Goal: Task Accomplishment & Management: Manage account settings

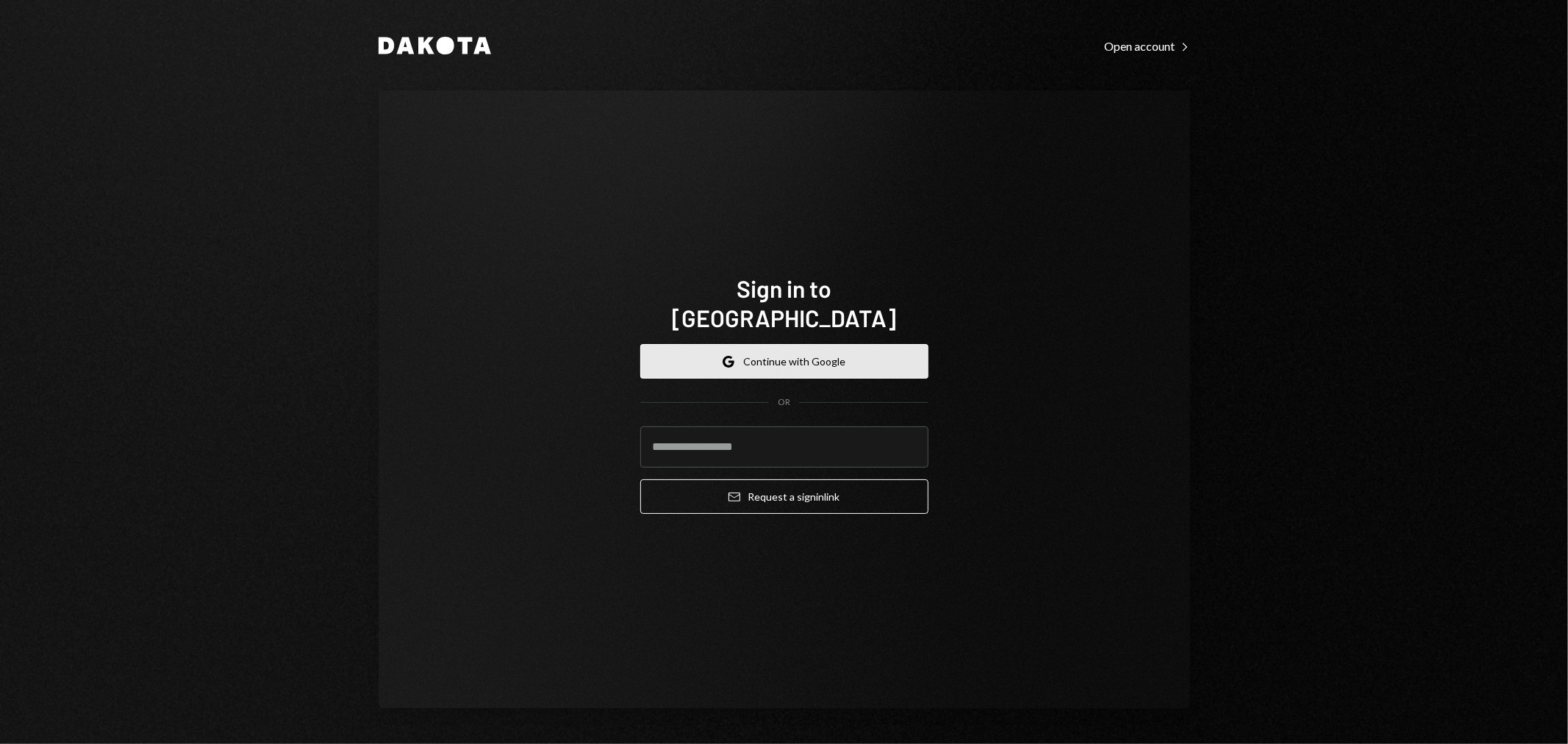
click at [785, 349] on button "Google Continue with Google" at bounding box center [784, 361] width 288 height 34
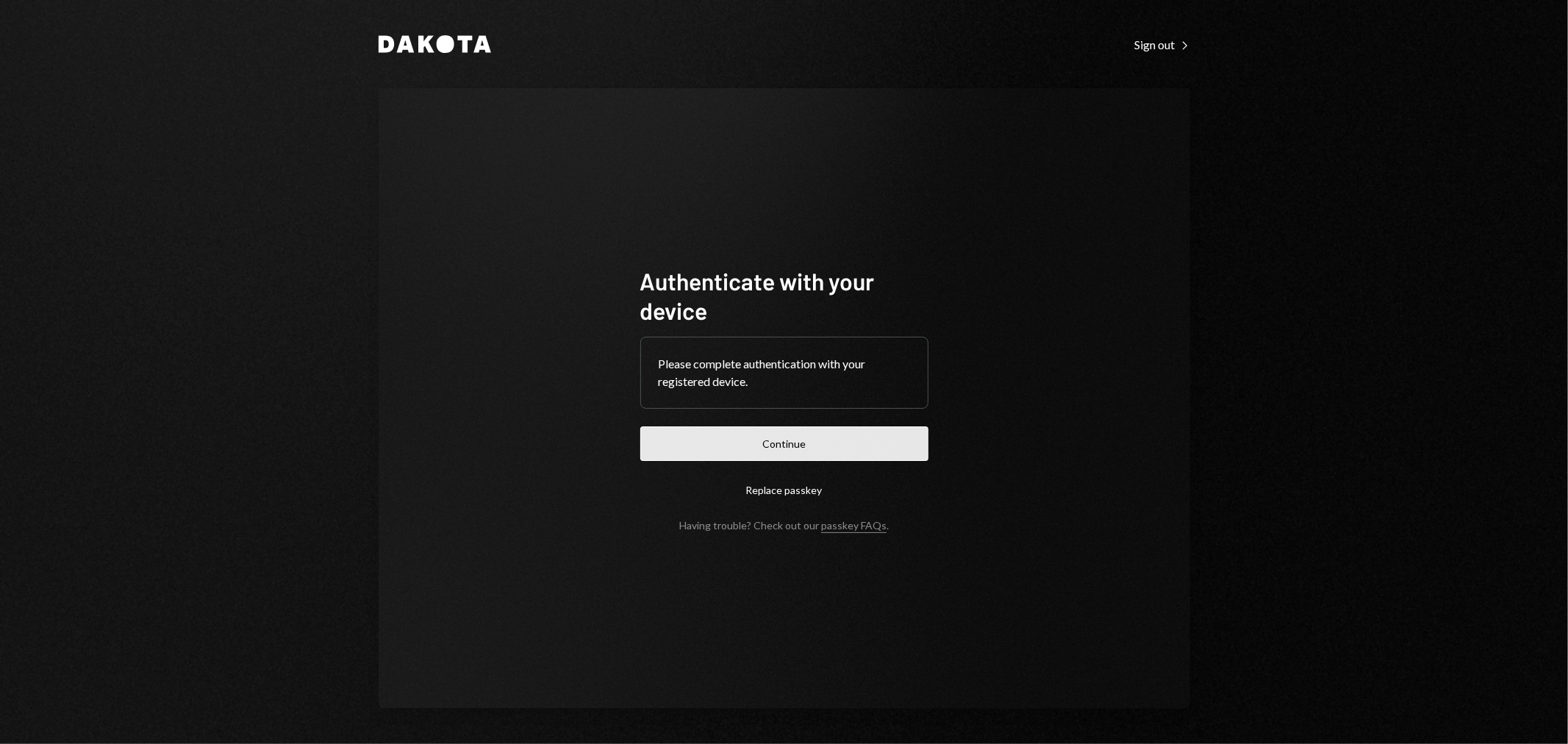
click at [854, 441] on button "Continue" at bounding box center [784, 443] width 288 height 34
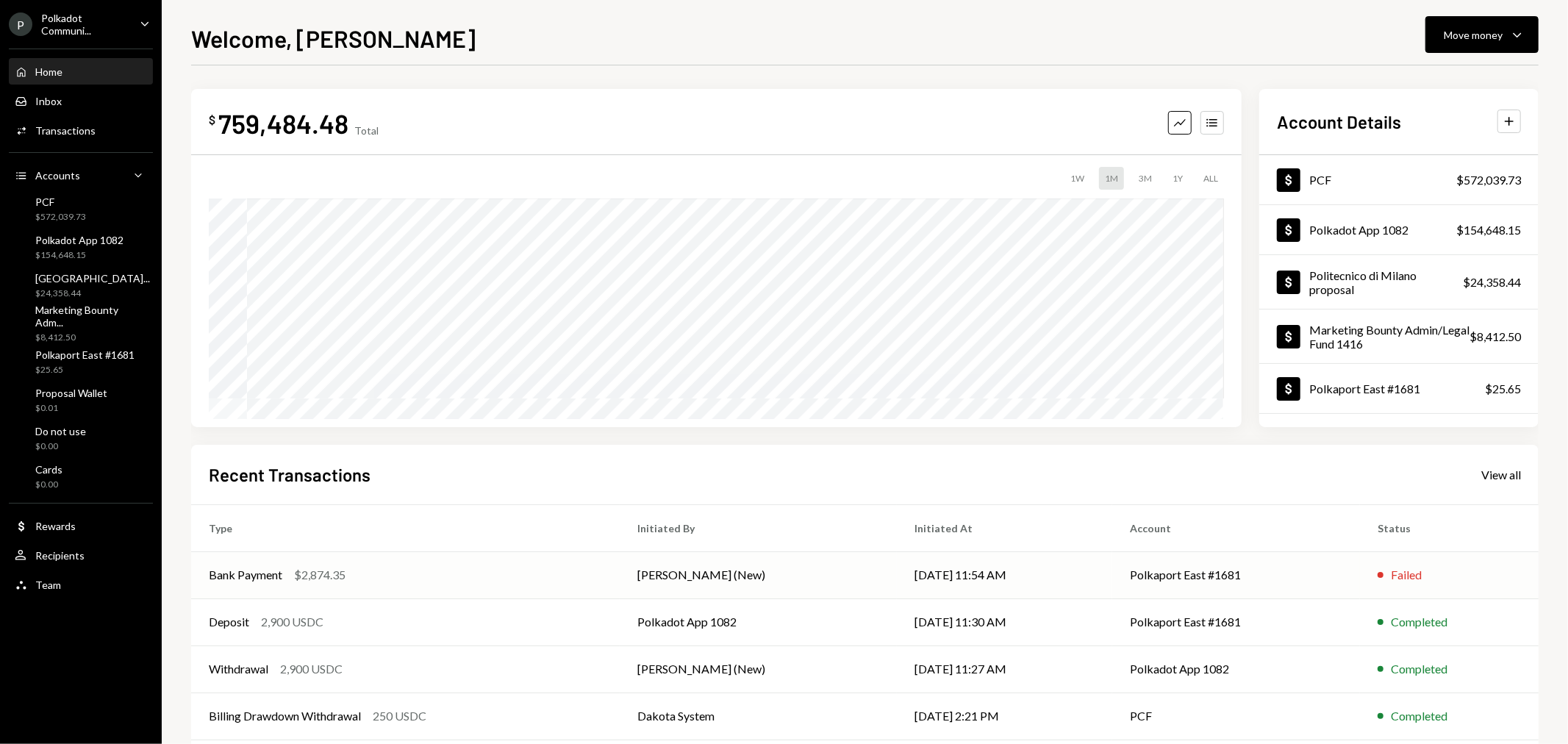
click at [1407, 570] on div "Failed" at bounding box center [1406, 575] width 31 height 18
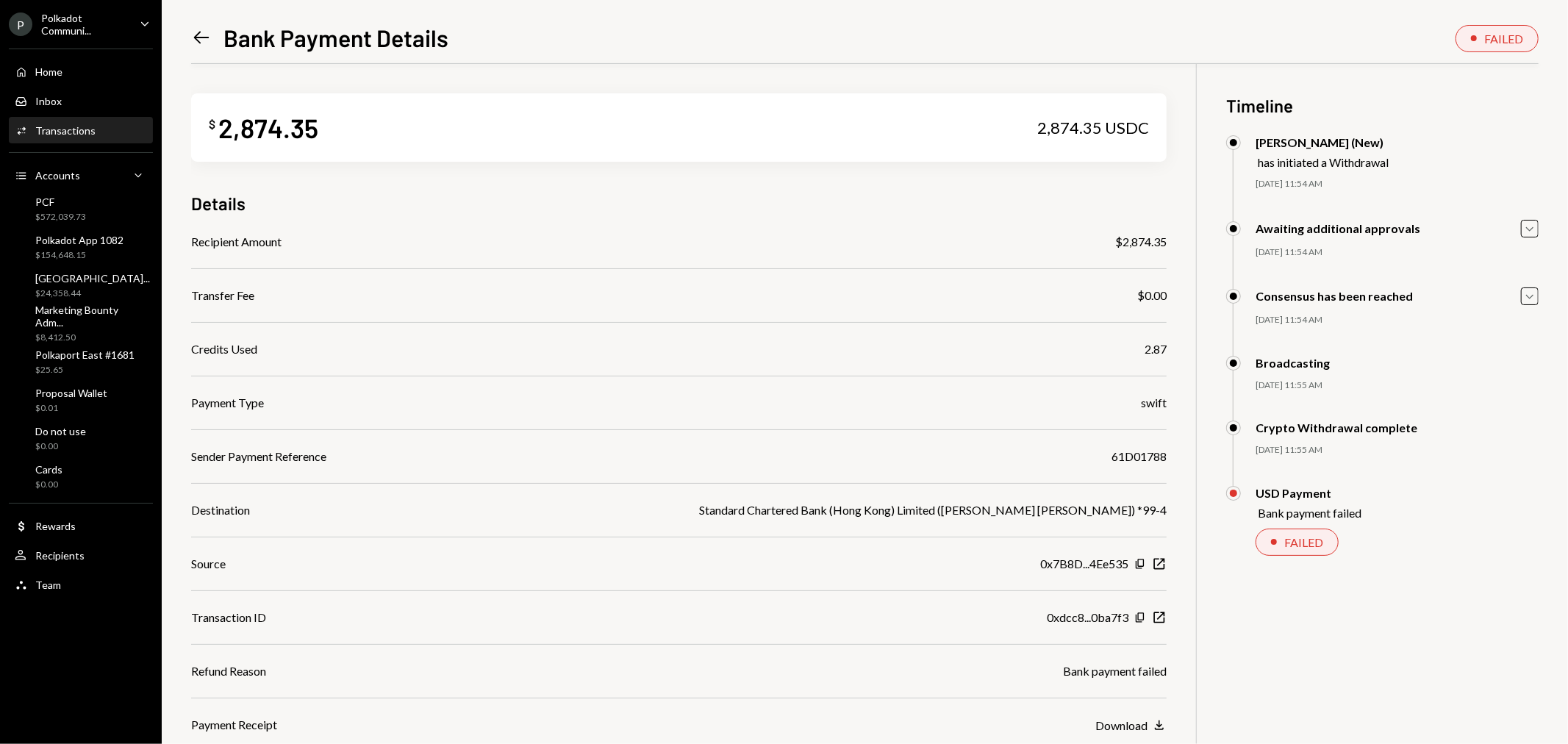
scroll to position [64, 0]
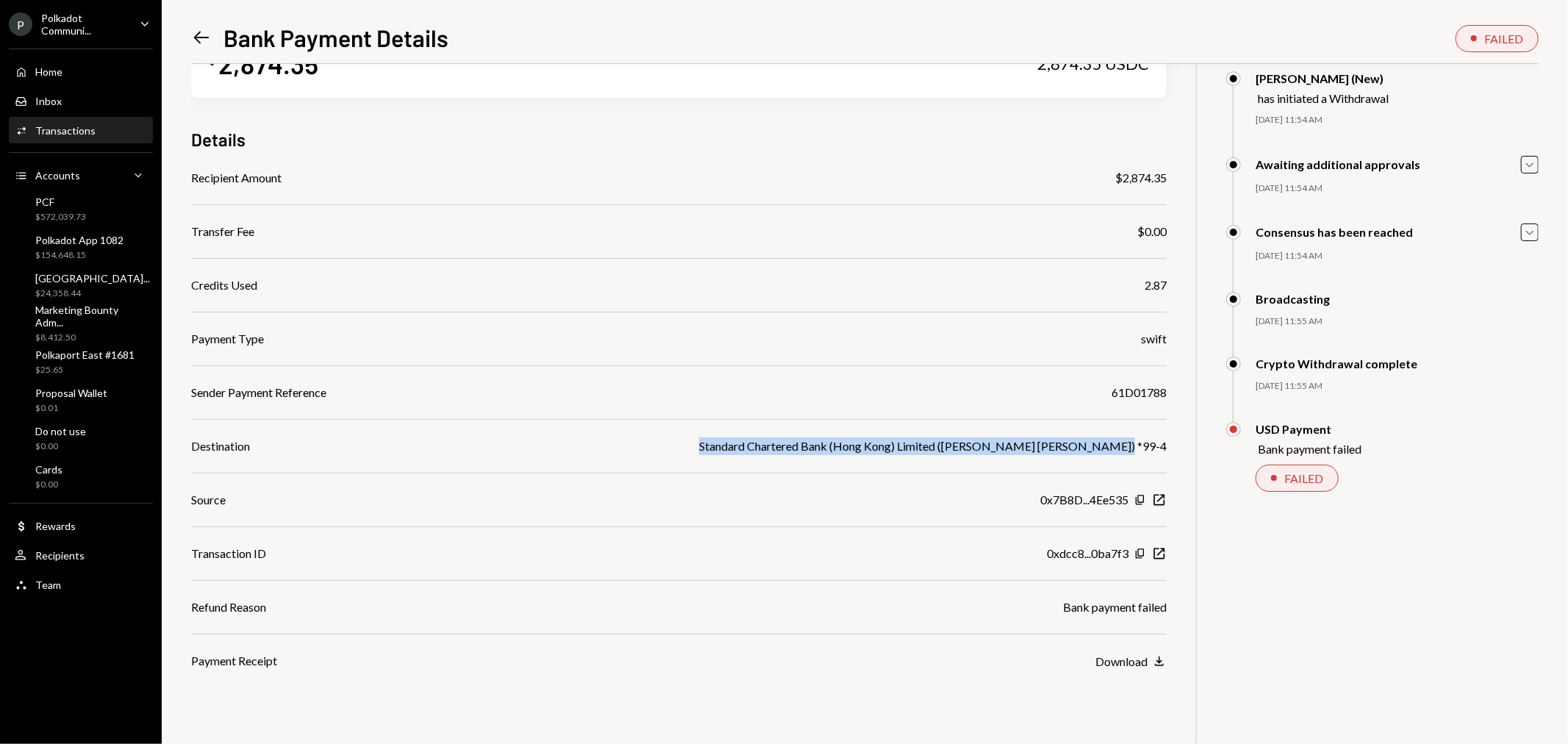
drag, startPoint x: 1169, startPoint y: 449, endPoint x: 751, endPoint y: 454, distance: 418.0
click at [751, 454] on div "$ 2,874.35 2,874.35 USDC Details Recipient Amount $2,874.35 Transfer Fee $0.00 …" at bounding box center [865, 372] width 1348 height 744
click at [1044, 319] on div "Recipient Amount $2,874.35 Transfer Fee $0.00 Credits Used 2.87 Payment Type sw…" at bounding box center [679, 419] width 976 height 500
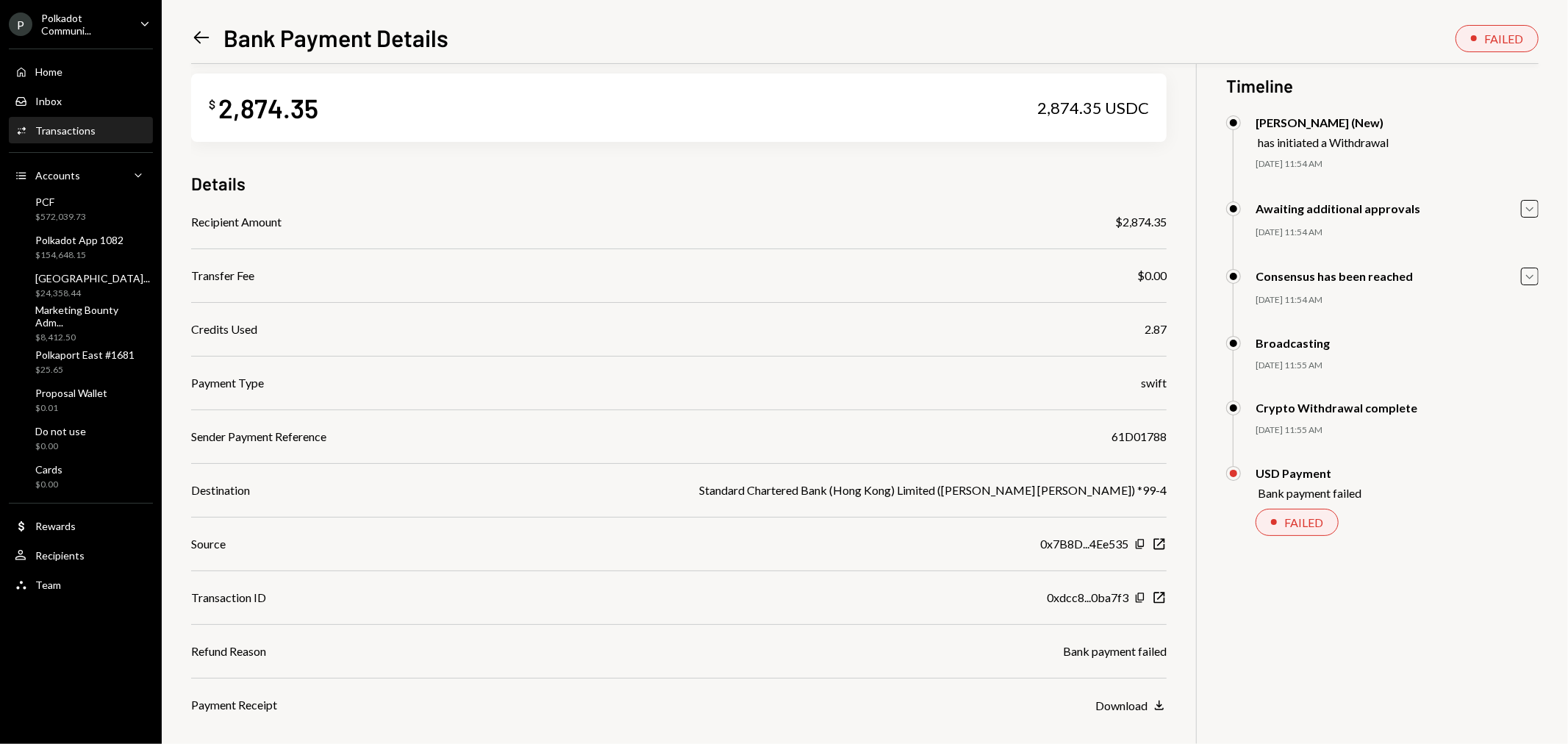
scroll to position [0, 0]
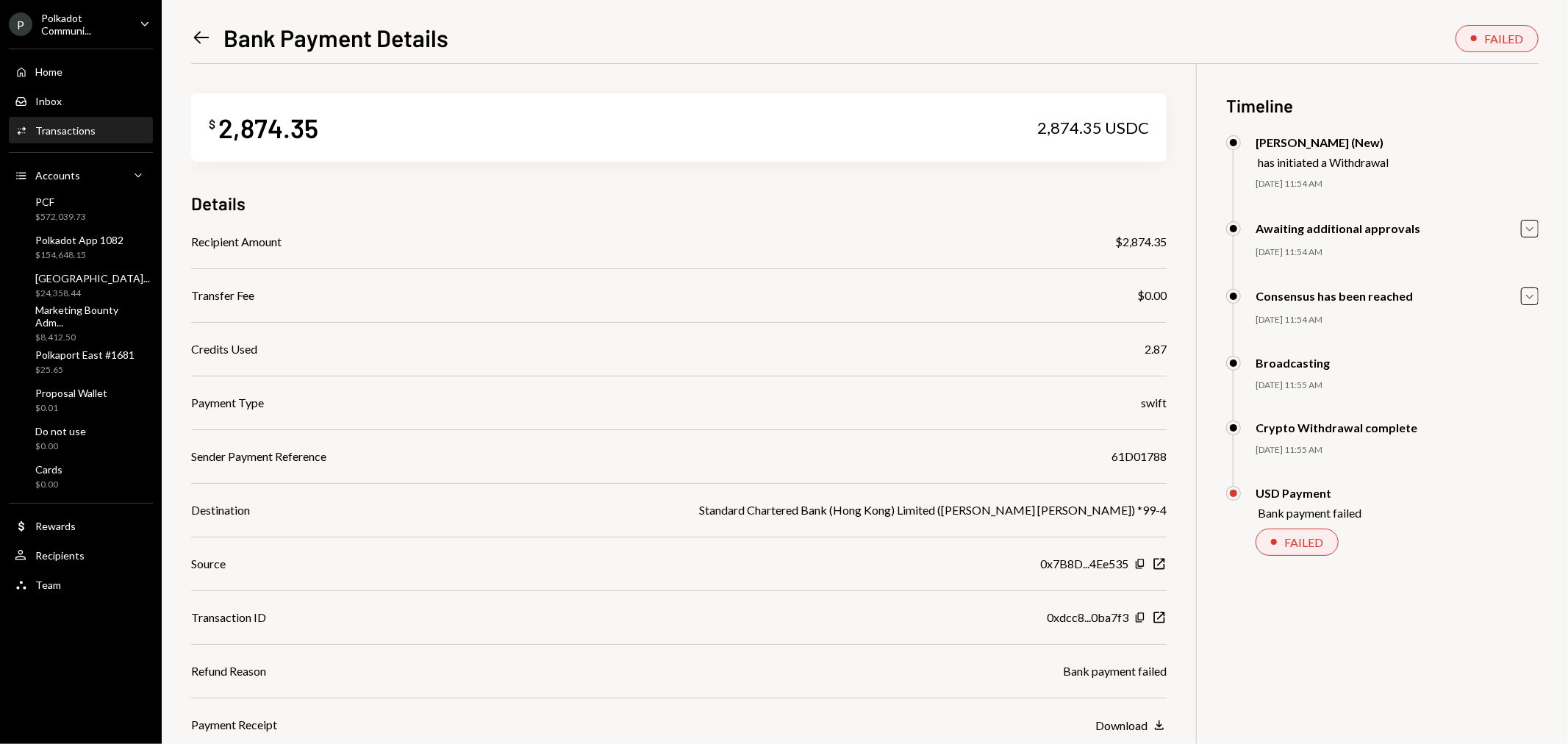
click at [78, 21] on div "Polkadot Communi..." at bounding box center [84, 25] width 86 height 25
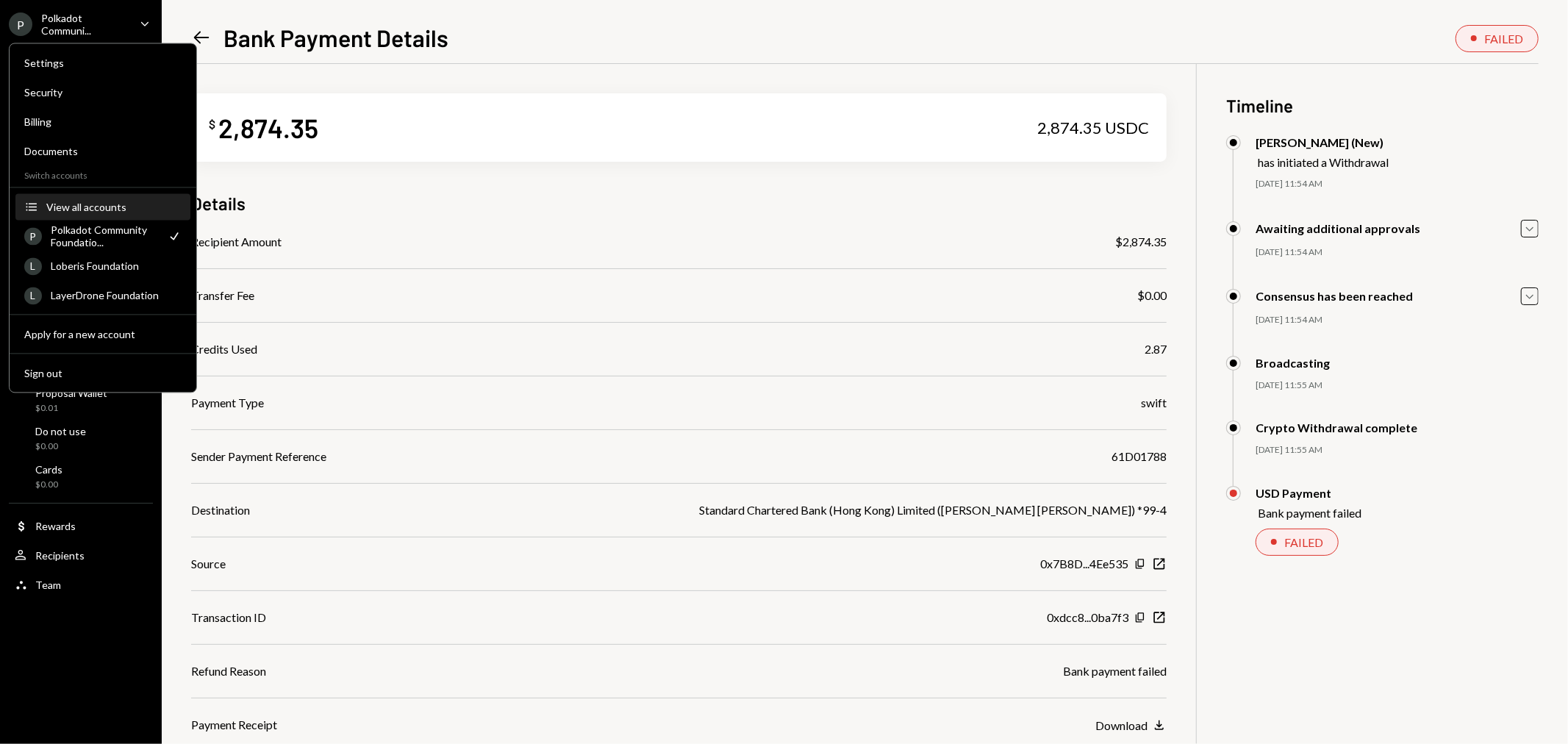
click at [90, 200] on div "View all accounts" at bounding box center [114, 206] width 136 height 13
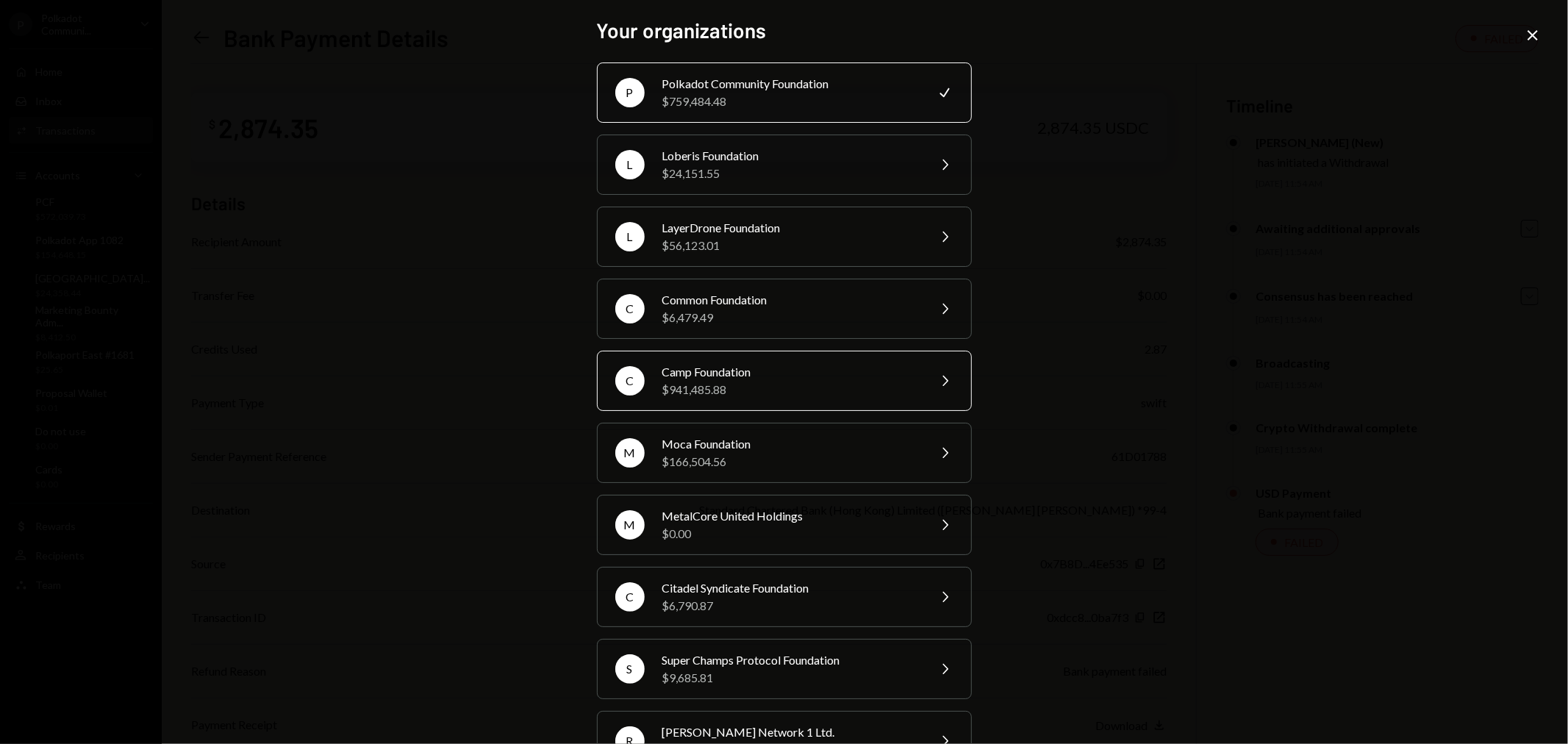
click at [775, 393] on div "$941,485.88" at bounding box center [790, 390] width 255 height 18
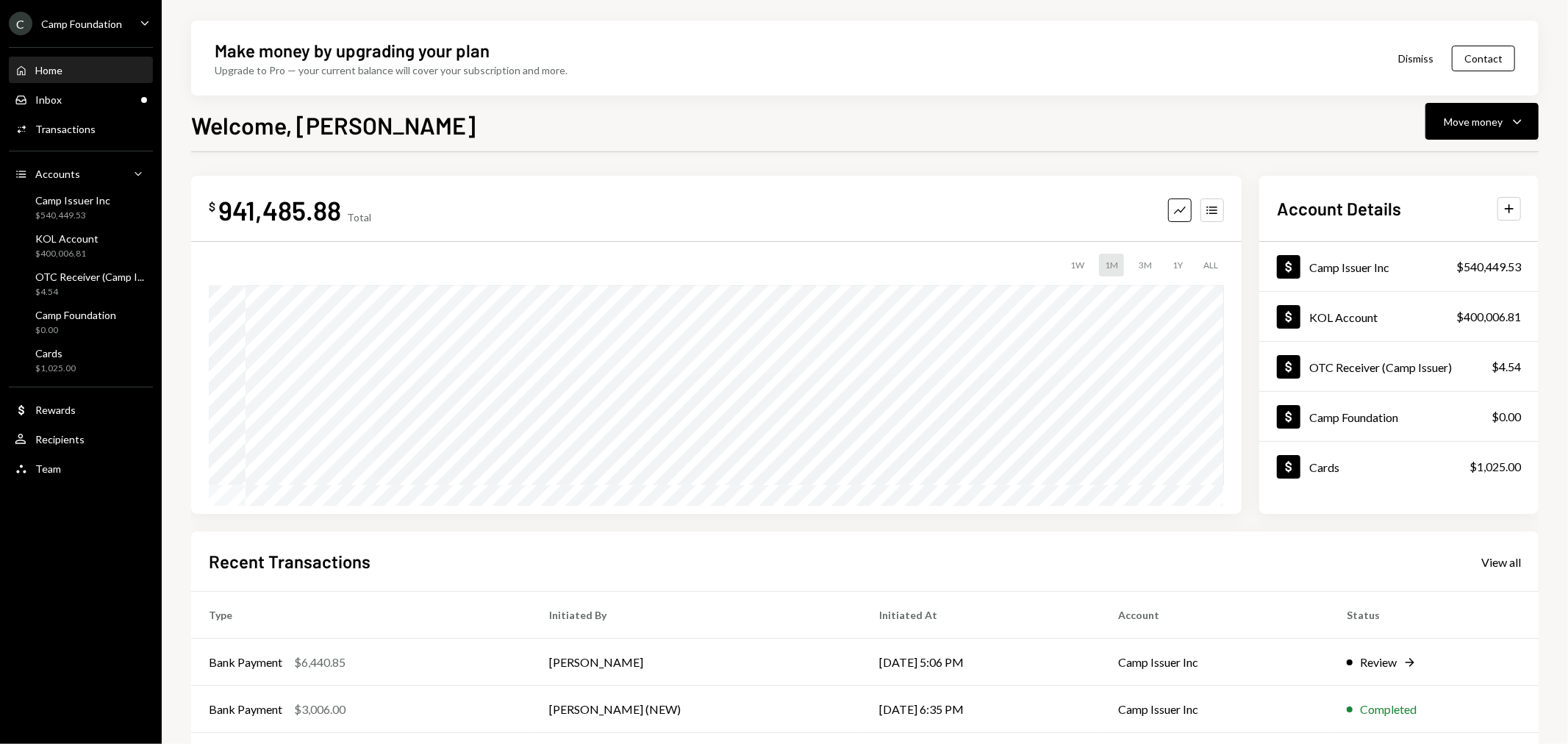
scroll to position [142, 0]
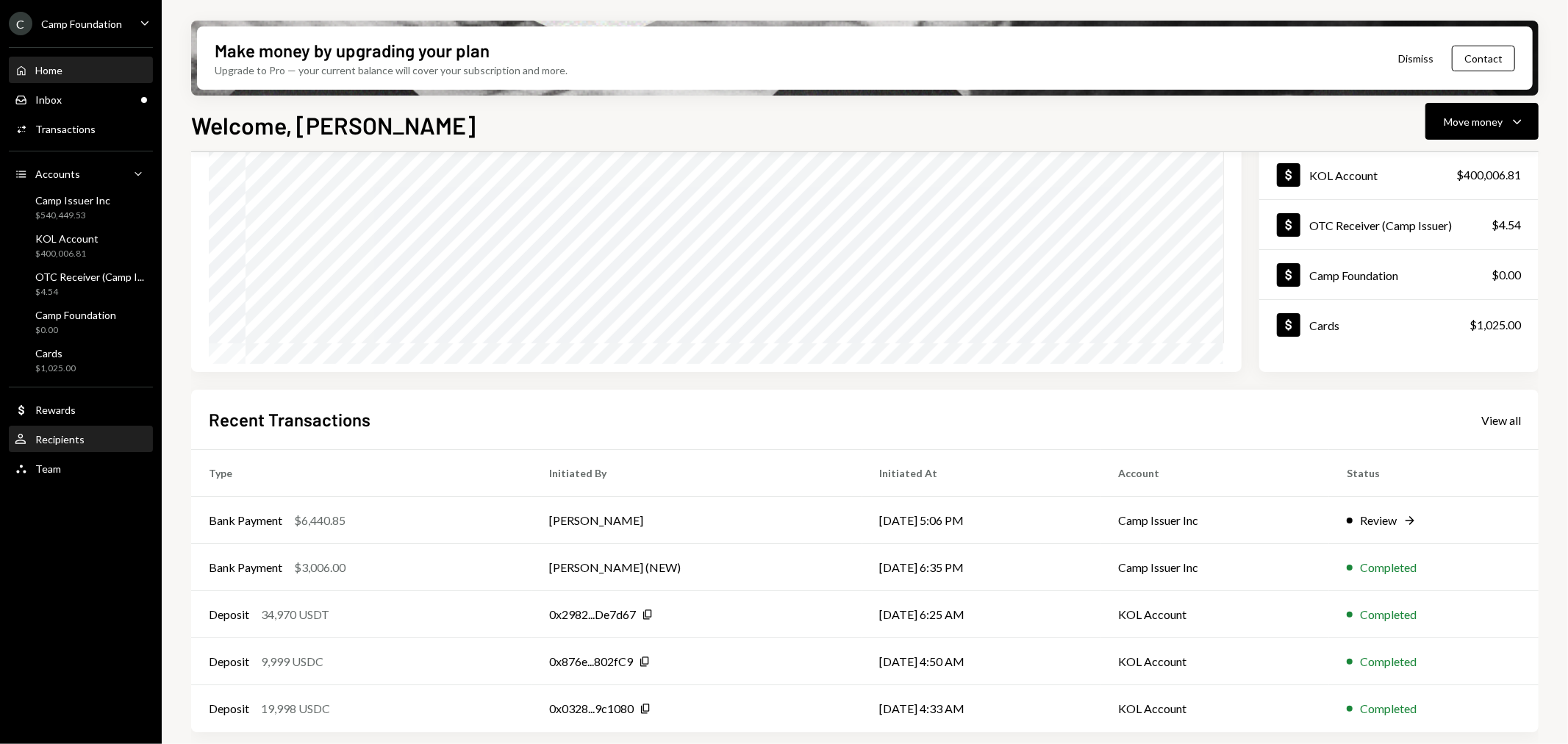
click at [59, 445] on div "User Recipients" at bounding box center [50, 439] width 70 height 13
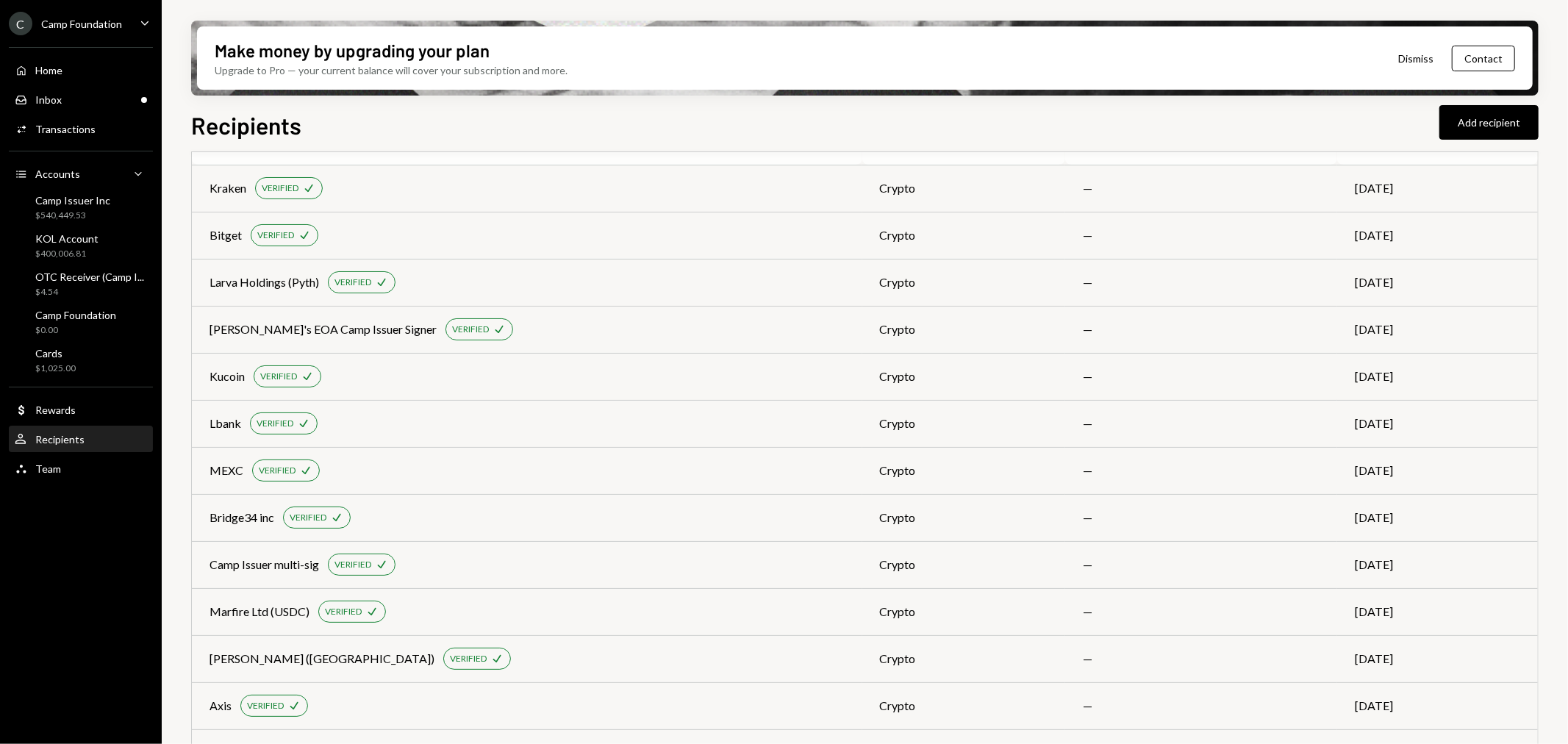
scroll to position [480, 0]
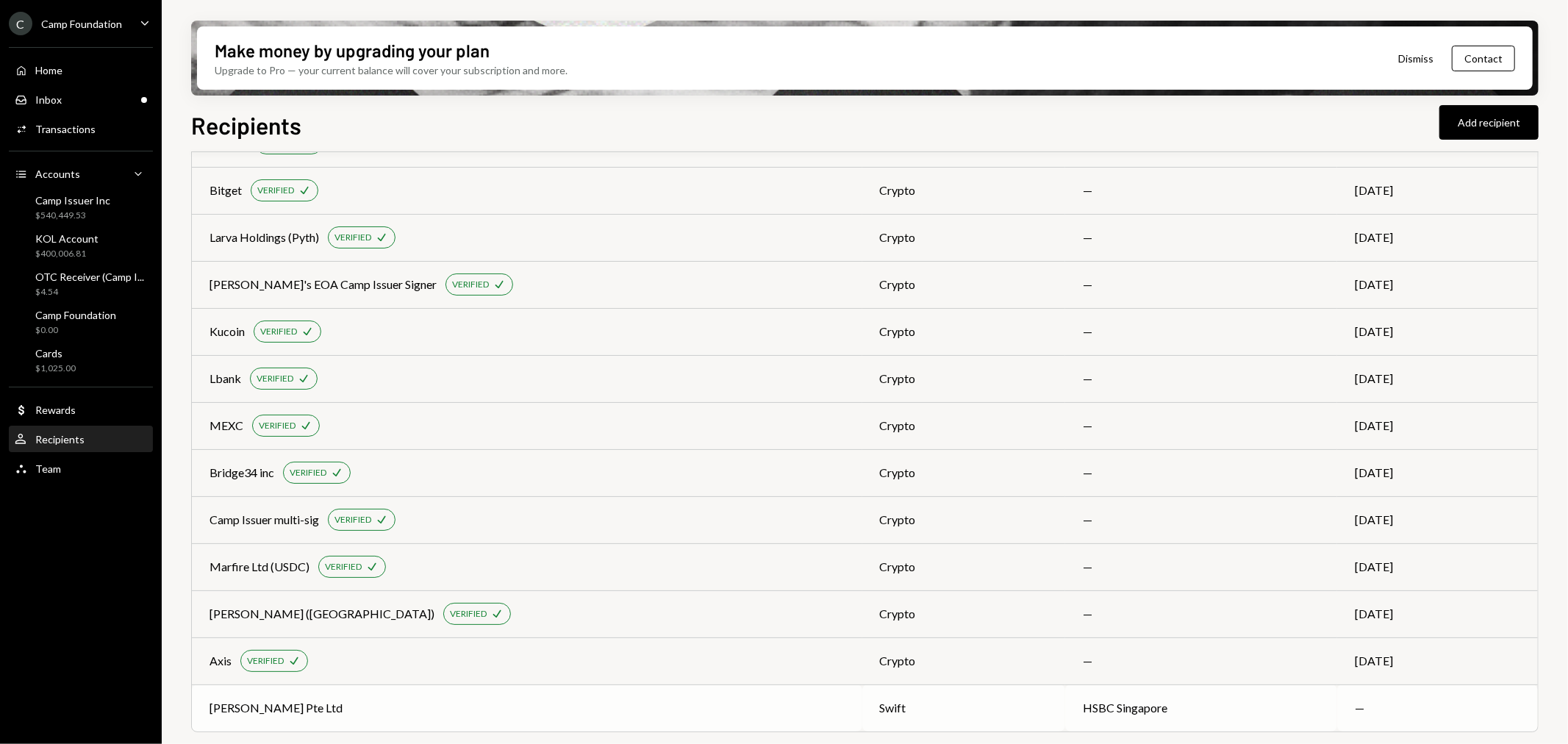
click at [232, 710] on div "Reed Smith Pte Ltd" at bounding box center [276, 708] width 133 height 18
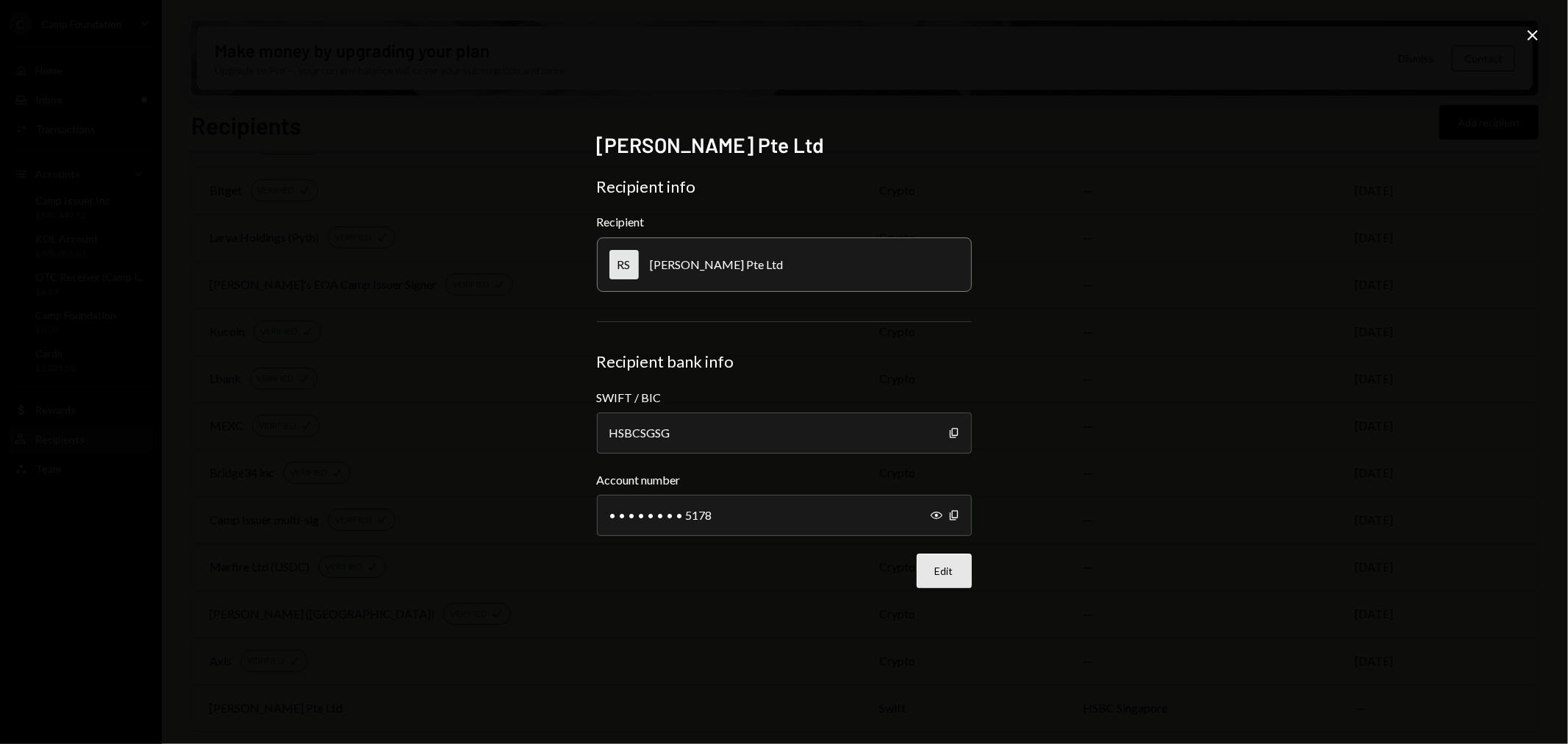
click at [965, 567] on button "Edit" at bounding box center [945, 570] width 55 height 34
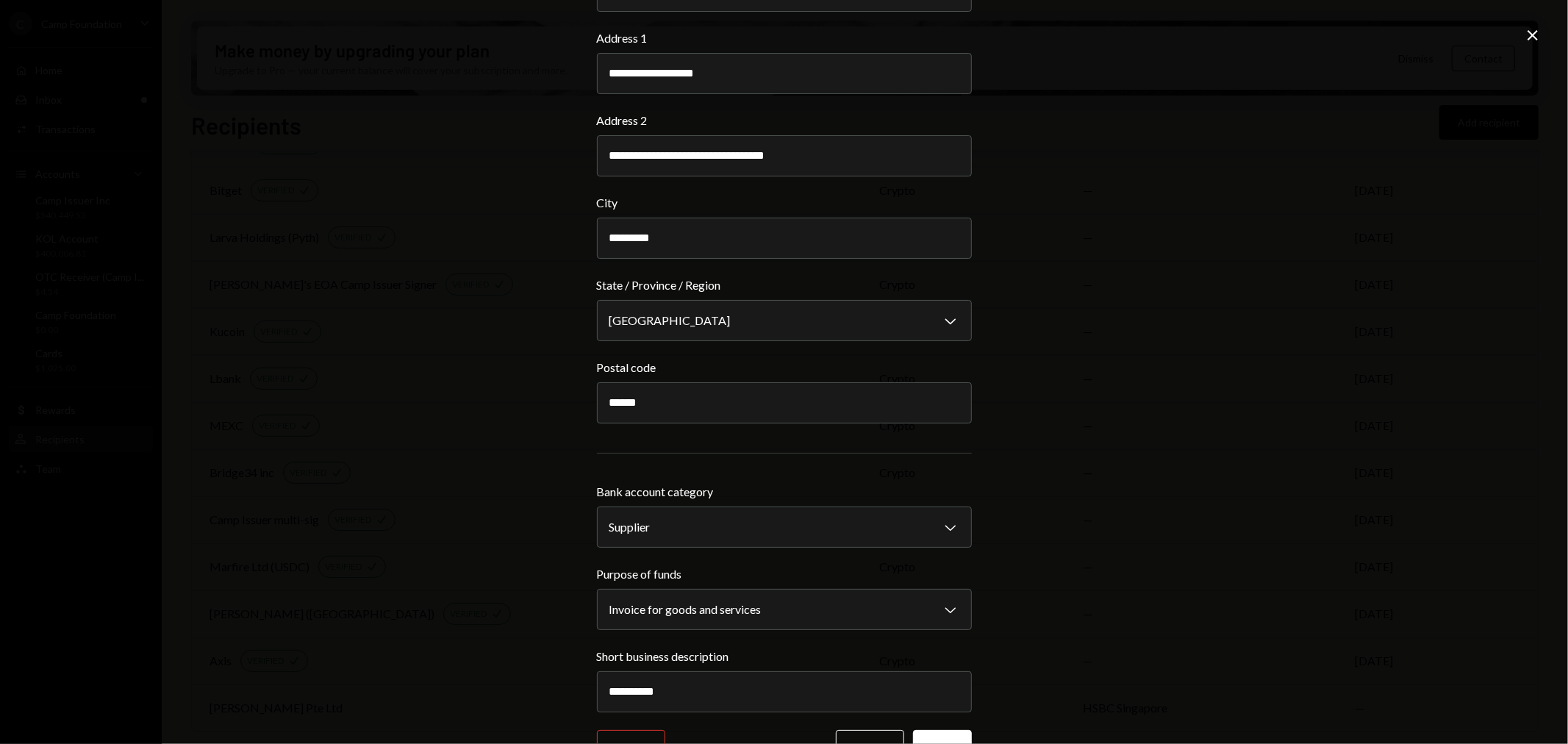
scroll to position [1306, 0]
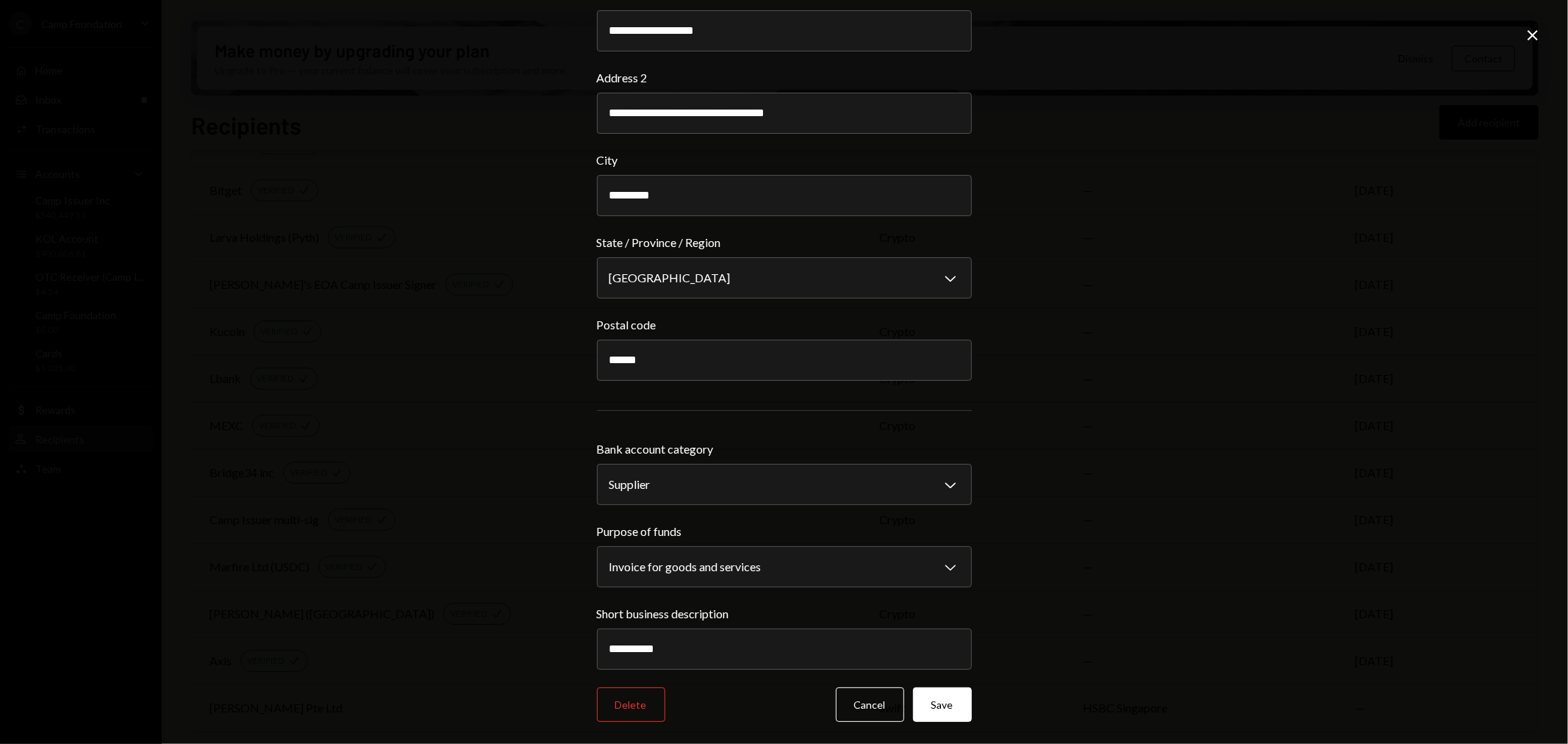
click at [1537, 39] on icon at bounding box center [1533, 35] width 10 height 10
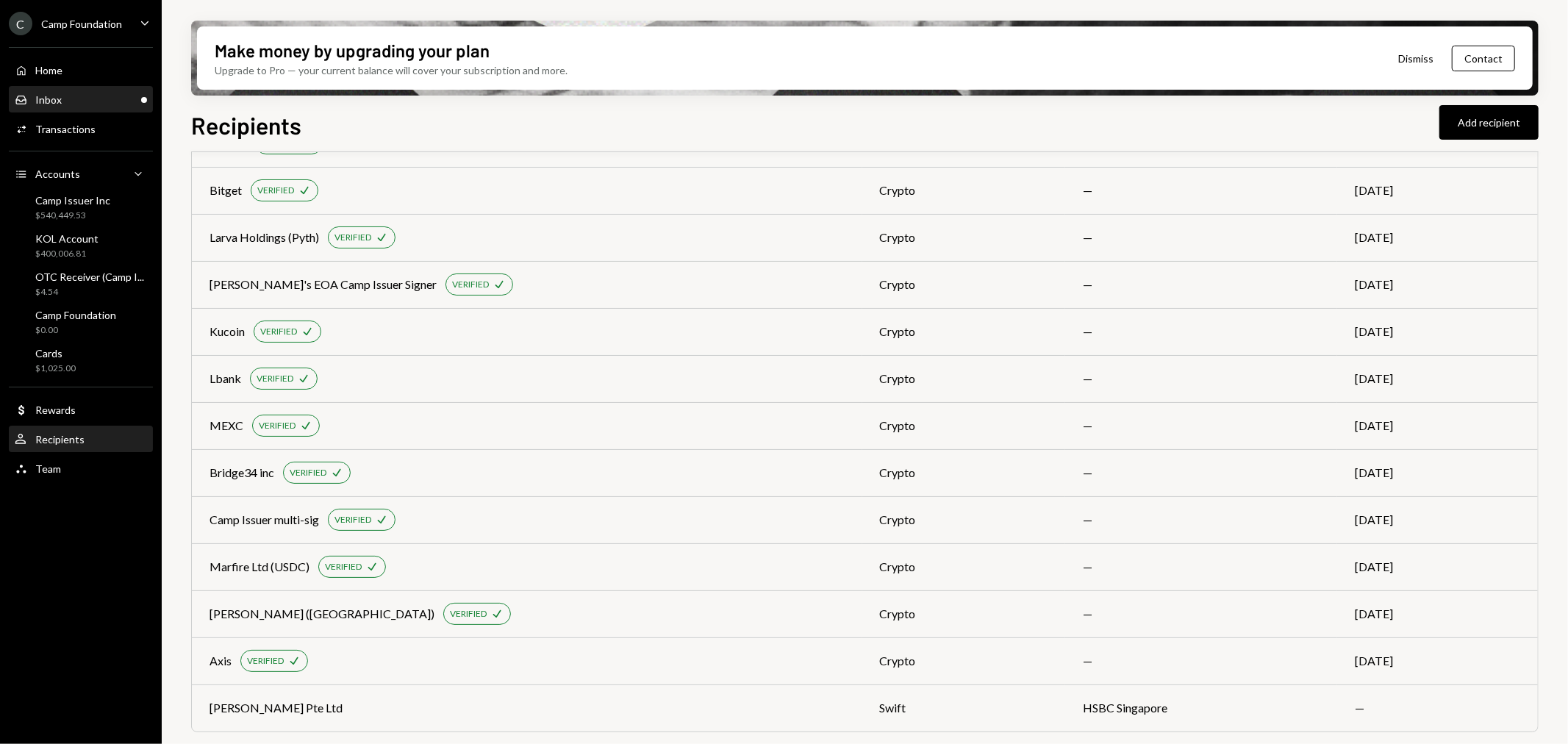
click at [104, 97] on div "Inbox Inbox" at bounding box center [81, 100] width 133 height 13
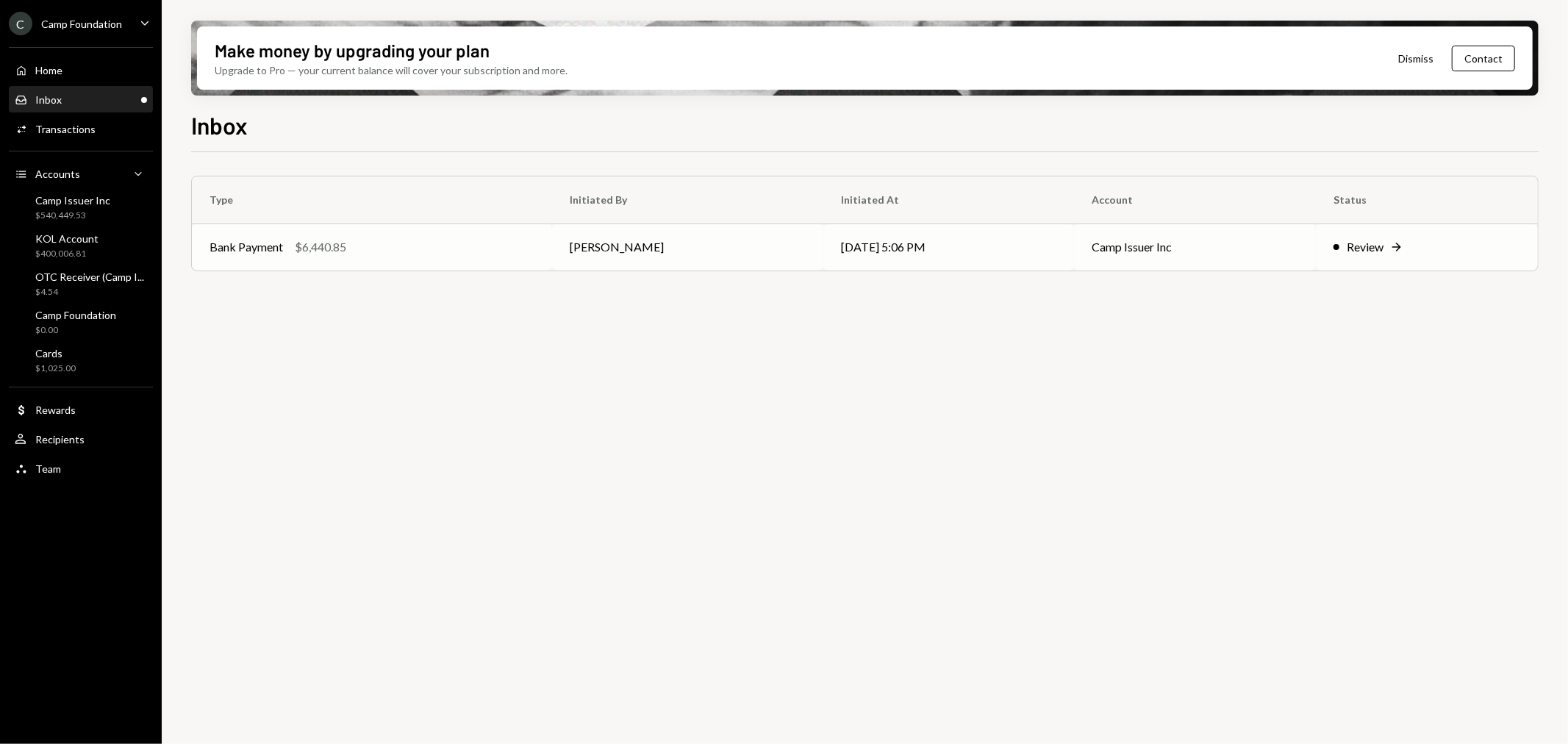
click at [485, 247] on div "Bank Payment $6,440.85" at bounding box center [372, 247] width 325 height 18
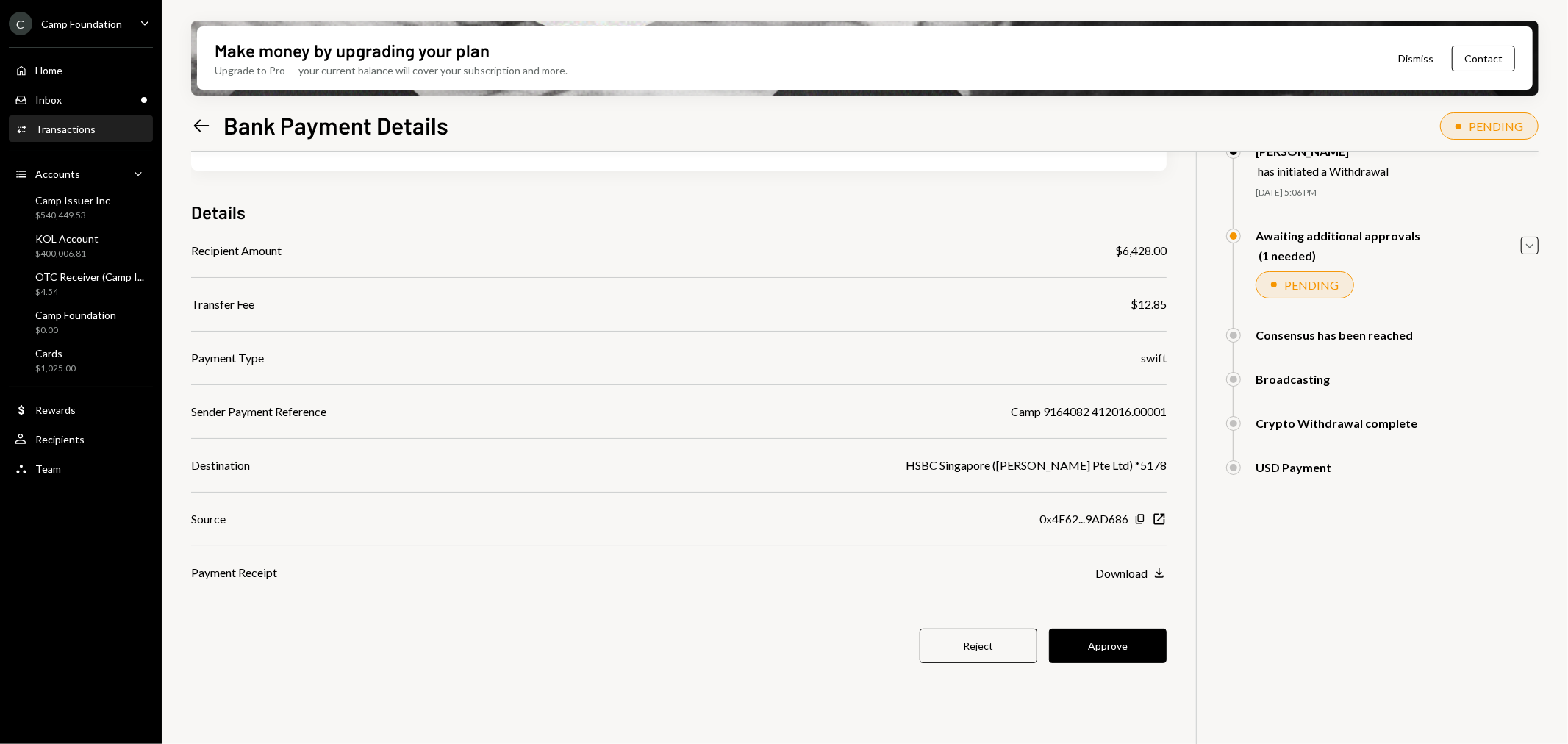
scroll to position [118, 0]
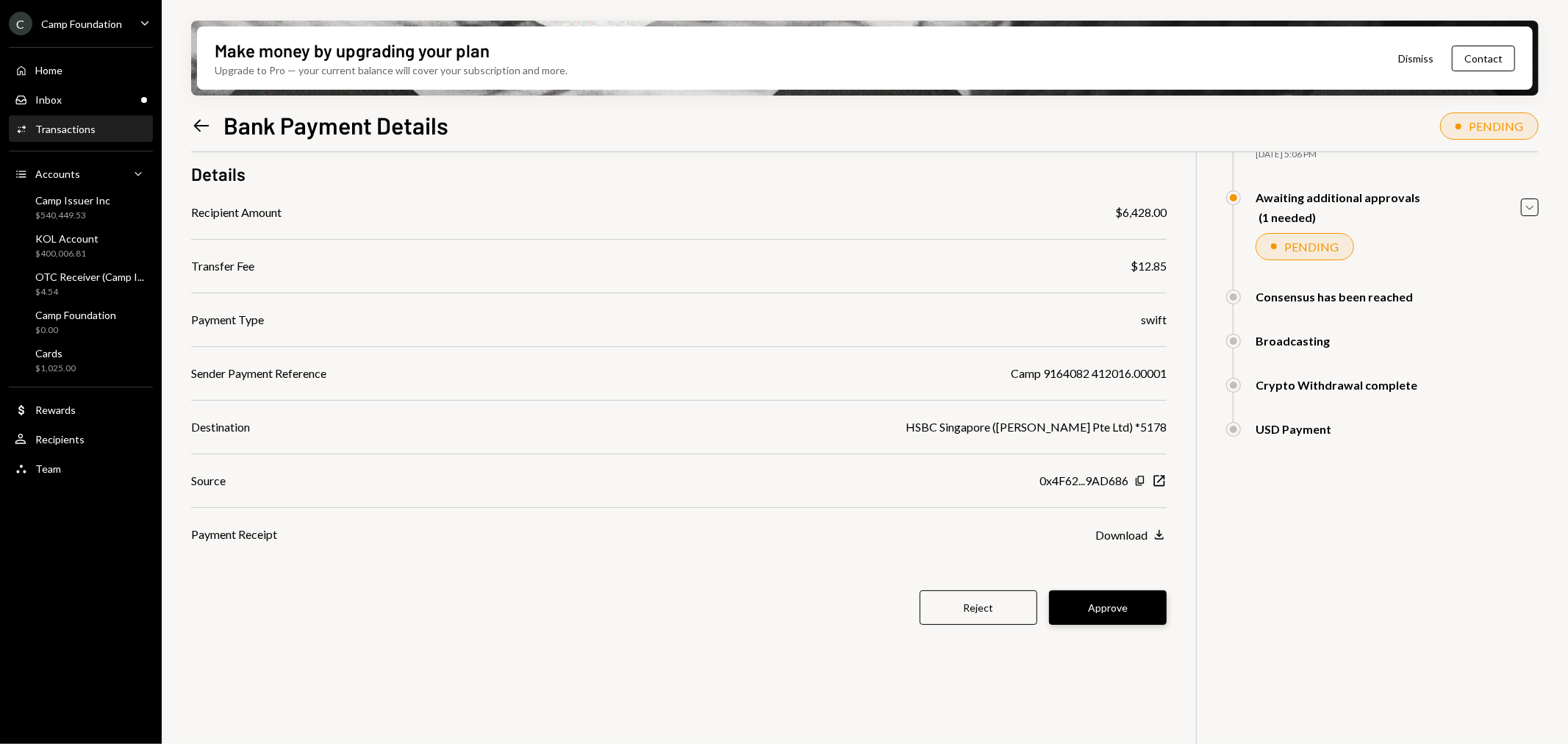
click at [1110, 612] on button "Approve" at bounding box center [1108, 608] width 118 height 34
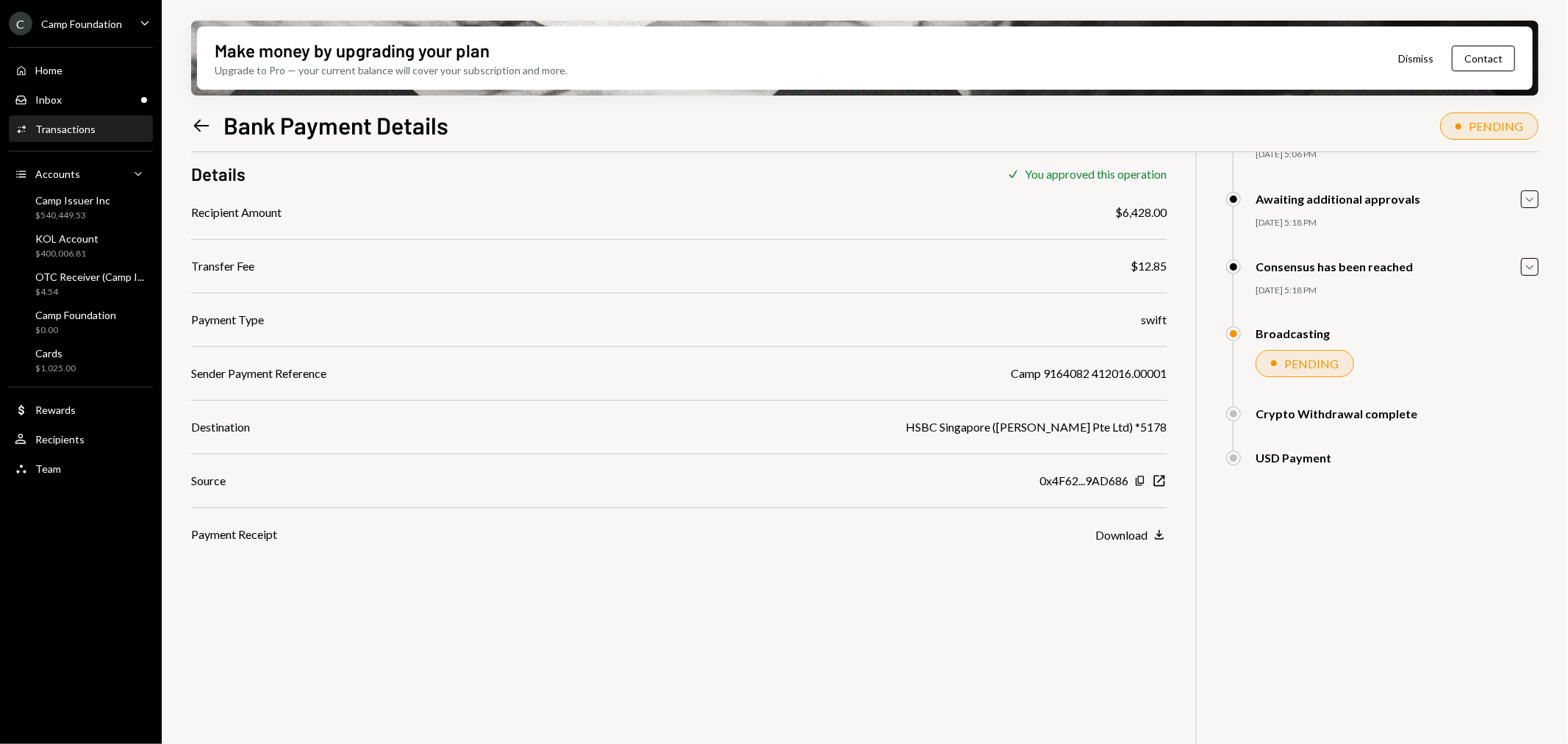
click at [145, 19] on icon "Caret Down" at bounding box center [145, 23] width 16 height 16
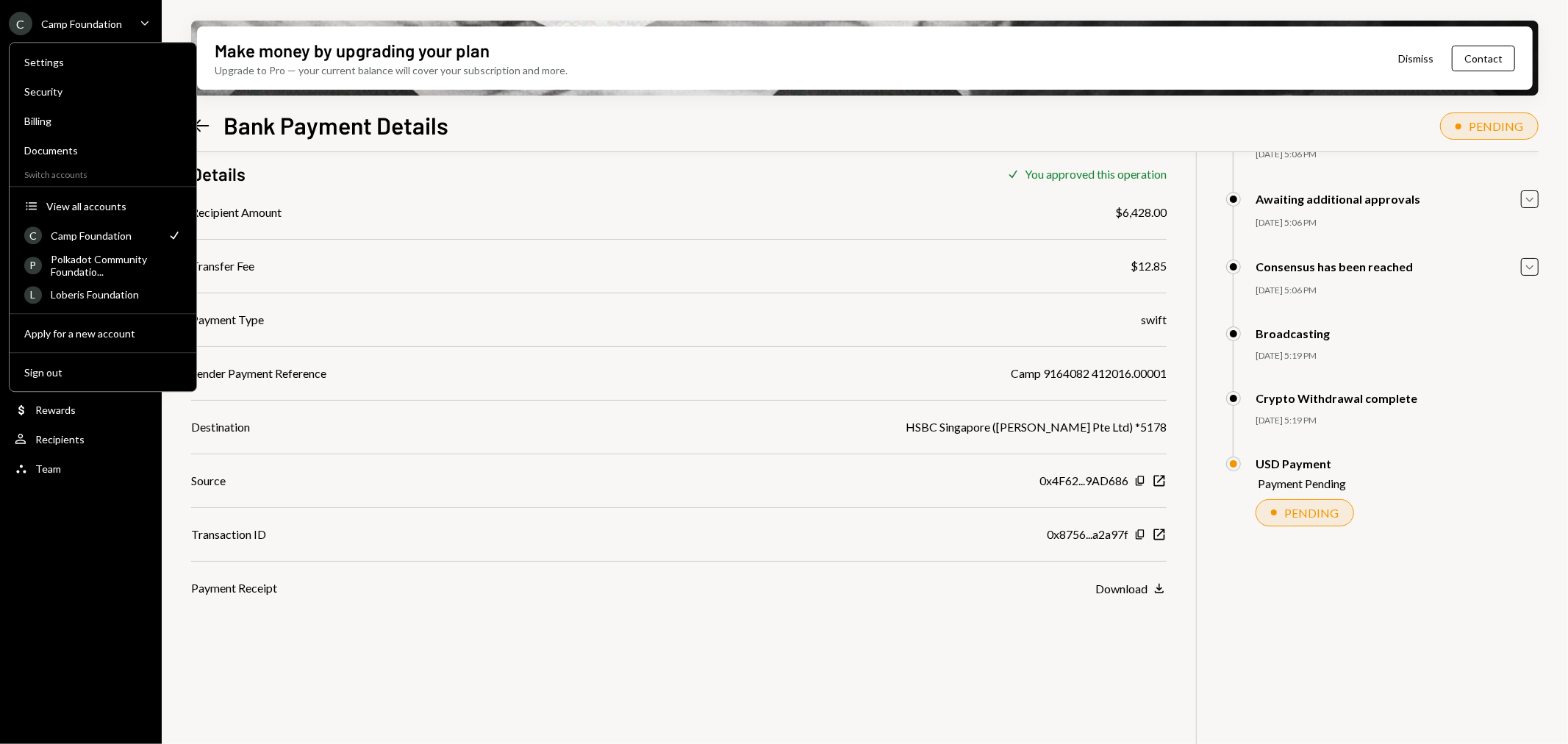
click at [1025, 623] on div "$ 6,440.85 6,440.85 USDC Details Check You approved this operation Recipient Am…" at bounding box center [865, 406] width 1348 height 744
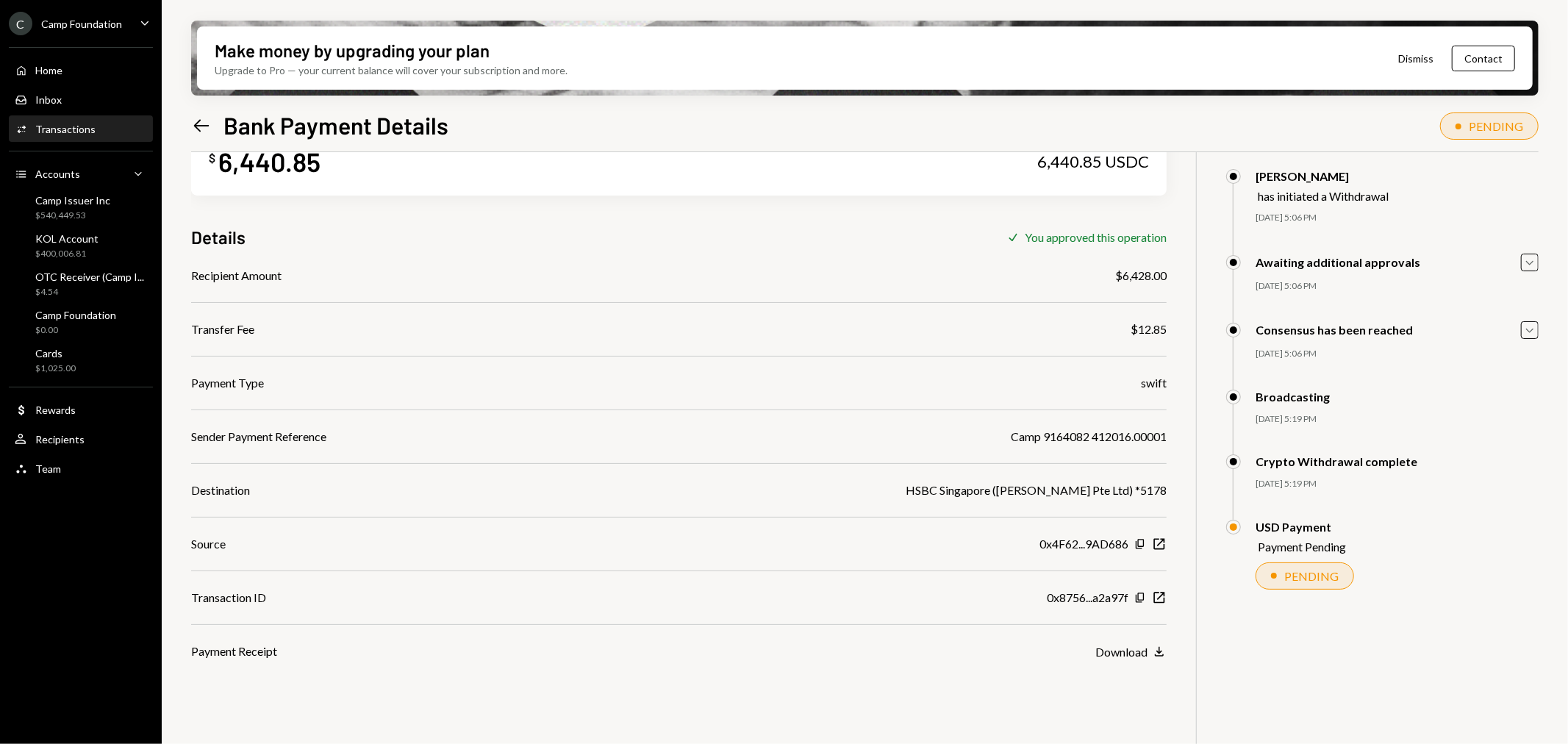
scroll to position [0, 0]
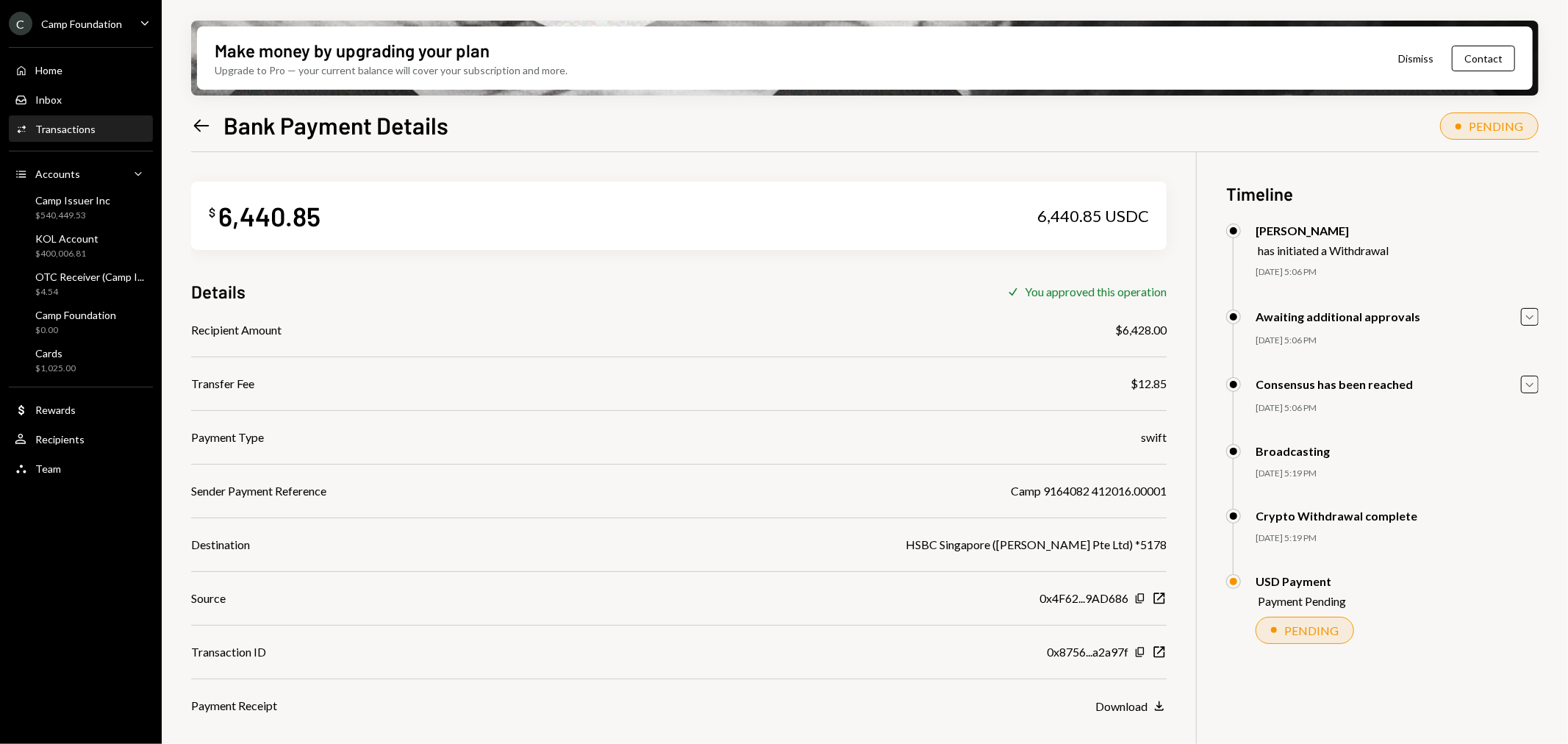
click at [109, 25] on div "Camp Foundation" at bounding box center [81, 24] width 81 height 13
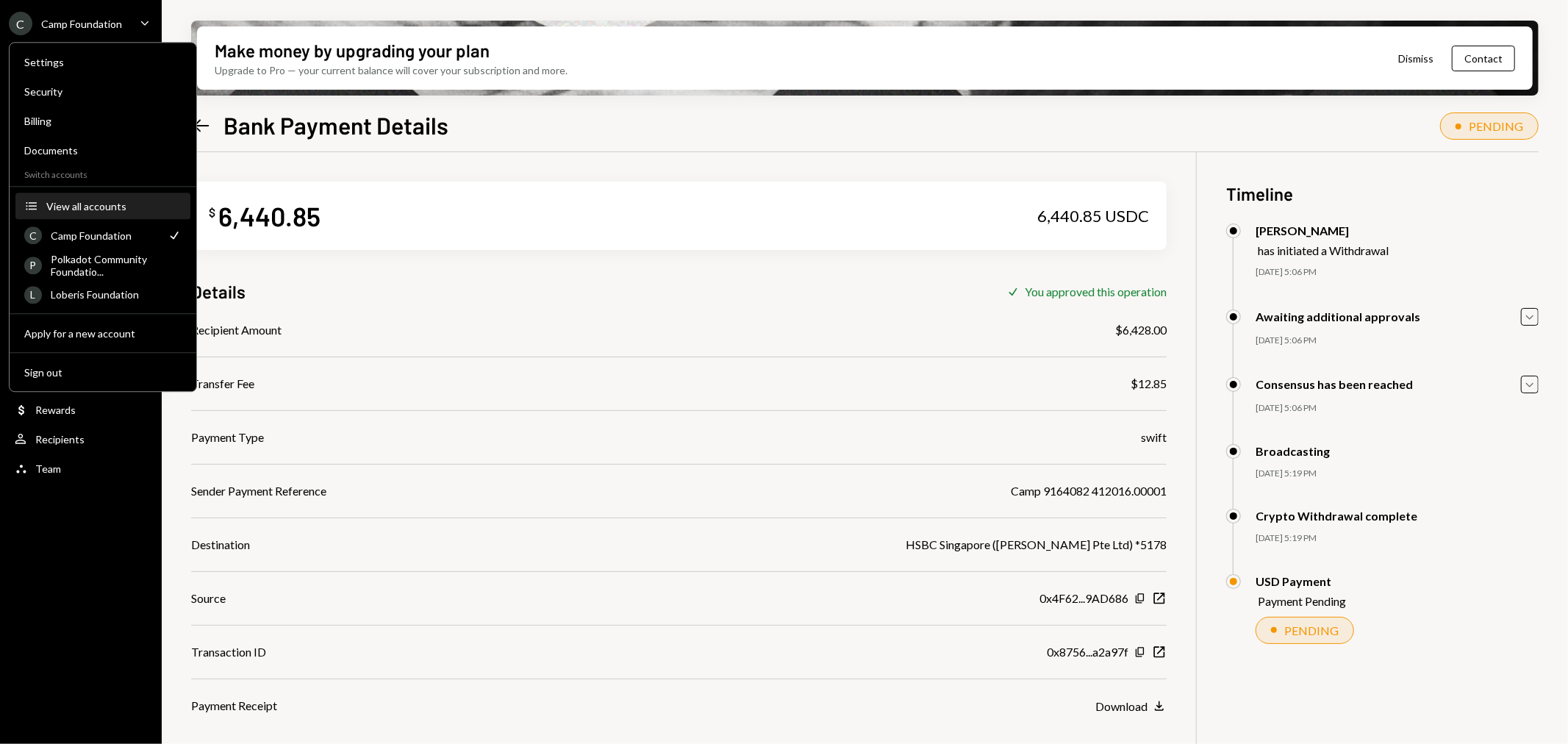
click at [99, 202] on div "View all accounts" at bounding box center [114, 206] width 136 height 13
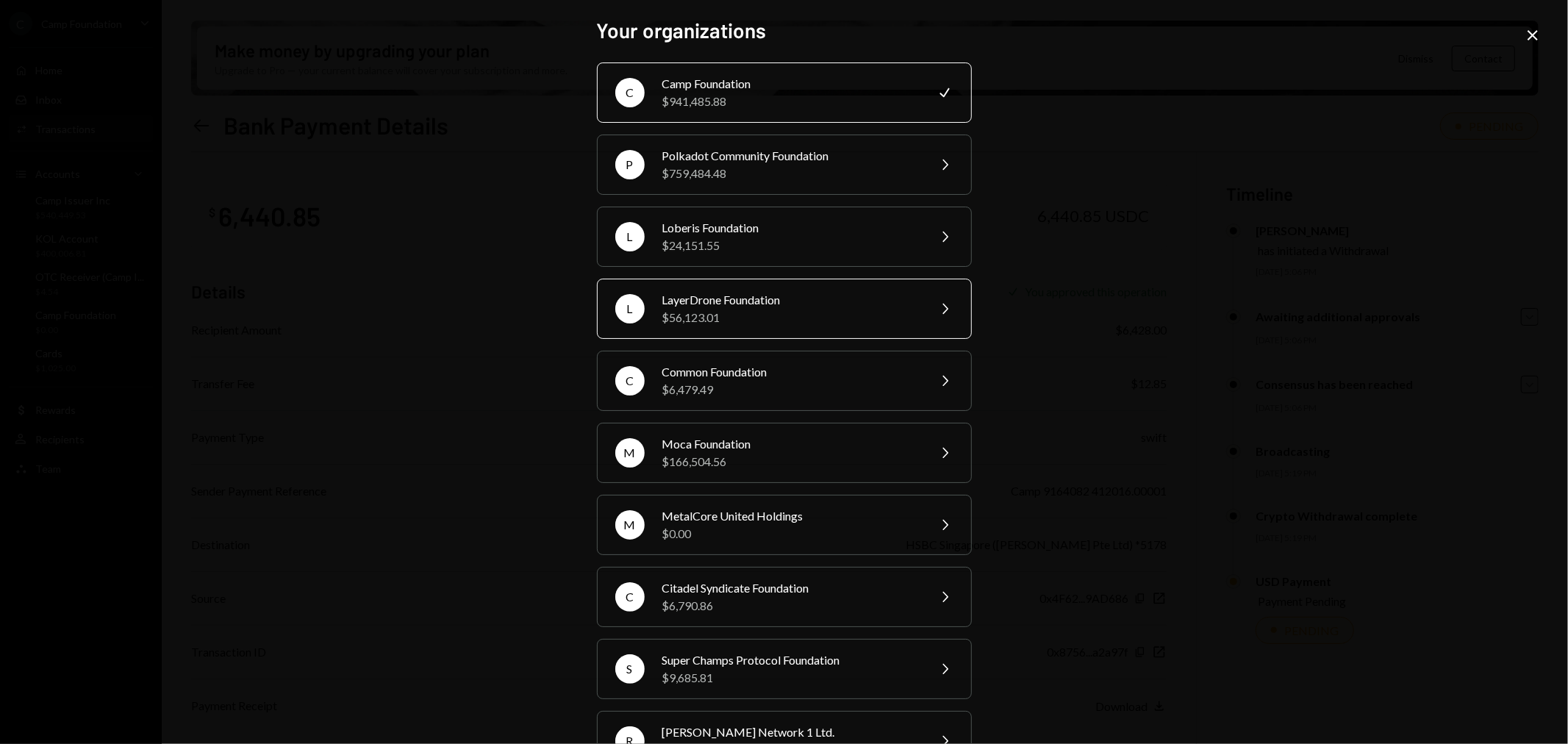
click at [799, 302] on div "LayerDrone Foundation" at bounding box center [790, 300] width 255 height 18
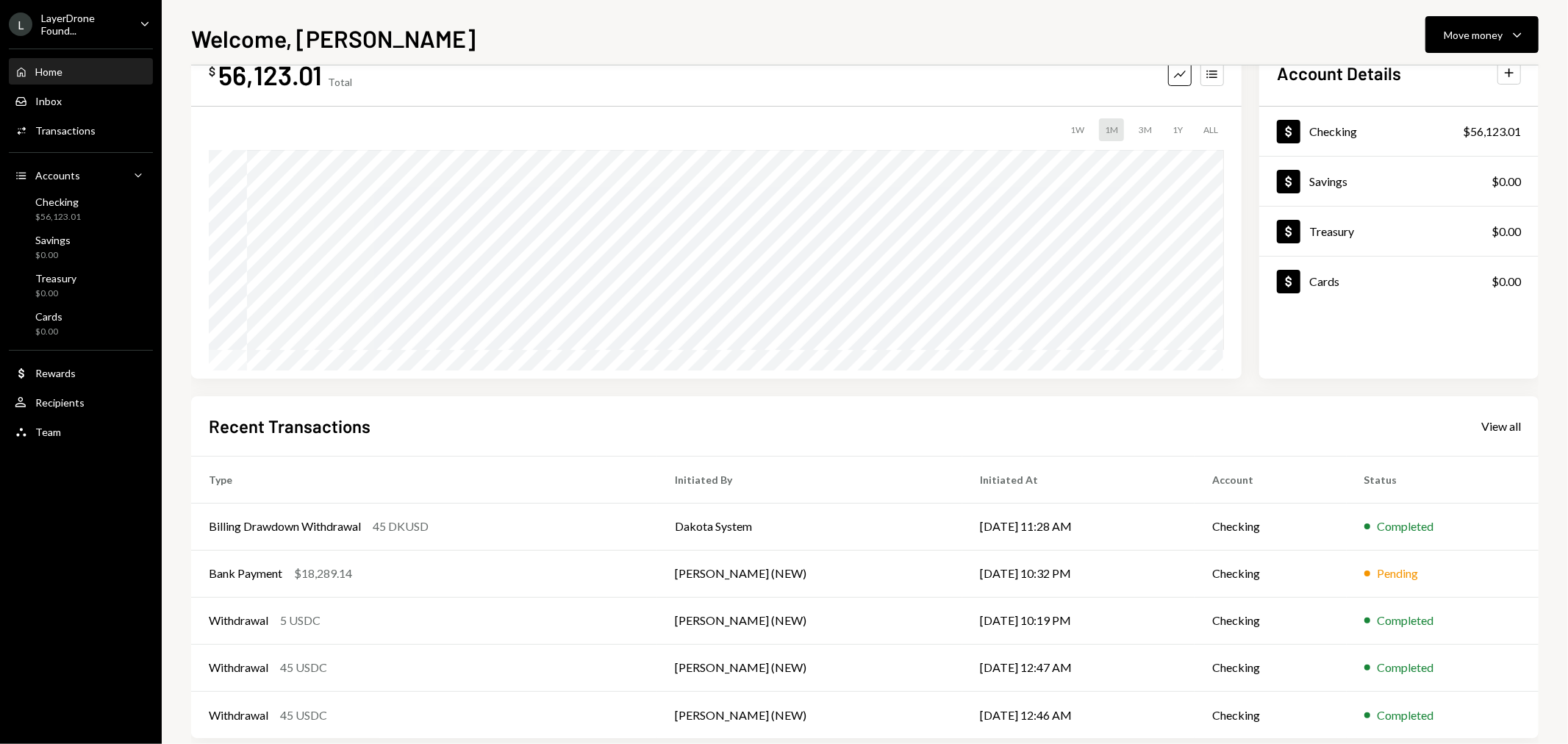
scroll to position [71, 0]
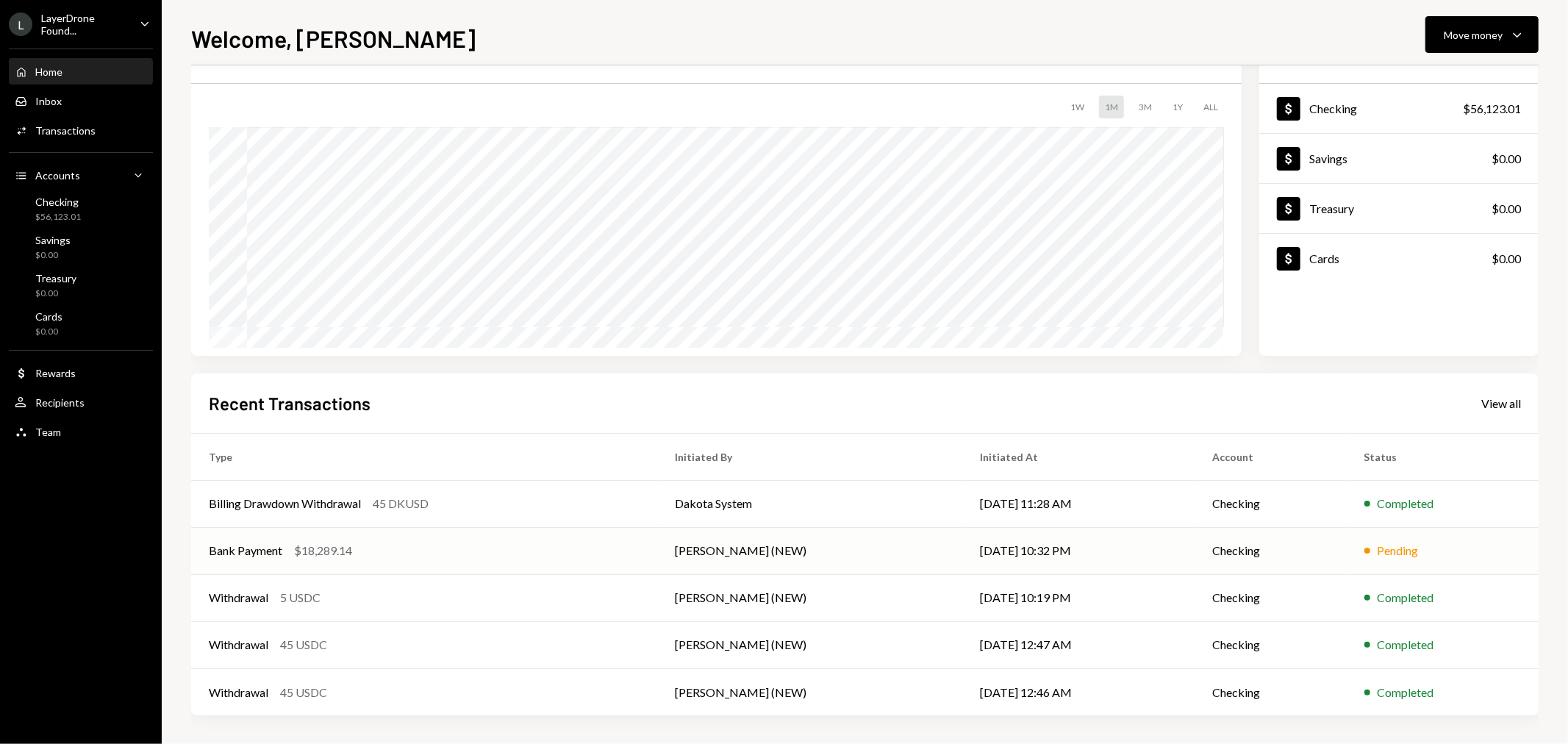
click at [262, 548] on div "Bank Payment" at bounding box center [245, 550] width 74 height 18
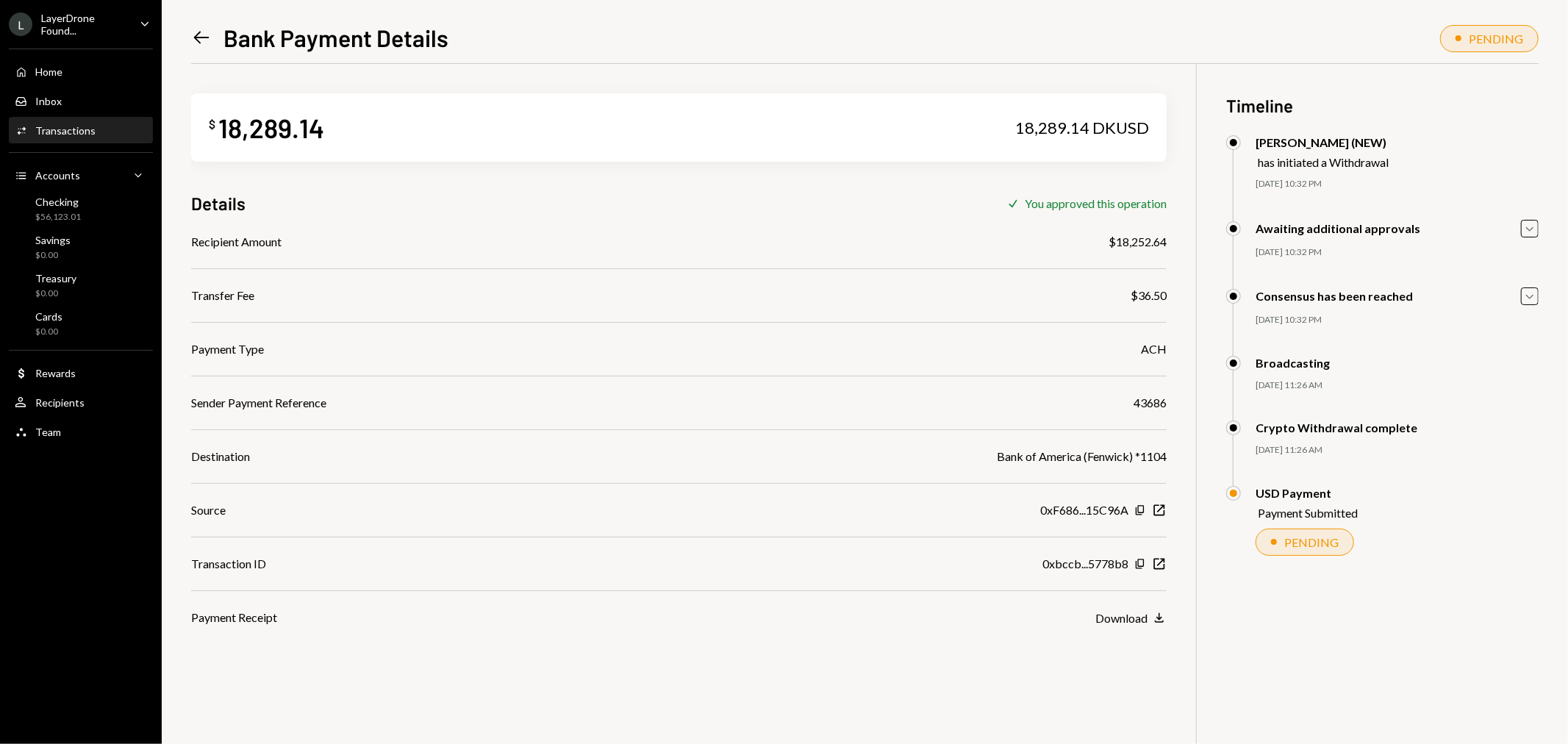
click at [199, 25] on div "Left Arrow Bank Payment Details" at bounding box center [320, 37] width 257 height 29
click at [199, 37] on icon at bounding box center [202, 37] width 16 height 13
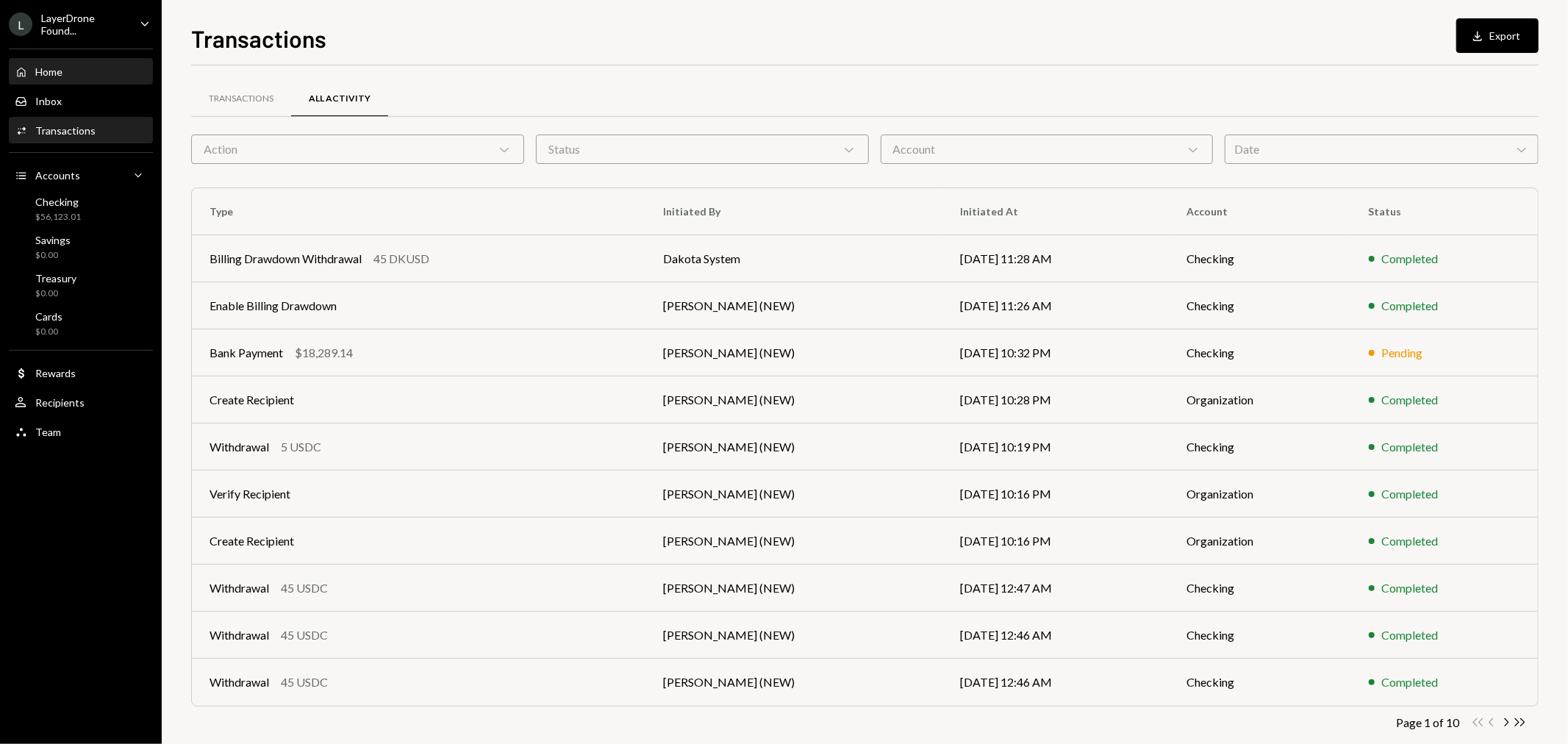
click at [72, 80] on div "Home Home" at bounding box center [81, 72] width 133 height 25
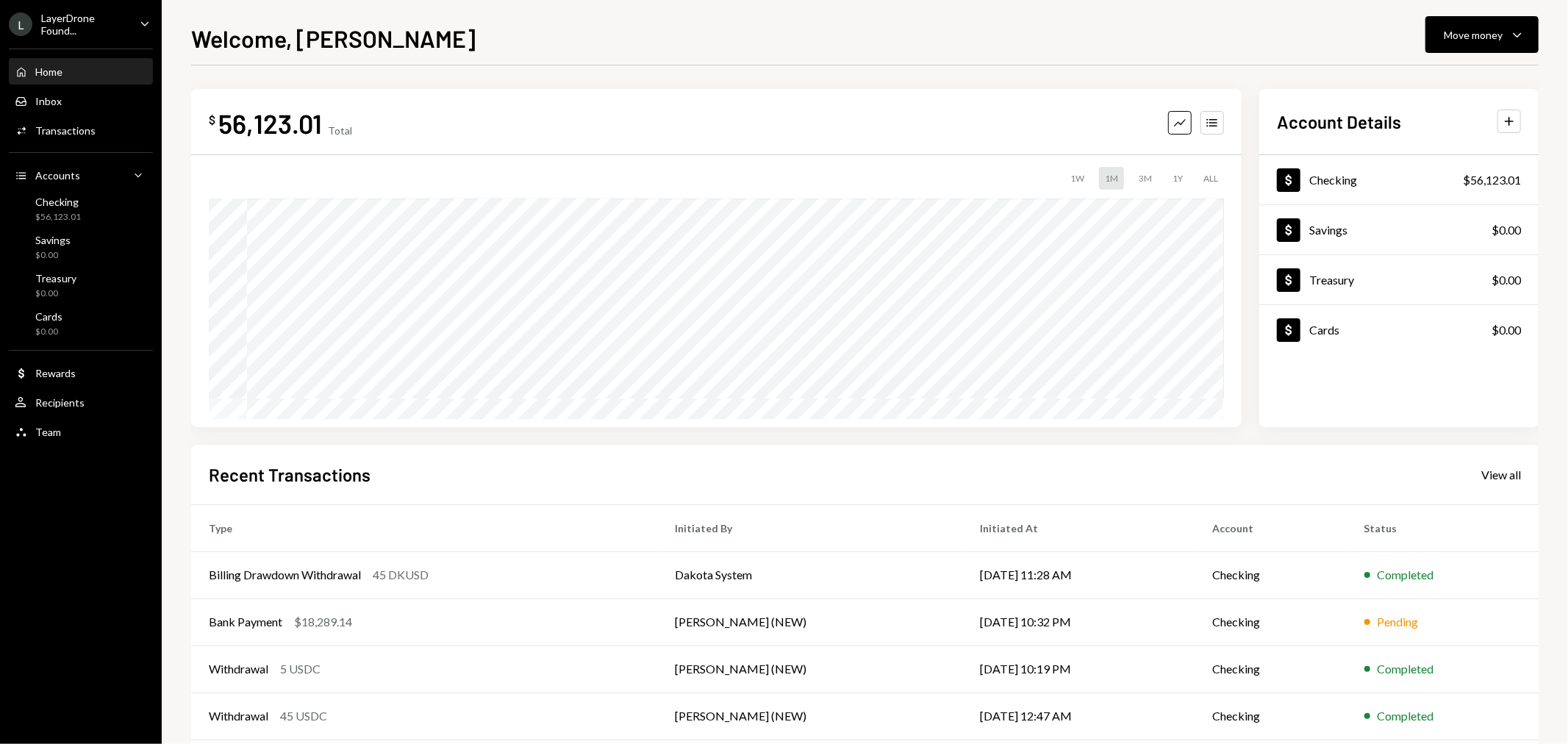
click at [133, 21] on div "L LayerDrone Found... Caret Down" at bounding box center [80, 25] width 162 height 25
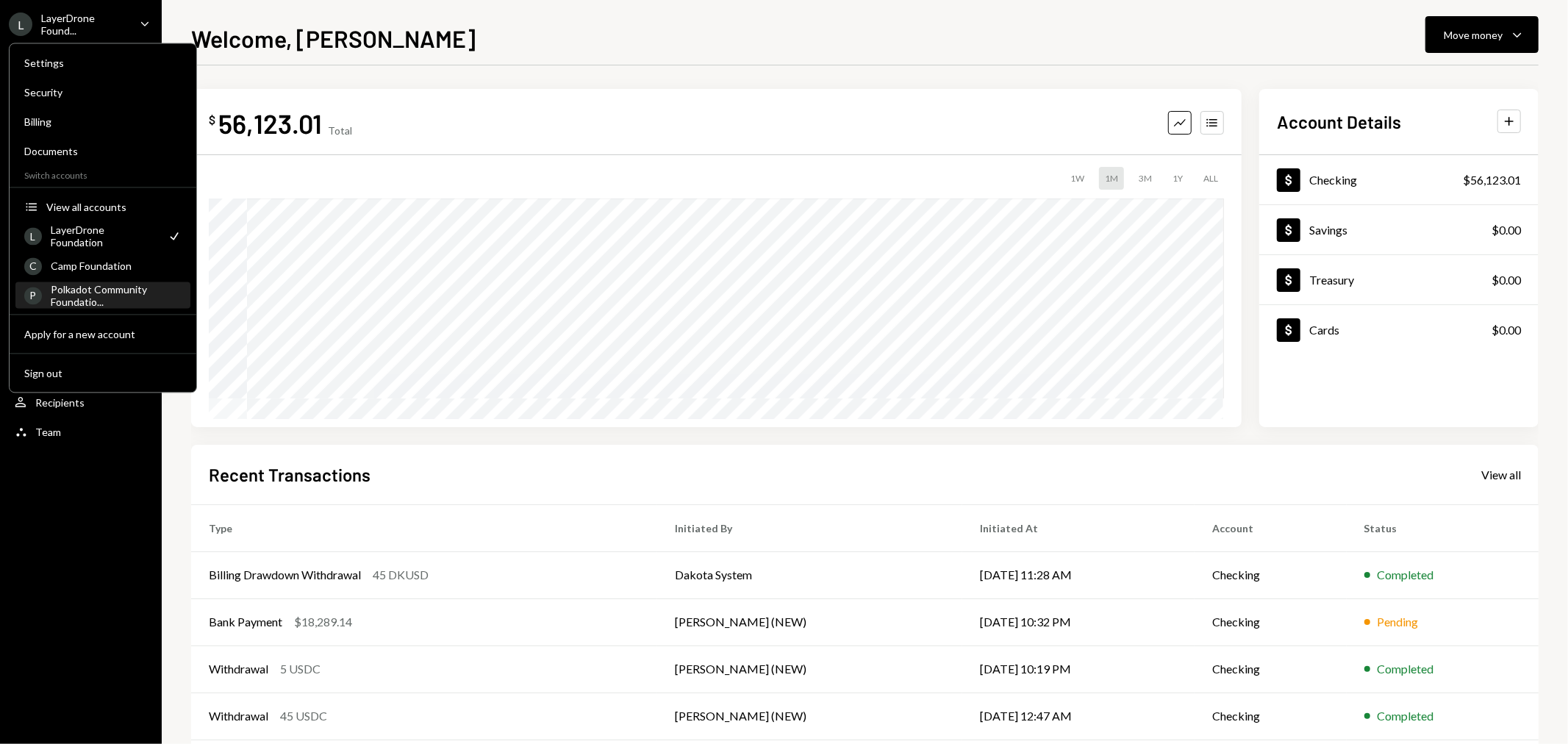
click at [111, 284] on div "Polkadot Community Foundatio..." at bounding box center [116, 296] width 131 height 25
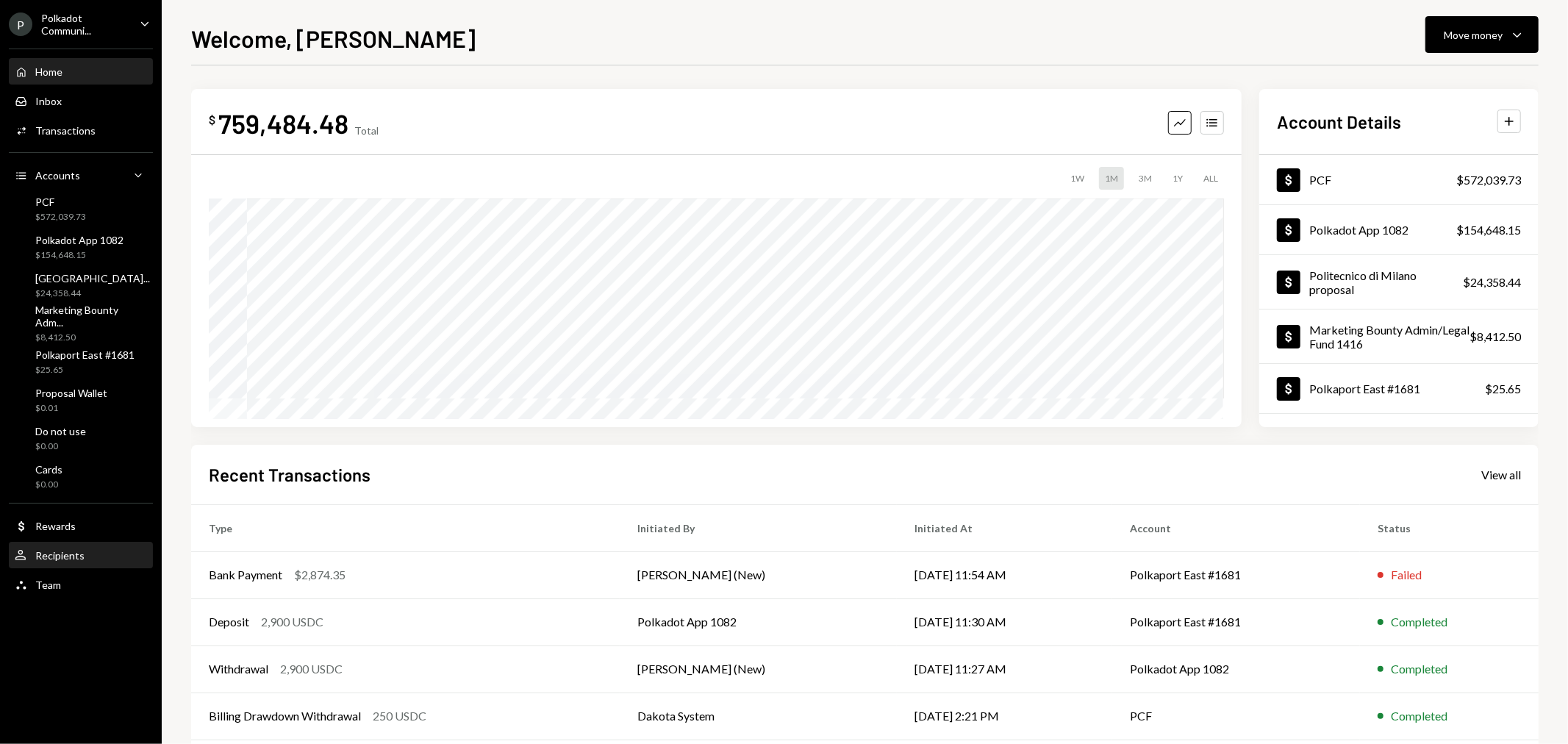
click at [78, 549] on div "Recipients" at bounding box center [60, 555] width 49 height 13
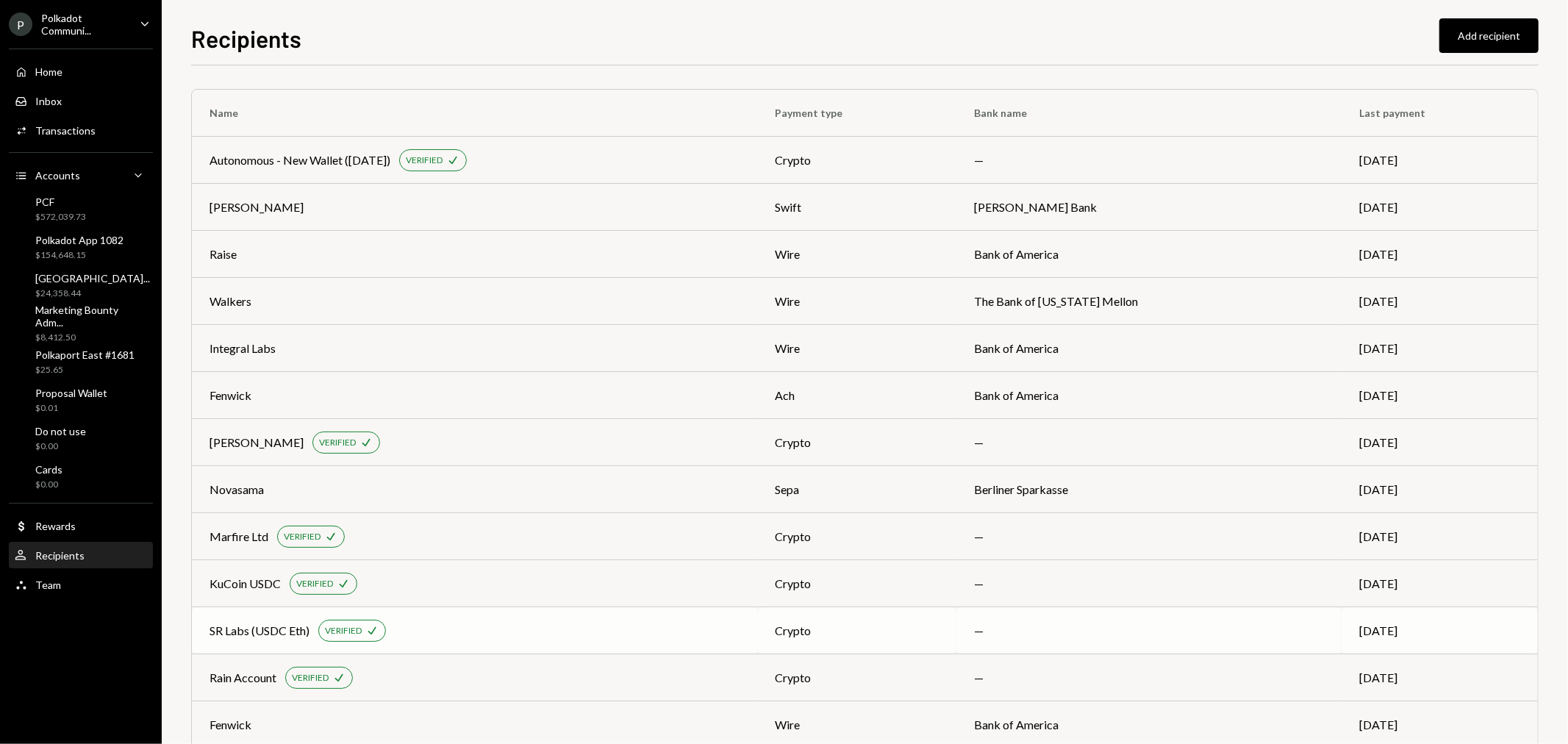
scroll to position [363, 0]
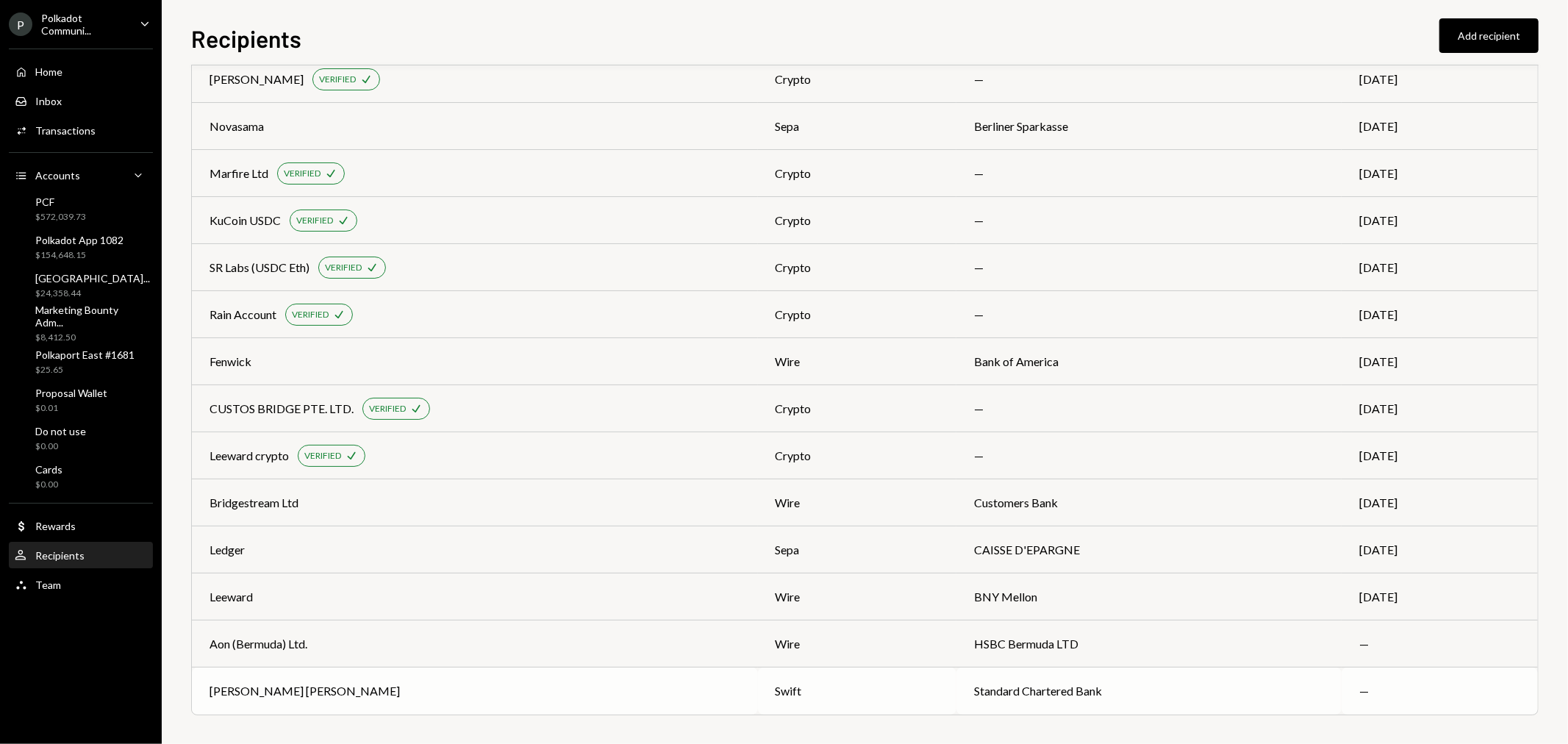
click at [285, 687] on div "Stephenson Harwood HK" at bounding box center [305, 691] width 191 height 18
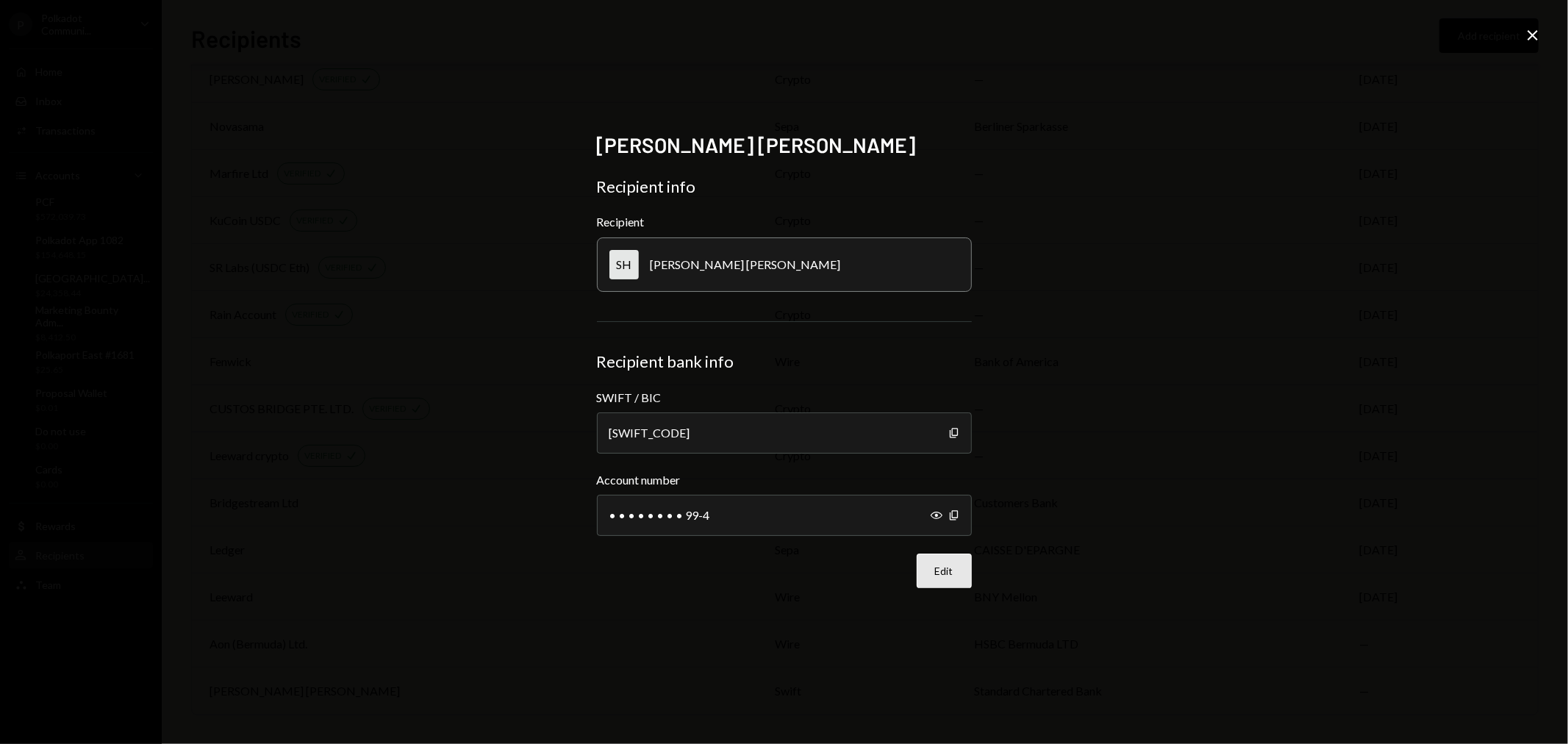
click at [953, 570] on button "Edit" at bounding box center [945, 570] width 55 height 34
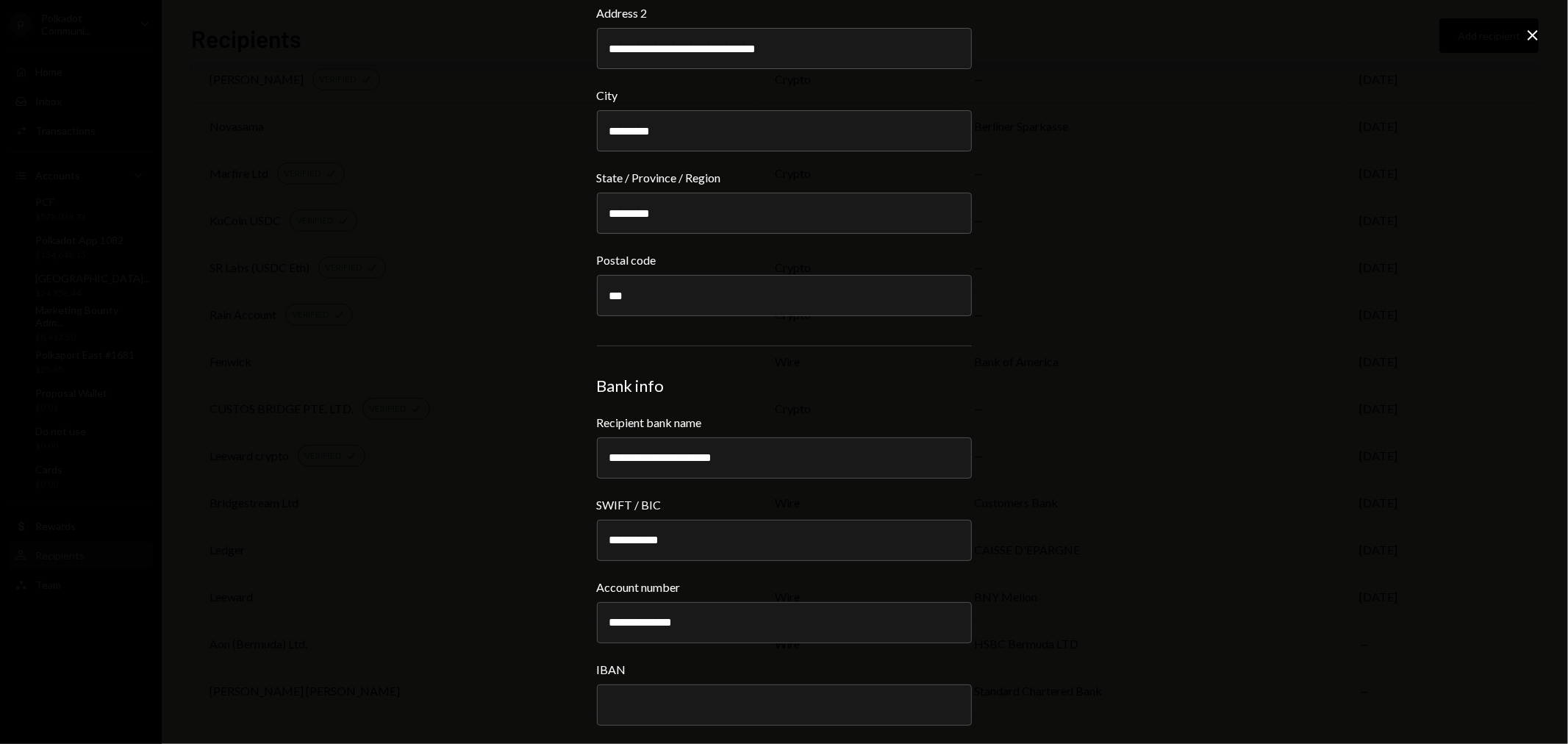
scroll to position [652, 0]
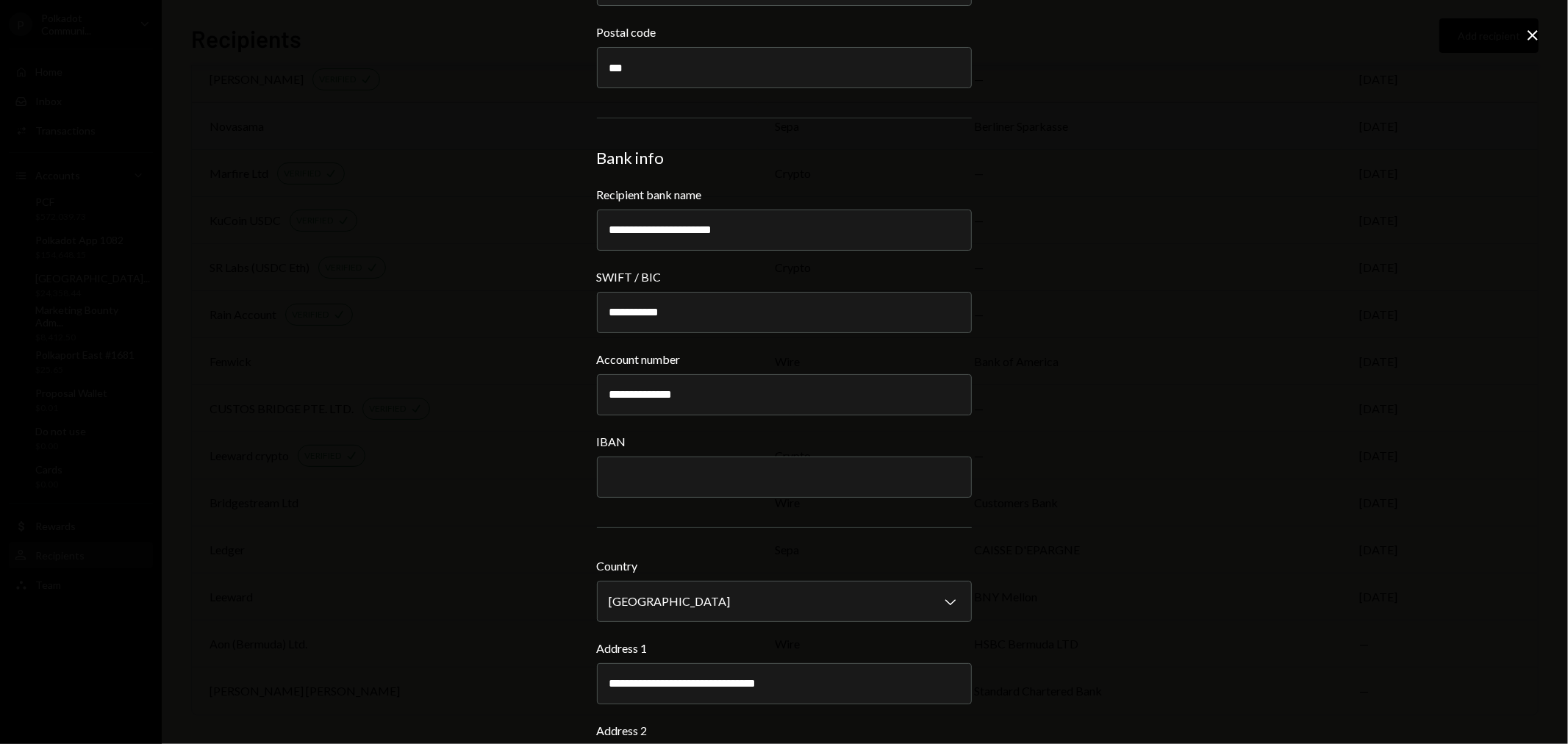
drag, startPoint x: 1534, startPoint y: 37, endPoint x: 1394, endPoint y: 133, distance: 169.8
click at [1534, 37] on icon "Close" at bounding box center [1533, 36] width 18 height 18
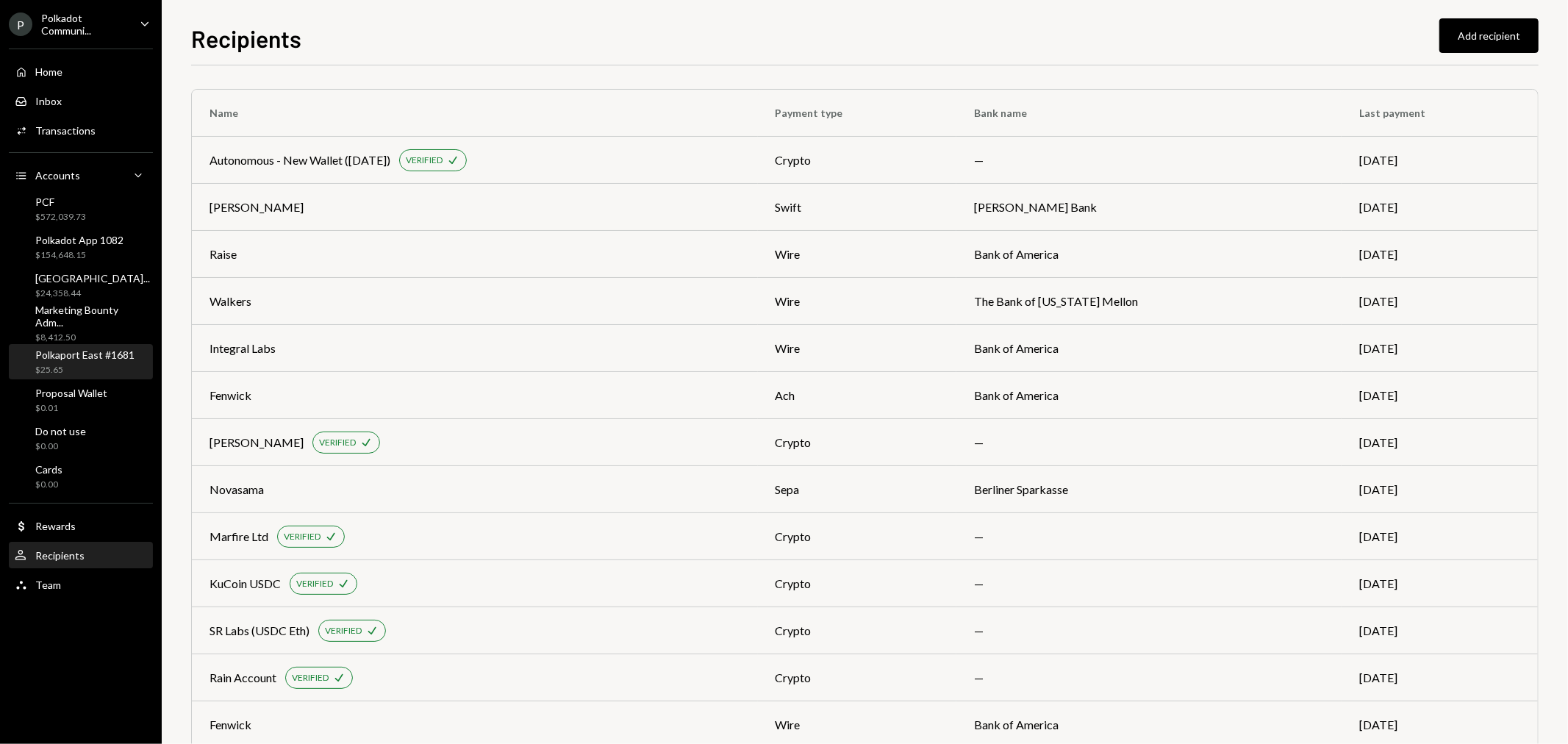
click at [85, 356] on div "Polkaport East #1681" at bounding box center [84, 354] width 99 height 13
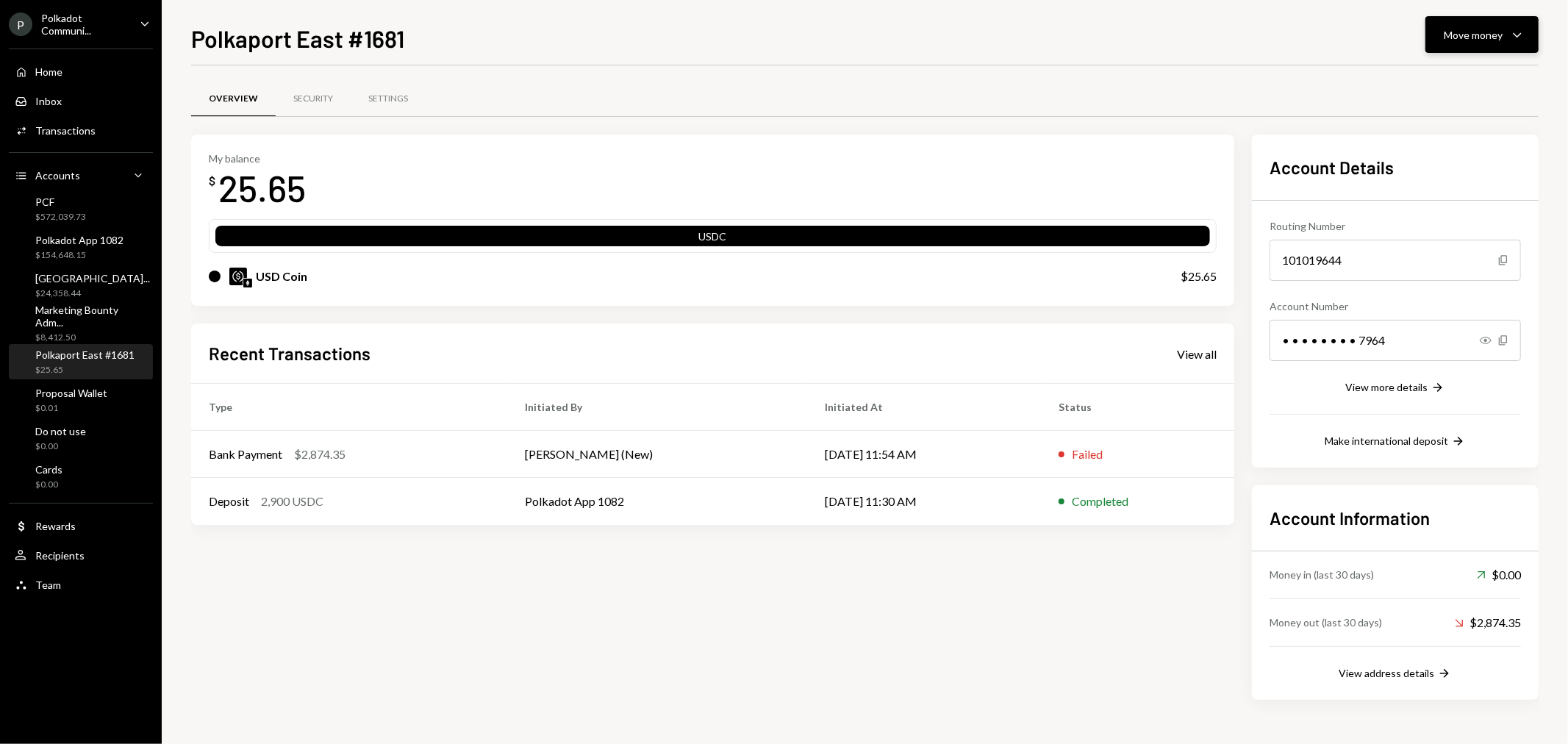
click at [1482, 20] on button "Move money Caret Down" at bounding box center [1482, 34] width 113 height 36
click at [1468, 138] on div "Deposit" at bounding box center [1471, 145] width 107 height 16
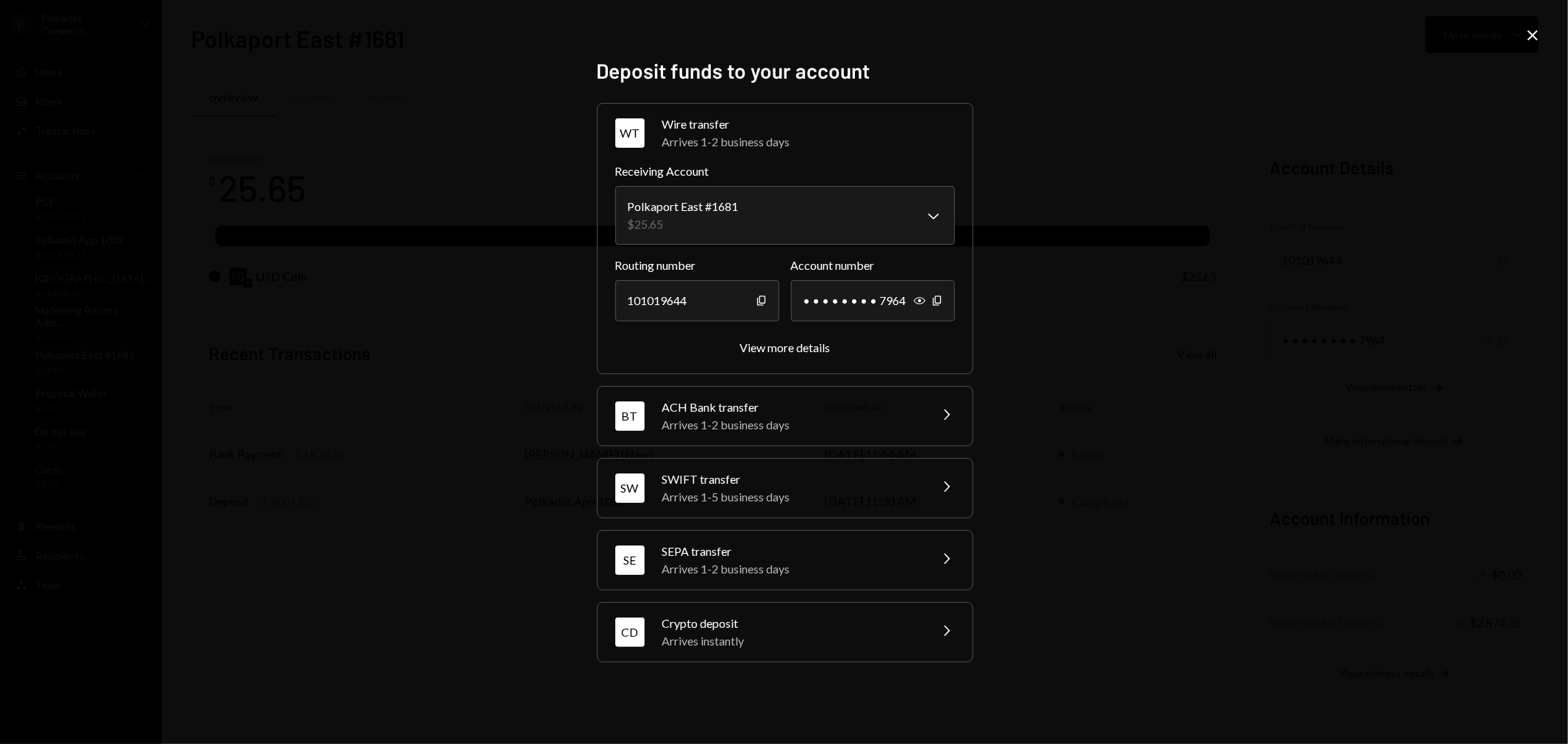
click at [848, 627] on div "Crypto deposit" at bounding box center [790, 623] width 257 height 18
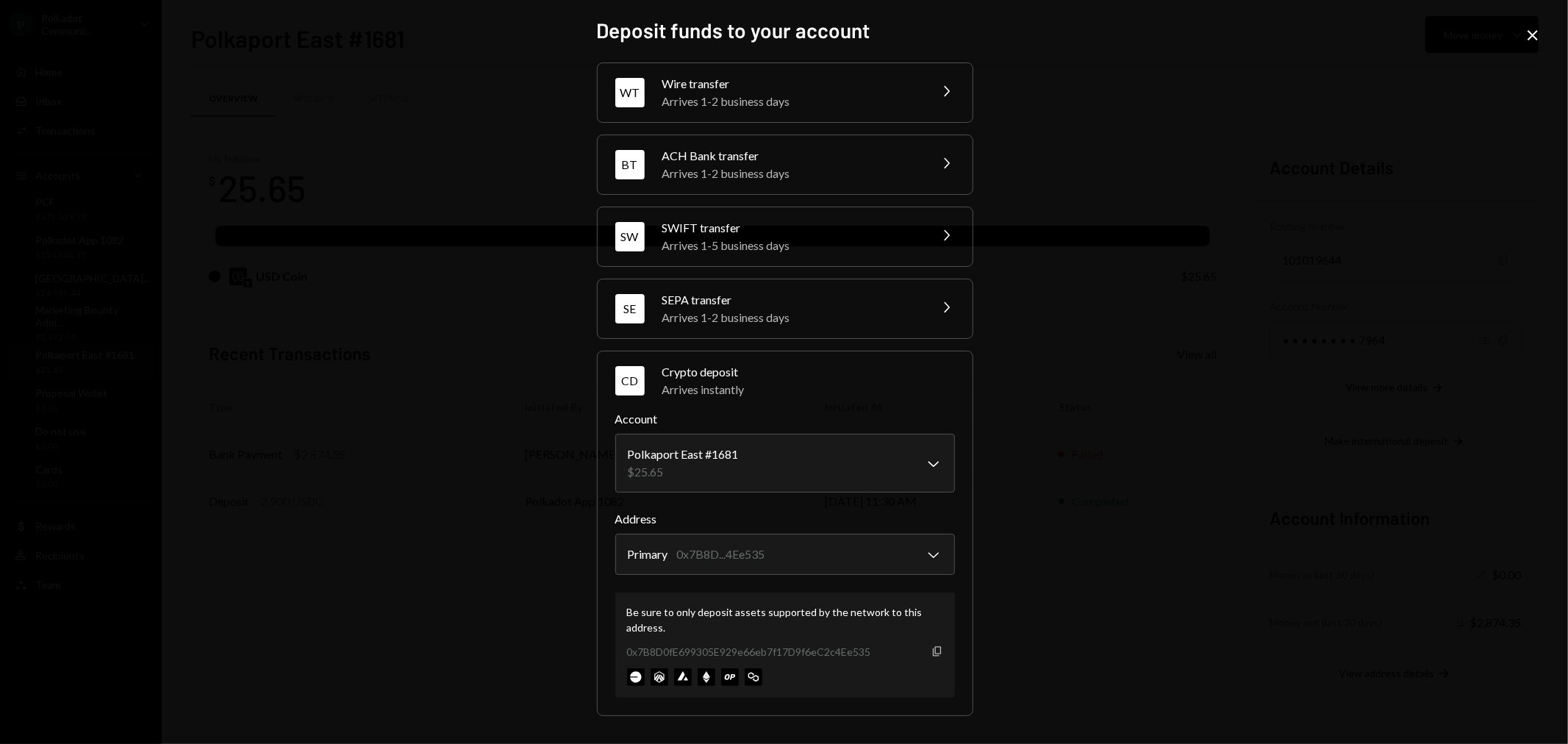
click at [937, 650] on icon "Copy" at bounding box center [937, 652] width 12 height 12
click at [1342, 462] on div "**********" at bounding box center [784, 372] width 1568 height 744
click at [1348, 118] on div "**********" at bounding box center [784, 372] width 1568 height 744
click at [1534, 34] on icon at bounding box center [1533, 35] width 10 height 10
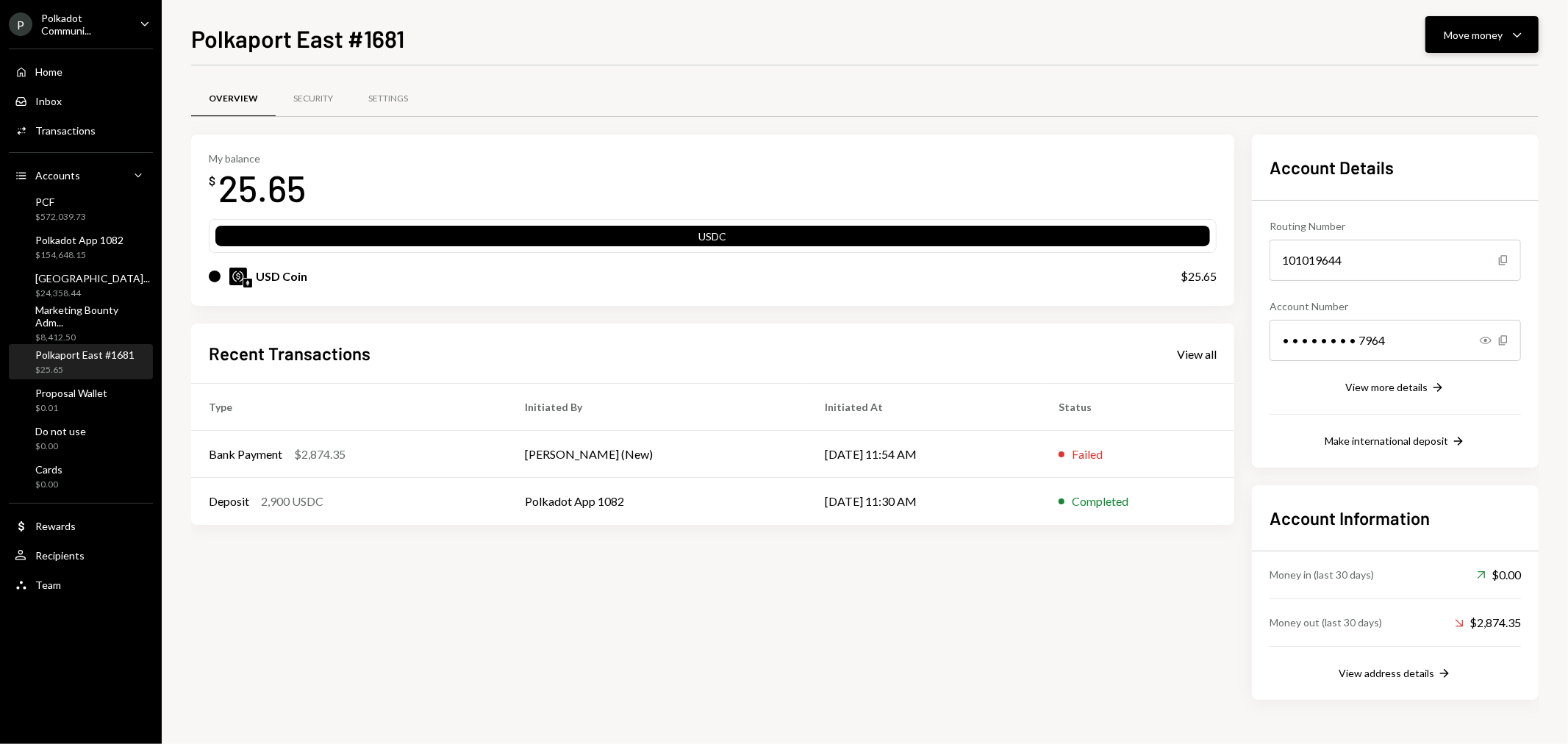
click at [1497, 34] on div "Move money" at bounding box center [1473, 35] width 59 height 16
click at [1437, 140] on div "Deposit" at bounding box center [1471, 145] width 107 height 16
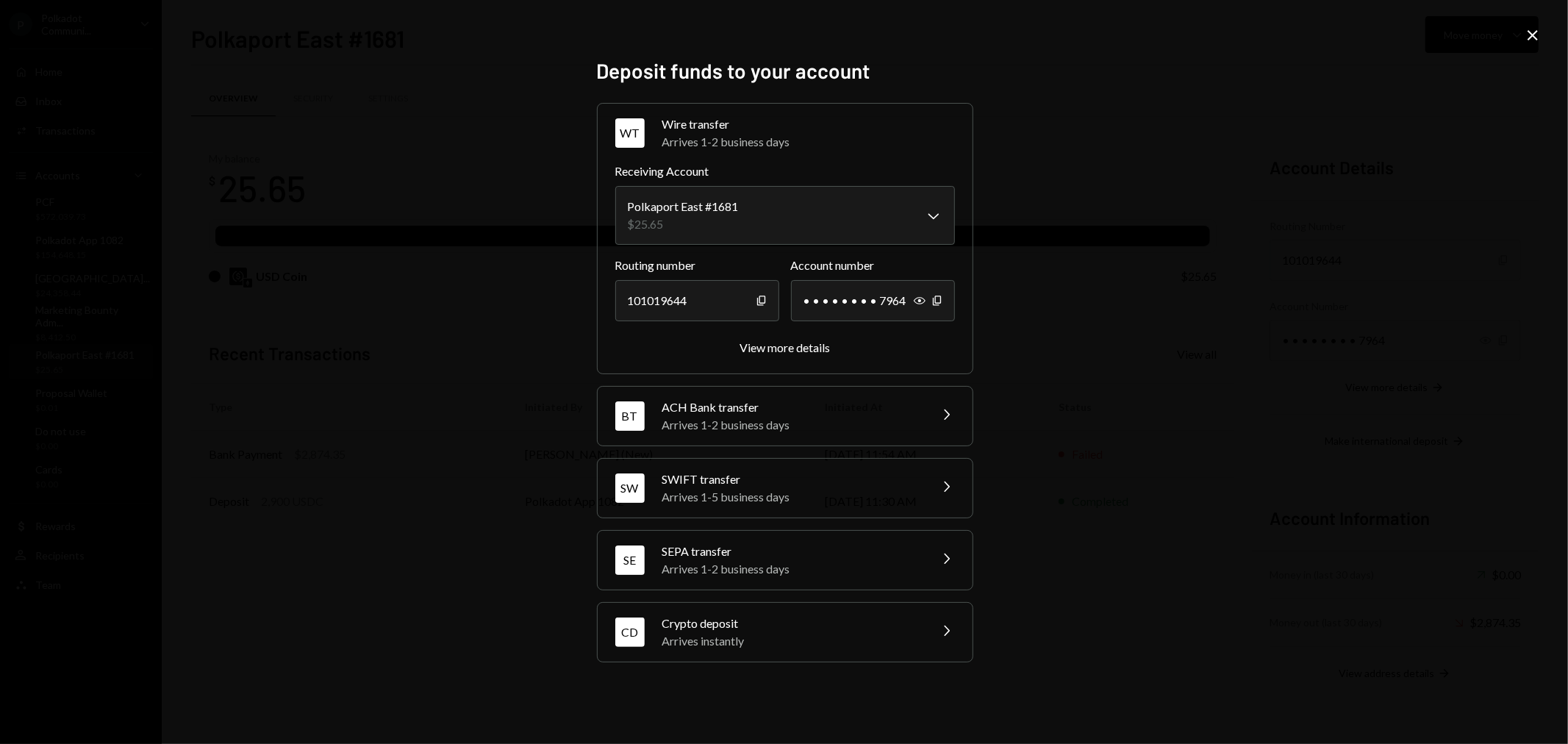
click at [841, 622] on div "Crypto deposit" at bounding box center [790, 623] width 257 height 18
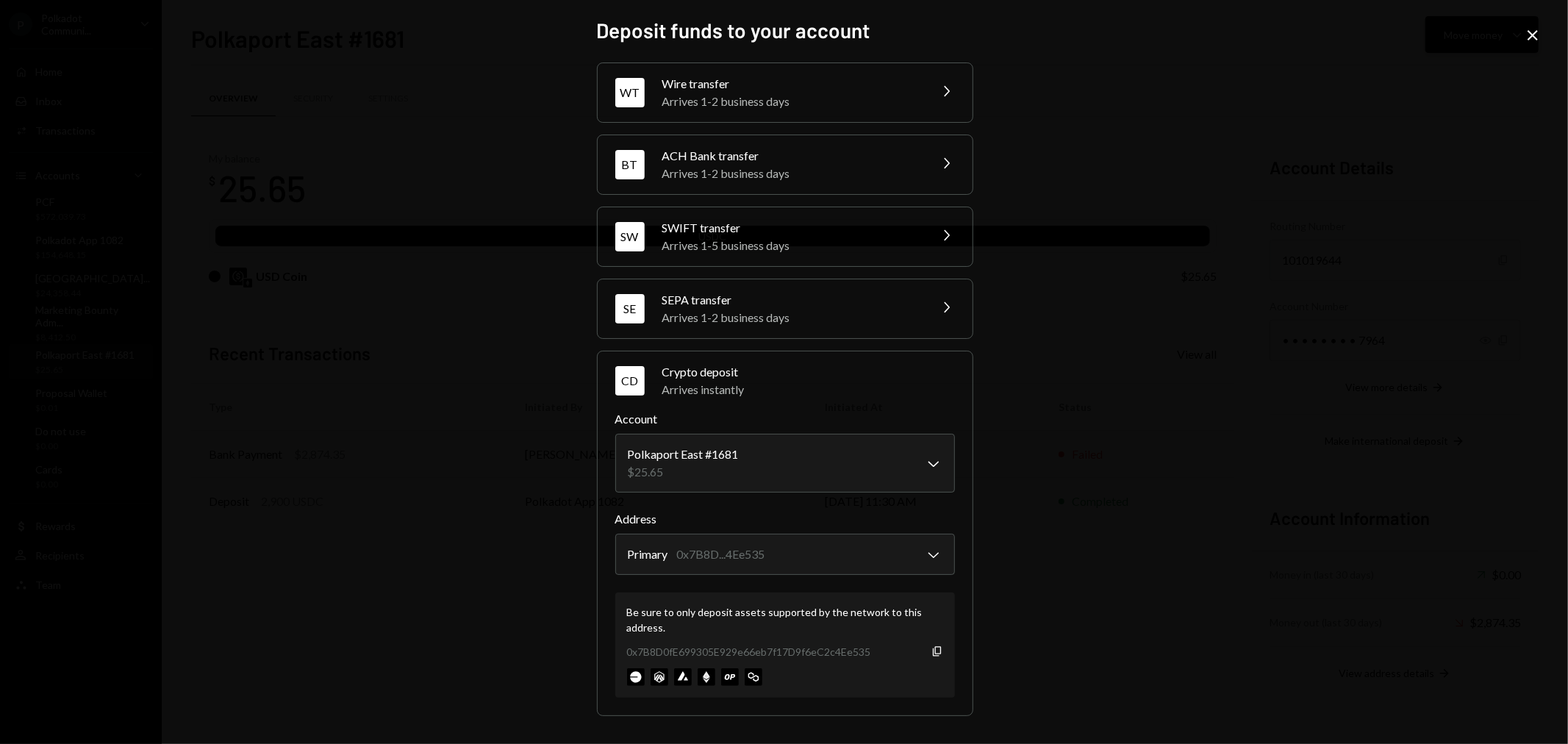
click at [1533, 34] on icon "Close" at bounding box center [1533, 36] width 18 height 18
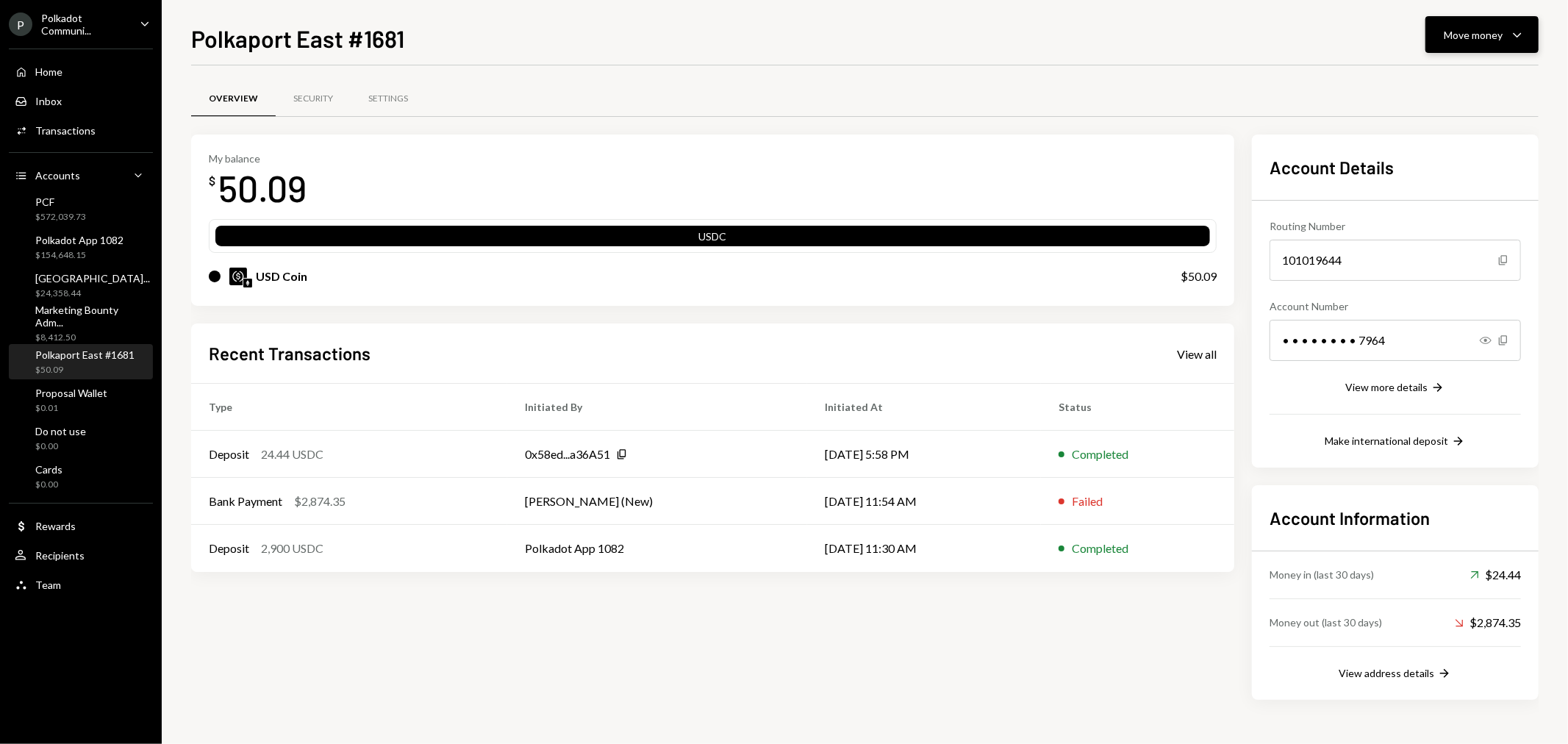
click at [1519, 31] on icon "Caret Down" at bounding box center [1517, 35] width 18 height 18
click at [1461, 138] on div "Deposit" at bounding box center [1471, 145] width 107 height 16
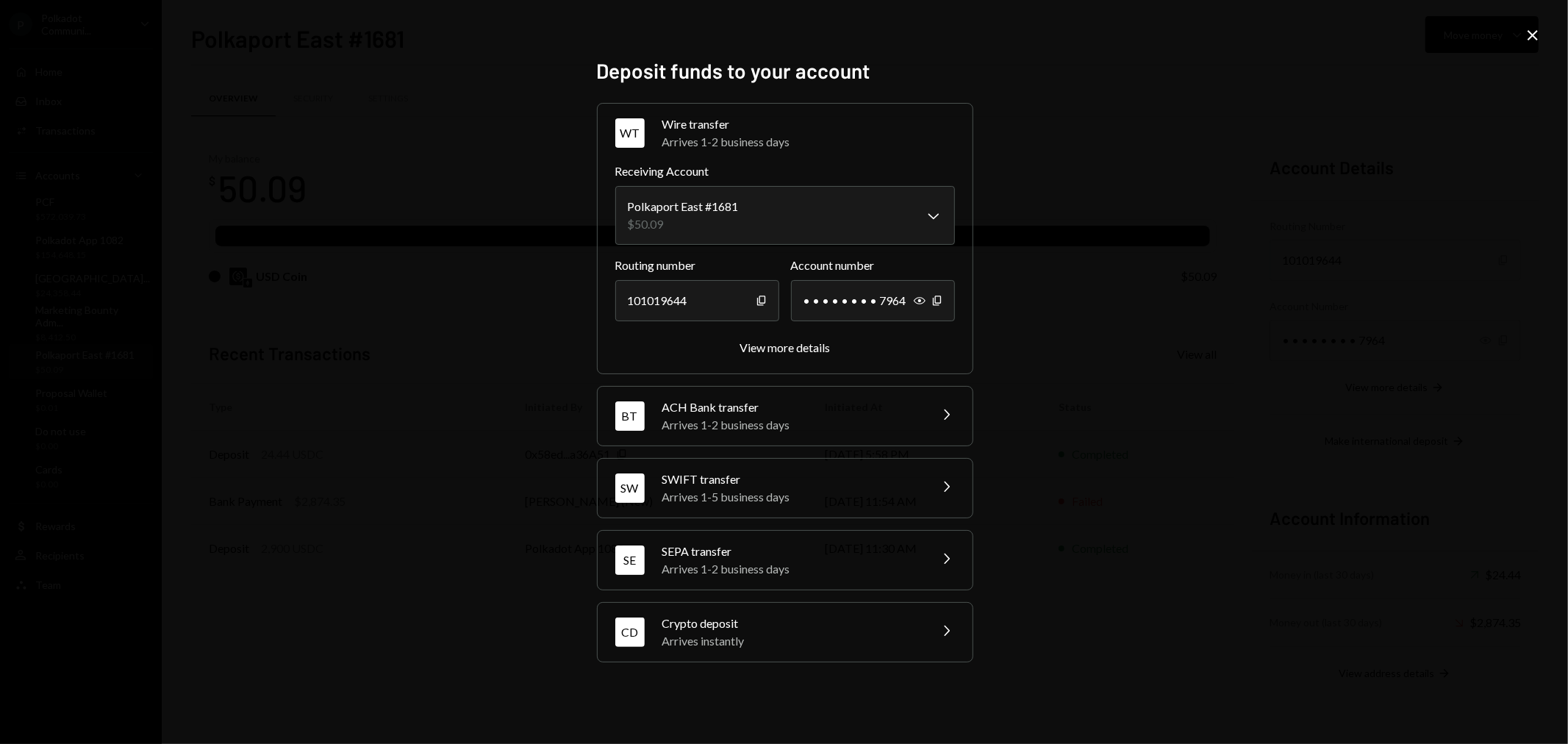
click at [787, 640] on div "Arrives instantly" at bounding box center [790, 641] width 257 height 18
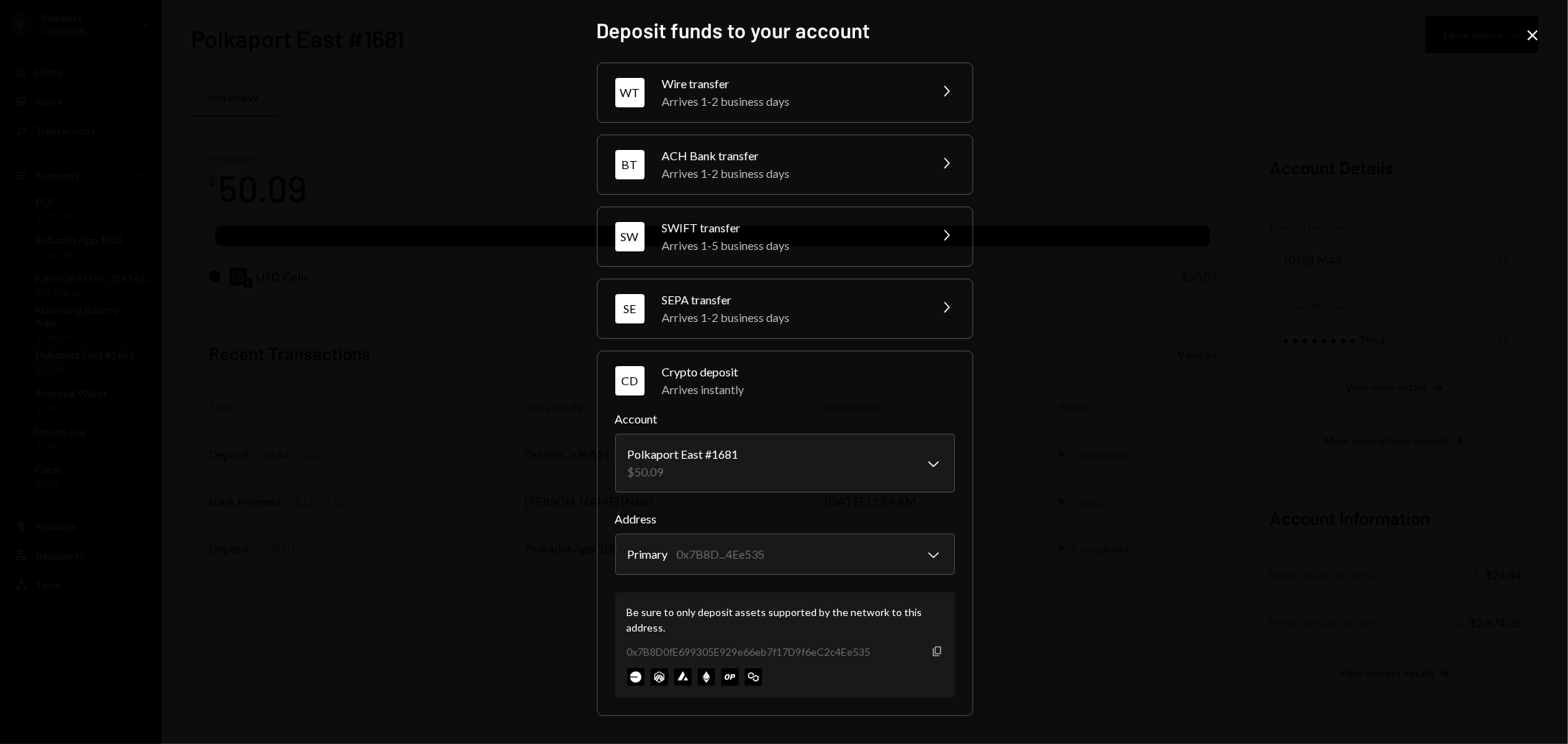
click at [939, 652] on icon "Copy" at bounding box center [937, 652] width 12 height 12
click at [936, 650] on icon "Copy" at bounding box center [937, 652] width 12 height 12
click at [938, 649] on icon "Copy" at bounding box center [937, 652] width 12 height 12
click at [1530, 34] on icon "Close" at bounding box center [1533, 36] width 18 height 18
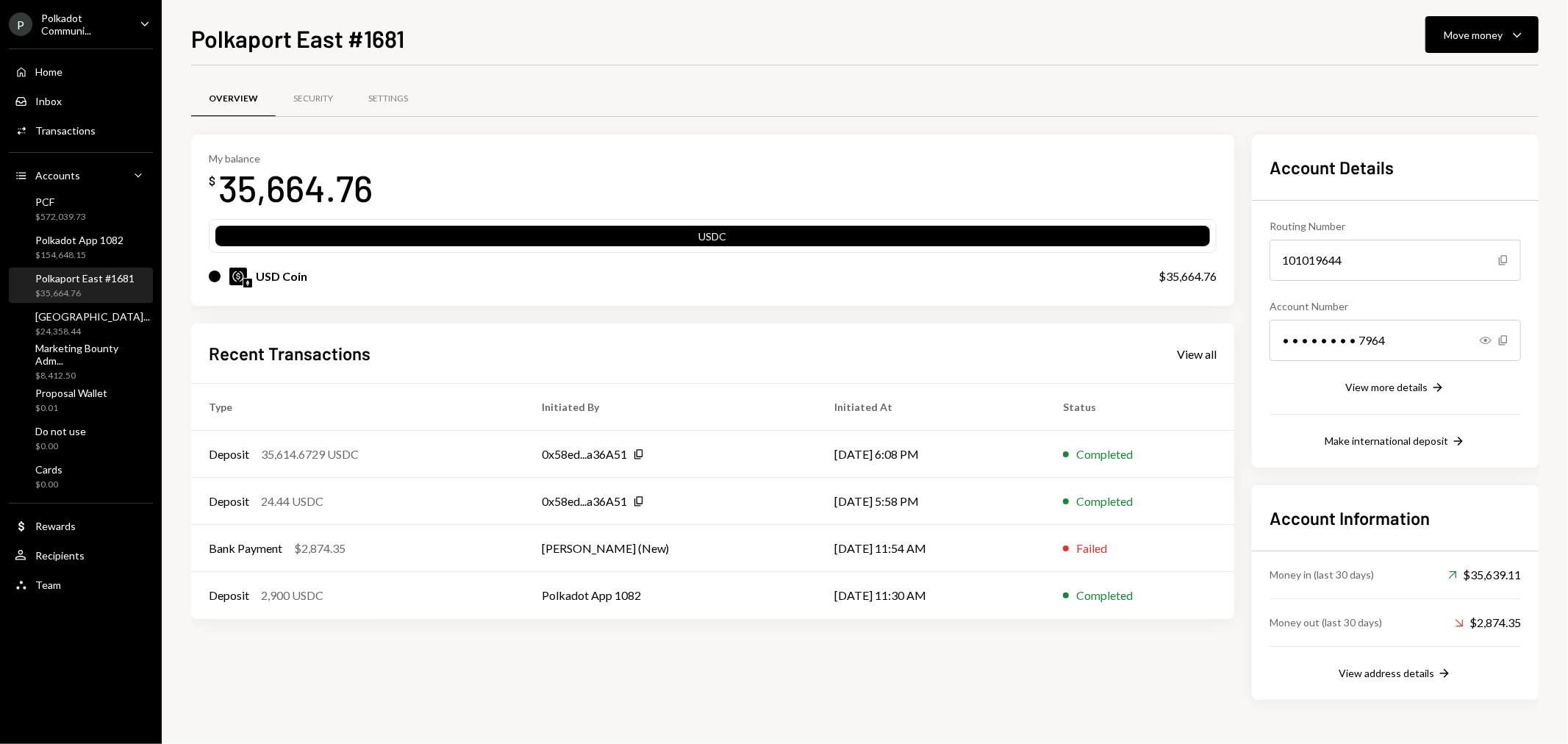
click at [960, 85] on div "Overview Security Settings" at bounding box center [865, 99] width 1348 height 37
click at [1504, 32] on div "Move money Caret Down" at bounding box center [1482, 35] width 77 height 18
click at [1465, 72] on div "Send" at bounding box center [1471, 79] width 107 height 16
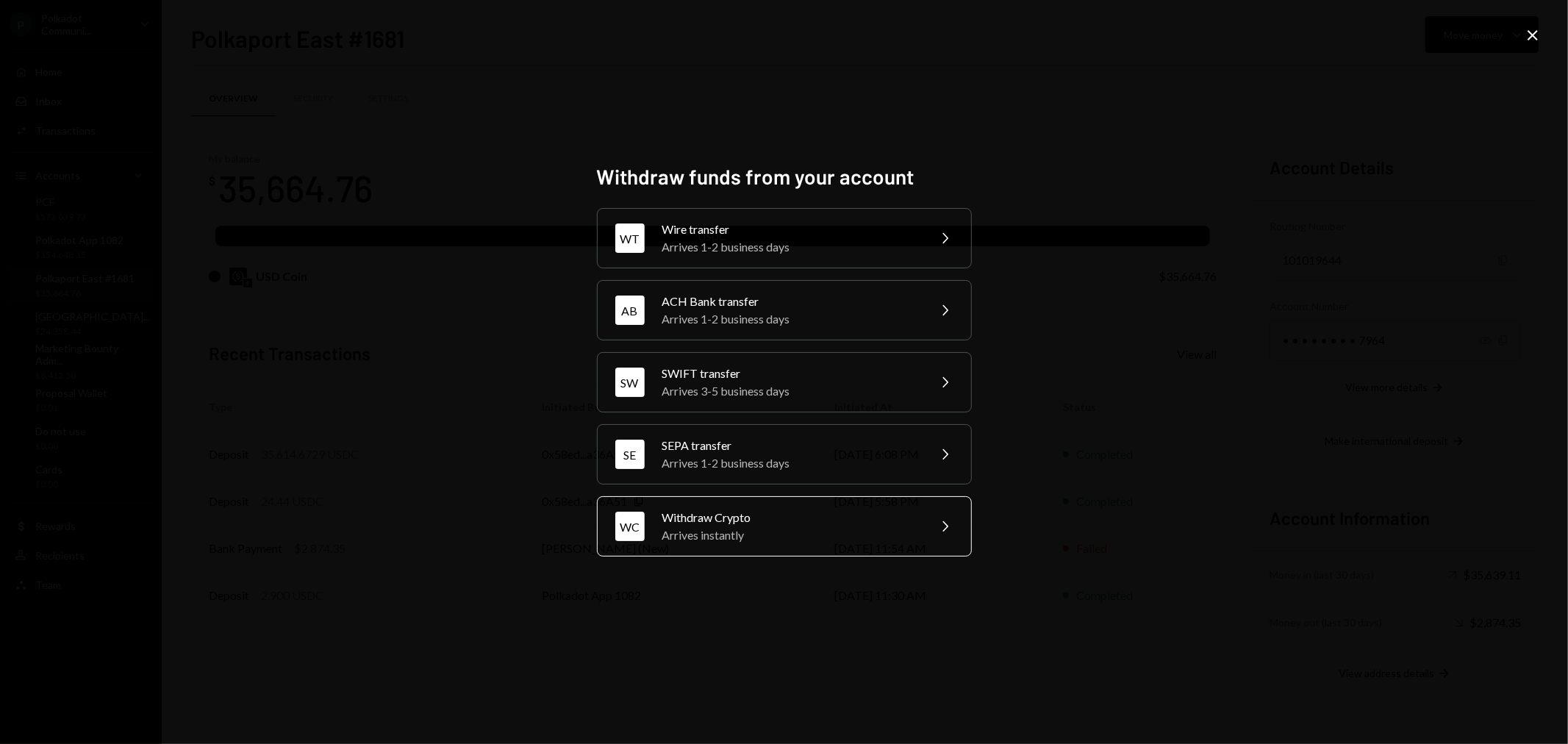
click at [772, 526] on div "Withdraw Crypto" at bounding box center [790, 518] width 255 height 18
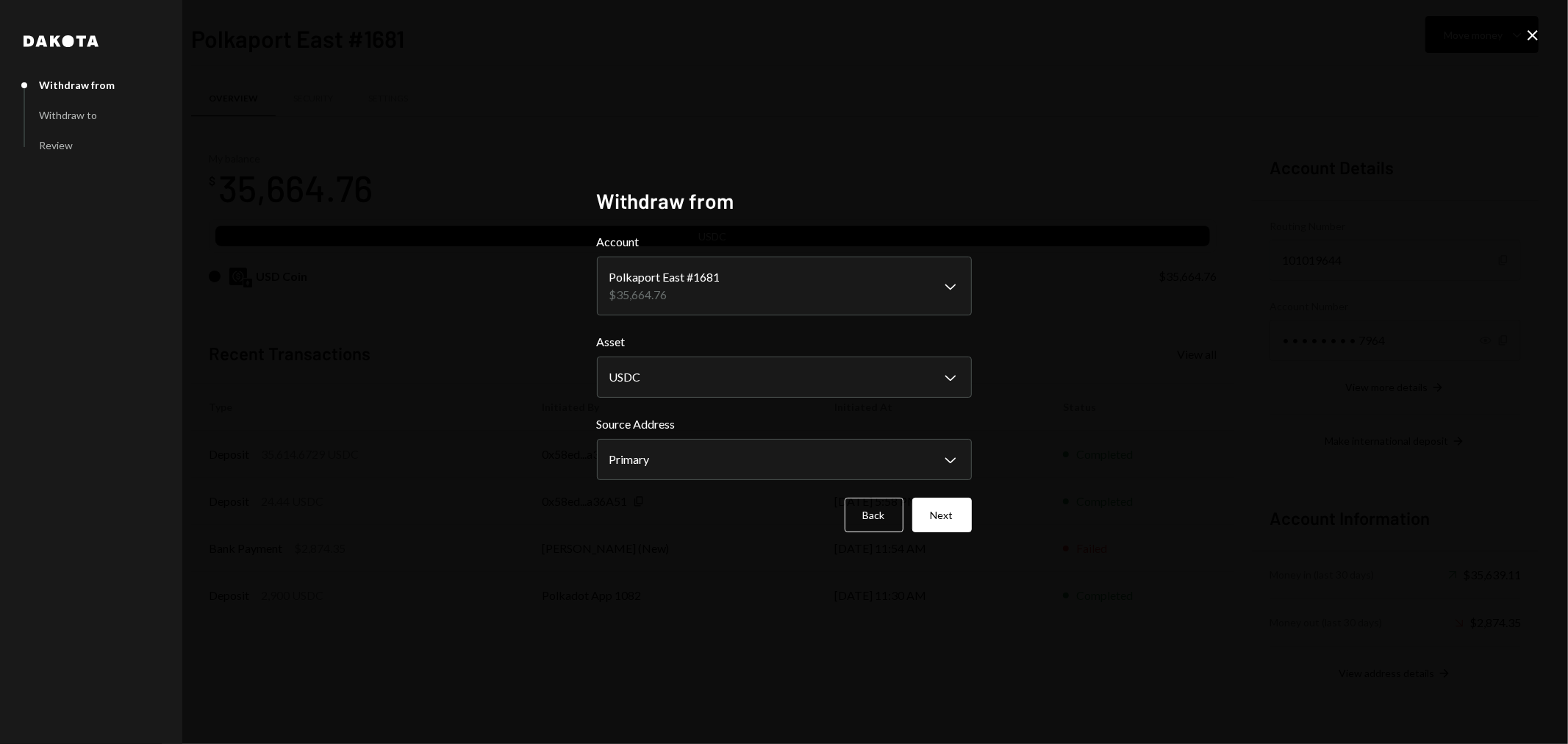
click at [1526, 31] on icon "Close" at bounding box center [1533, 36] width 18 height 18
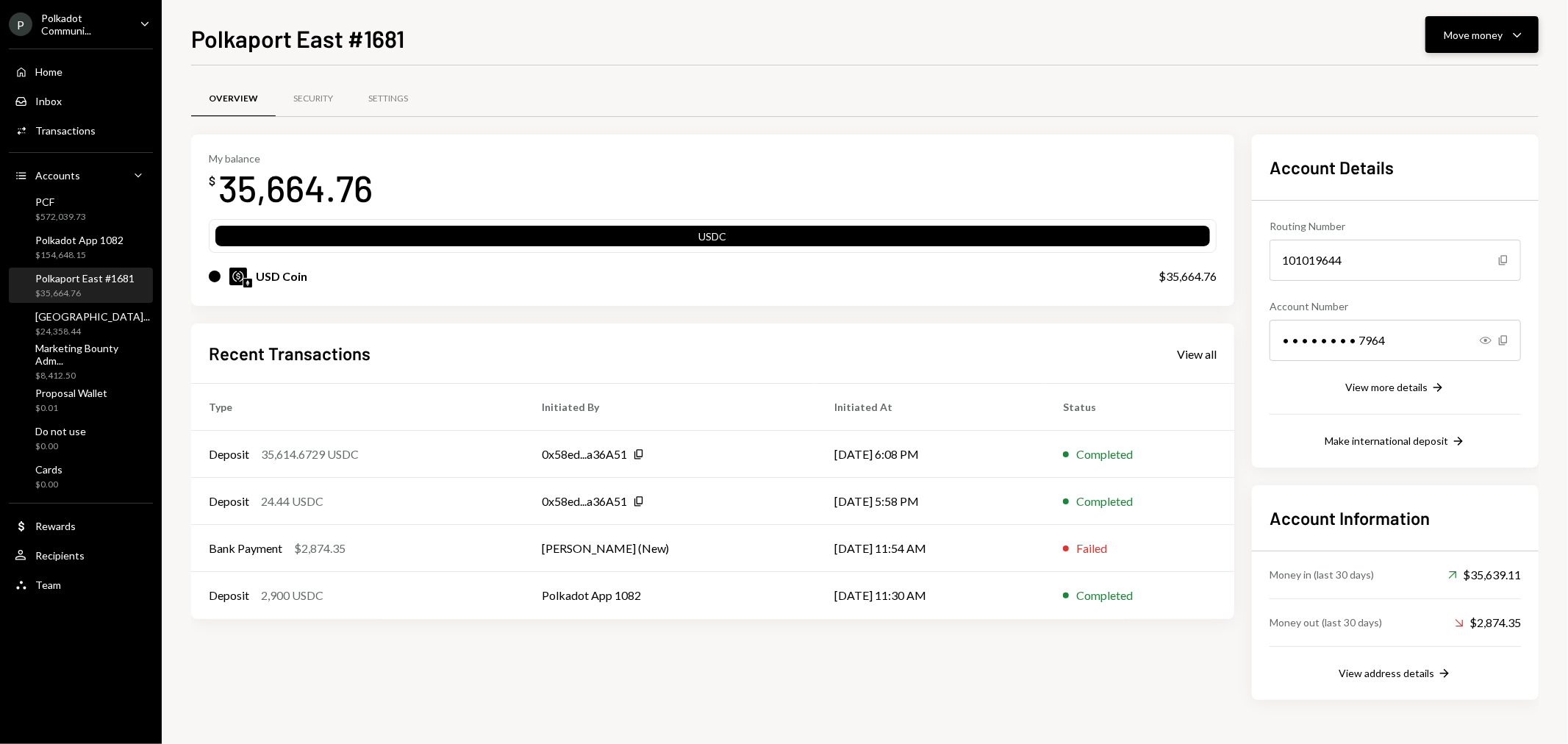
click at [1517, 44] on button "Move money Caret Down" at bounding box center [1482, 34] width 113 height 36
click at [1467, 115] on div "Transfer" at bounding box center [1471, 112] width 107 height 16
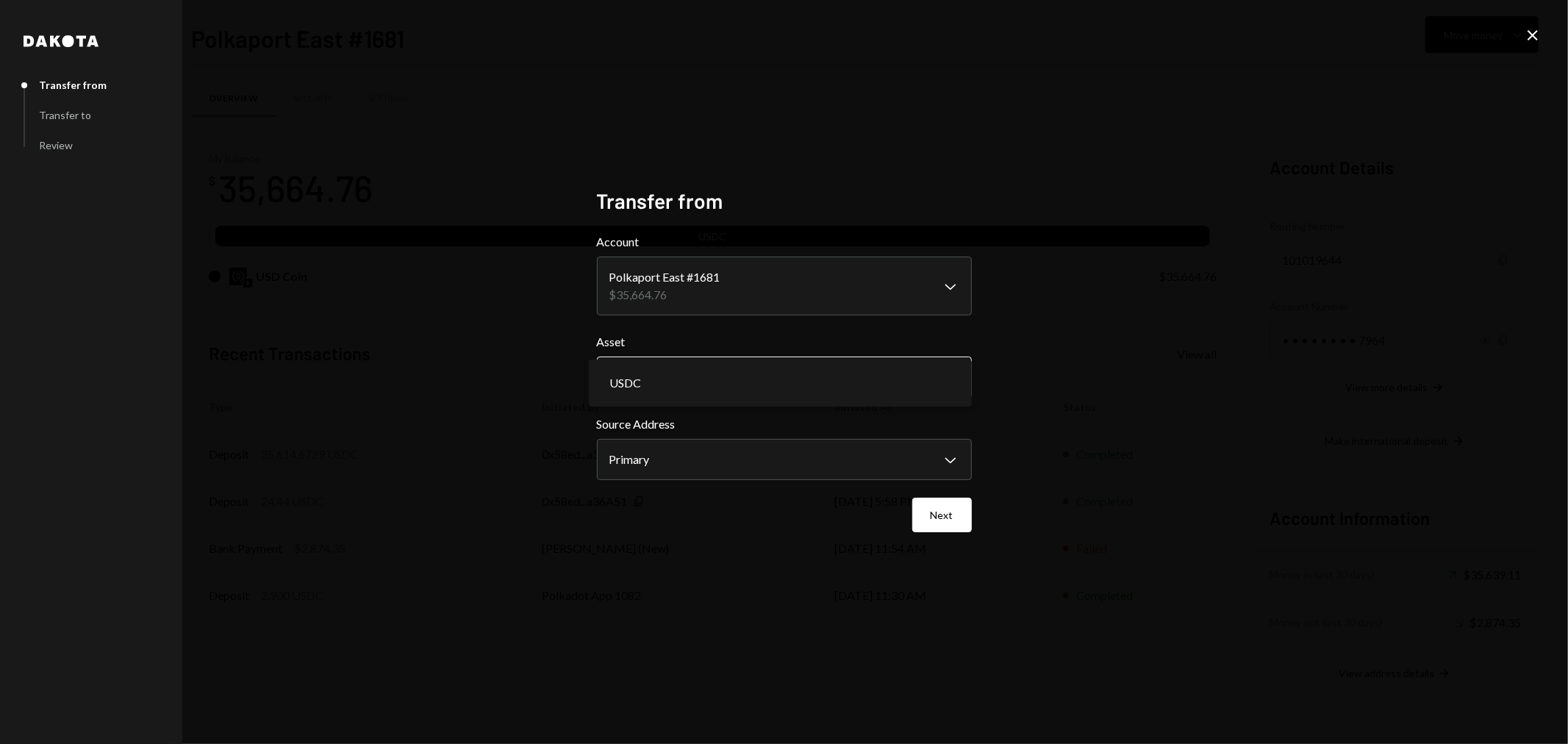
click at [866, 386] on body "P Polkadot Communi... Caret Down Home Home Inbox Inbox Activities Transactions …" at bounding box center [784, 372] width 1568 height 744
click at [842, 459] on body "P Polkadot Communi... Caret Down Home Home Inbox Inbox Activities Transactions …" at bounding box center [784, 372] width 1568 height 744
click at [931, 517] on button "Next" at bounding box center [942, 515] width 60 height 34
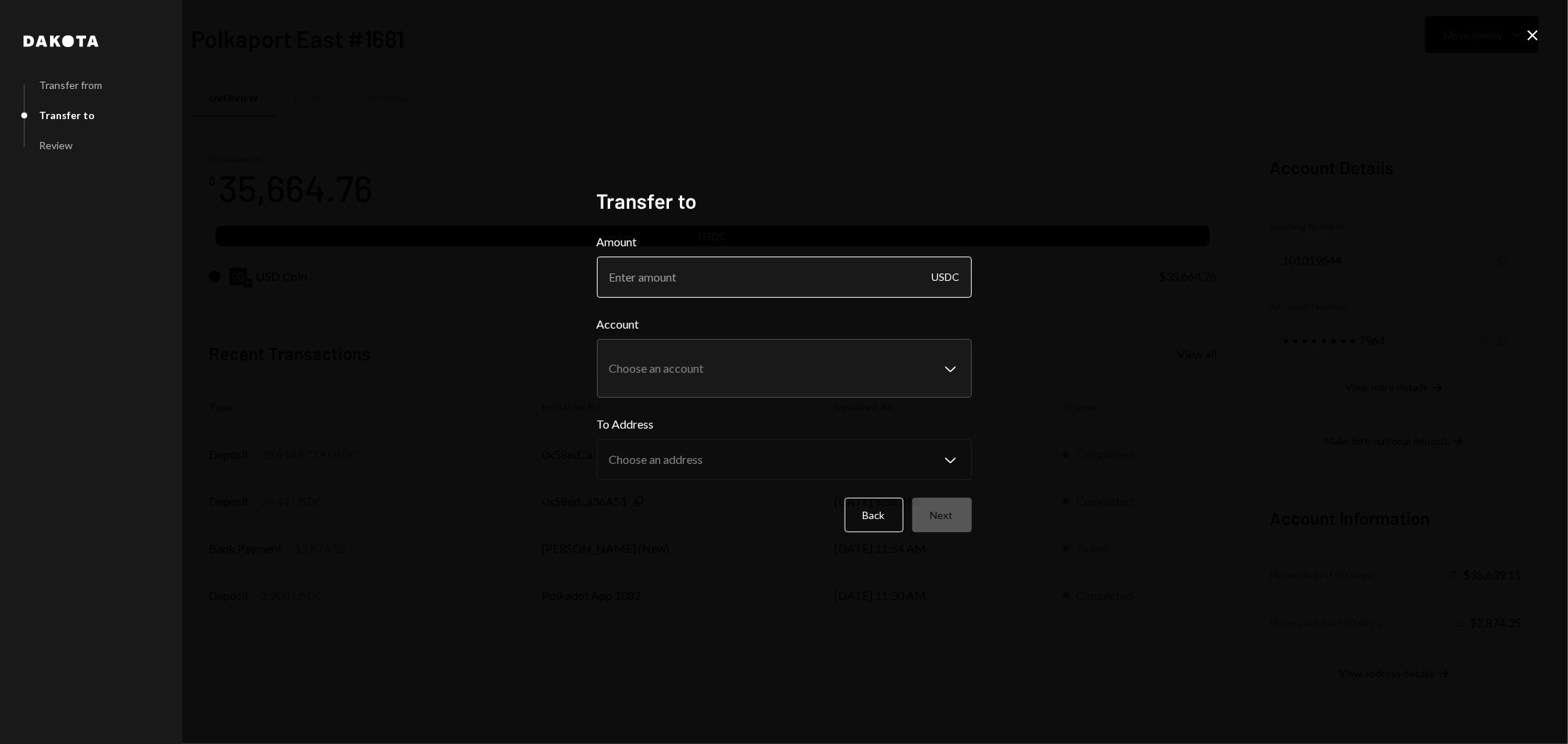
click at [840, 281] on input "Amount" at bounding box center [784, 276] width 375 height 41
type input "2900"
click at [809, 369] on body "P Polkadot Communi... Caret Down Home Home Inbox Inbox Activities Transactions …" at bounding box center [784, 372] width 1568 height 744
click at [1532, 28] on icon "Close" at bounding box center [1533, 36] width 18 height 18
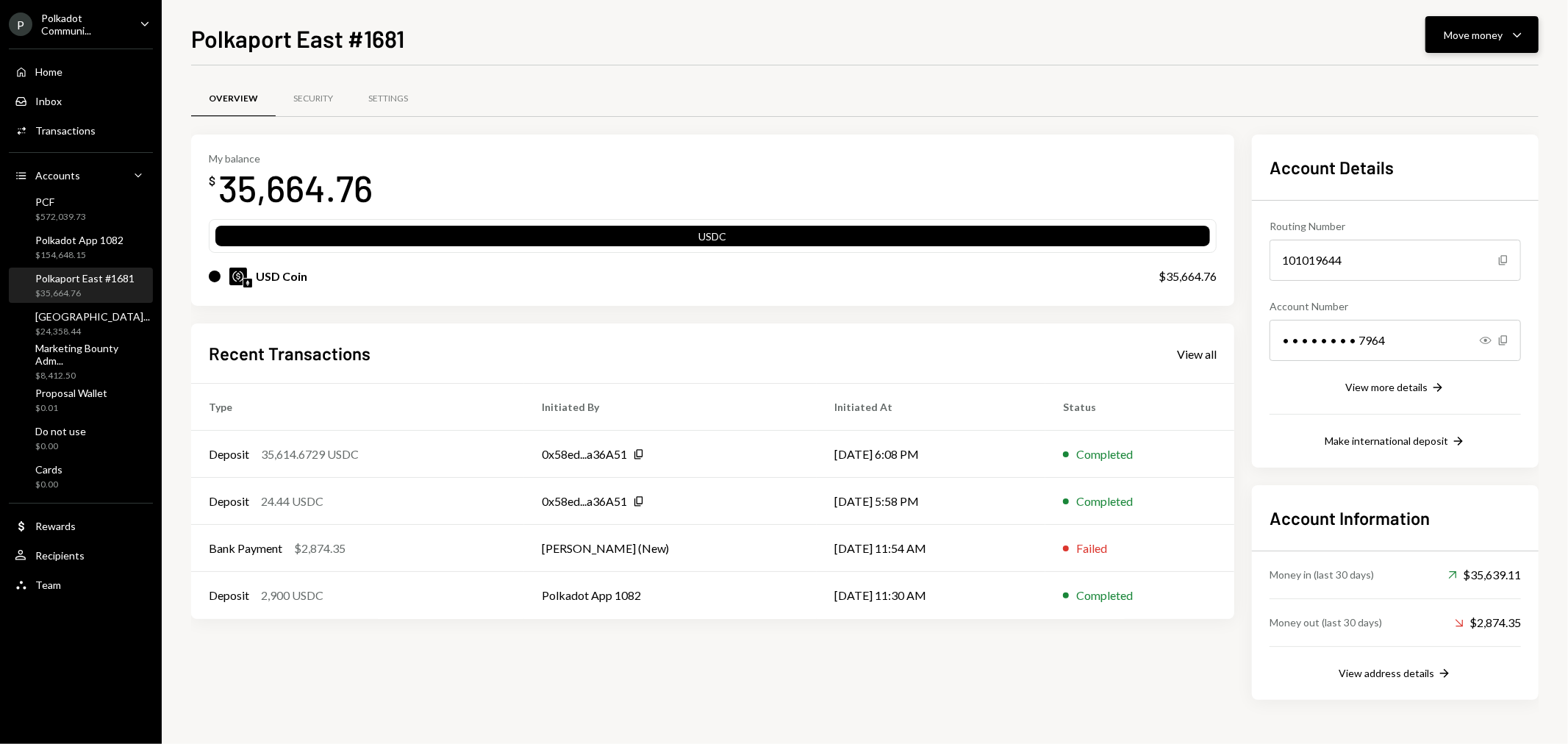
click at [1479, 40] on div "Move money" at bounding box center [1473, 35] width 59 height 16
click at [1449, 105] on div "Transfer" at bounding box center [1471, 112] width 107 height 16
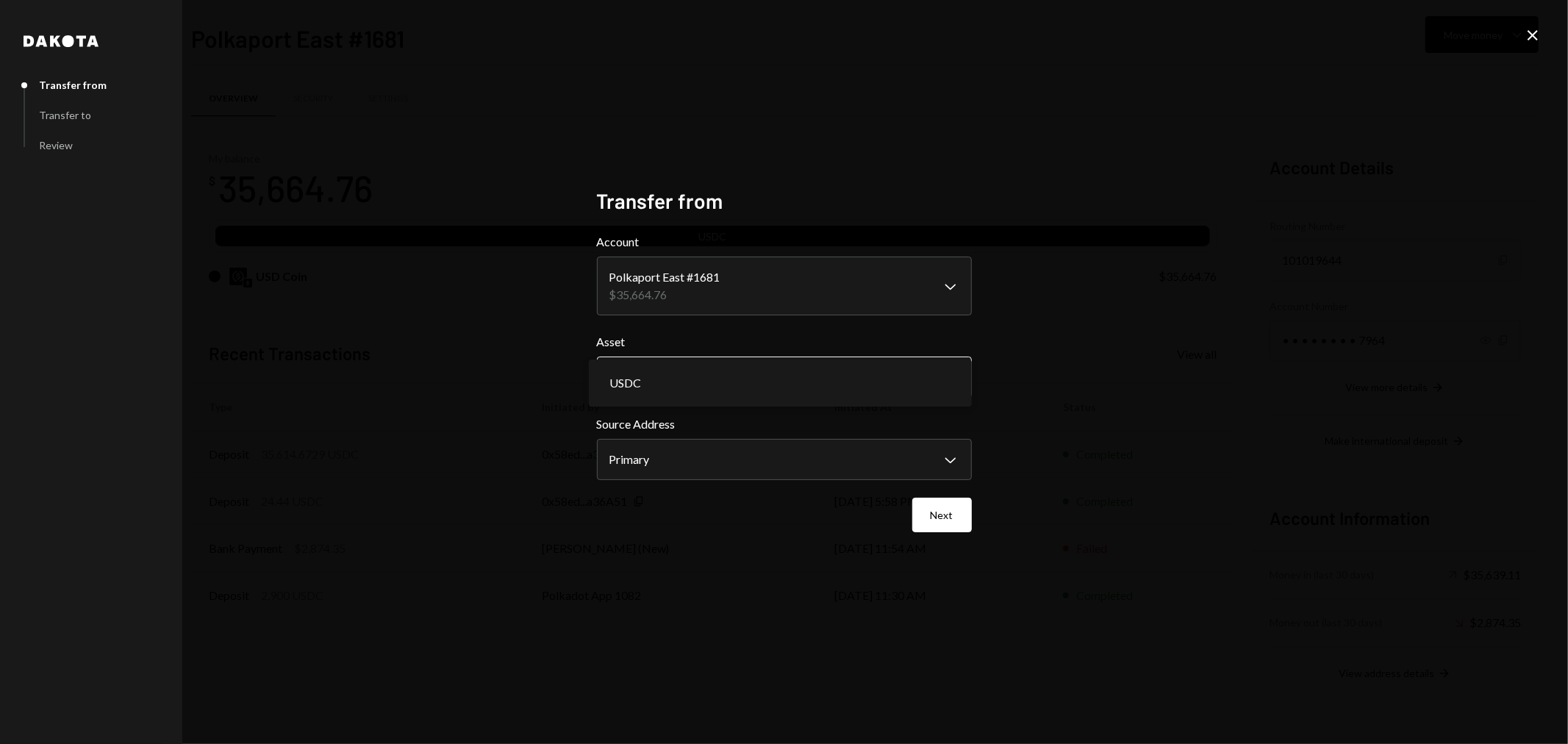
click at [746, 380] on body "P Polkadot Communi... Caret Down Home Home Inbox Inbox Activities Transactions …" at bounding box center [784, 372] width 1568 height 744
click at [729, 450] on body "P Polkadot Communi... Caret Down Home Home Inbox Inbox Activities Transactions …" at bounding box center [784, 372] width 1568 height 744
click at [941, 515] on button "Next" at bounding box center [942, 515] width 60 height 34
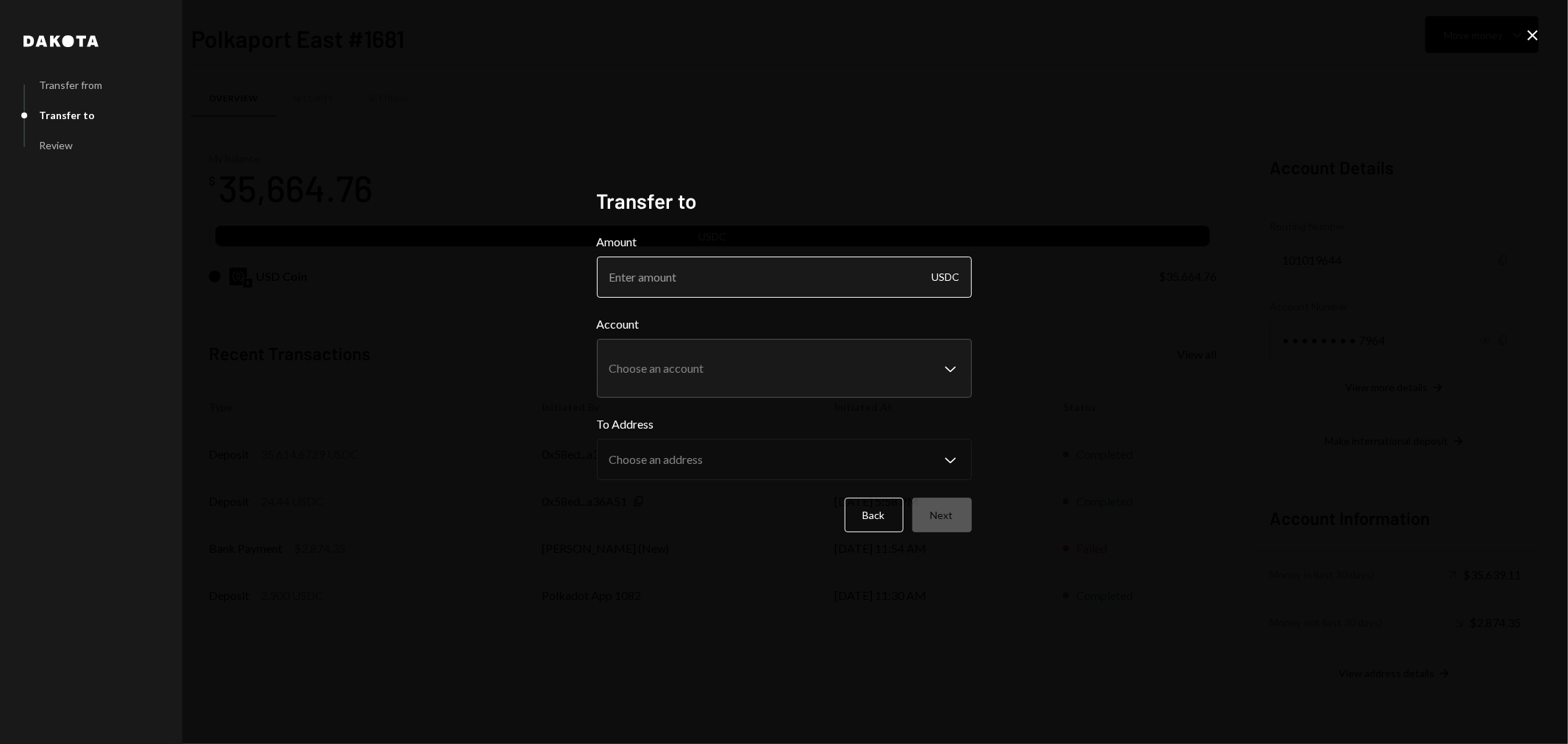
click at [711, 277] on input "Amount" at bounding box center [784, 276] width 375 height 41
type input "2900"
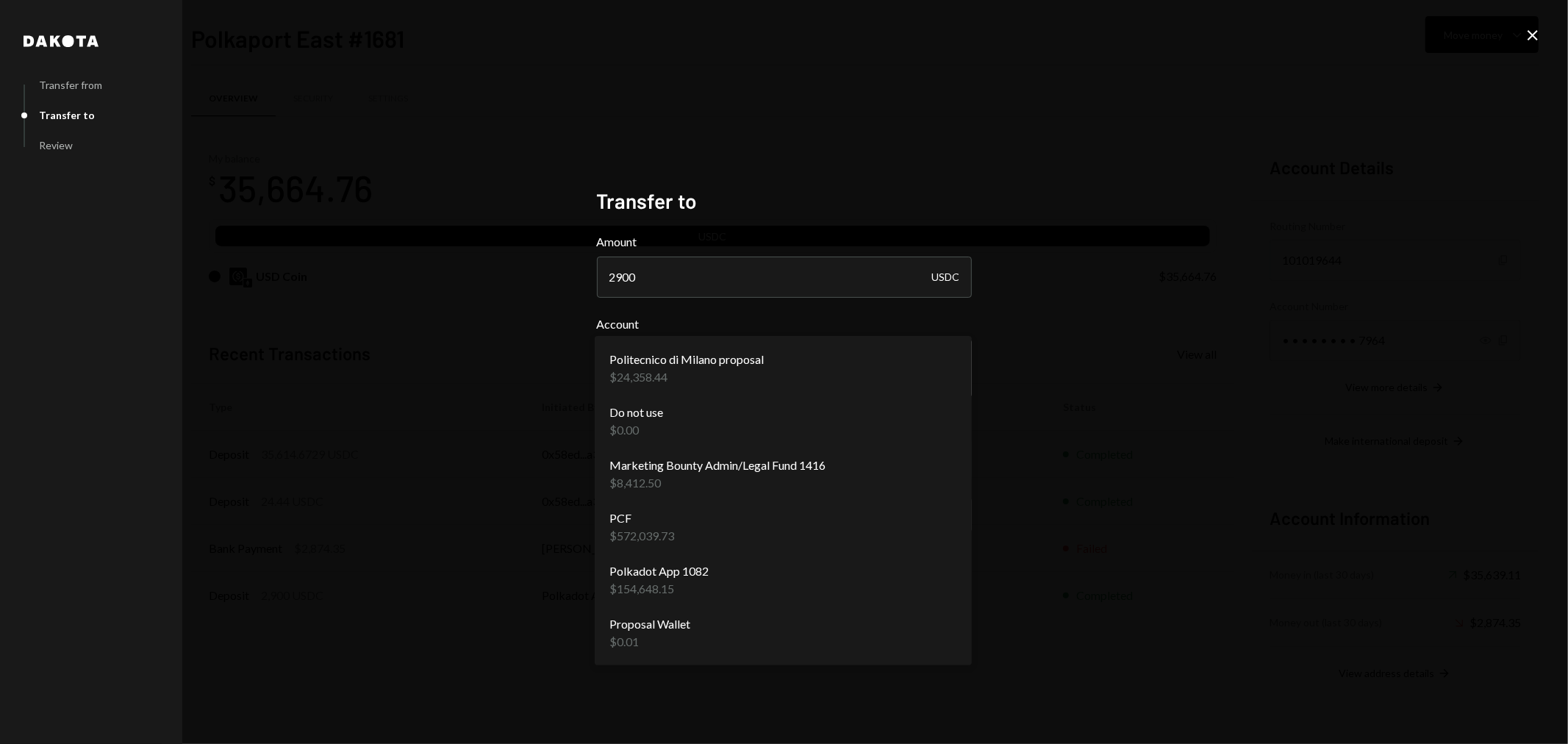
click at [702, 352] on body "P Polkadot Communi... Caret Down Home Home Inbox Inbox Activities Transactions …" at bounding box center [784, 372] width 1568 height 744
select select "**********"
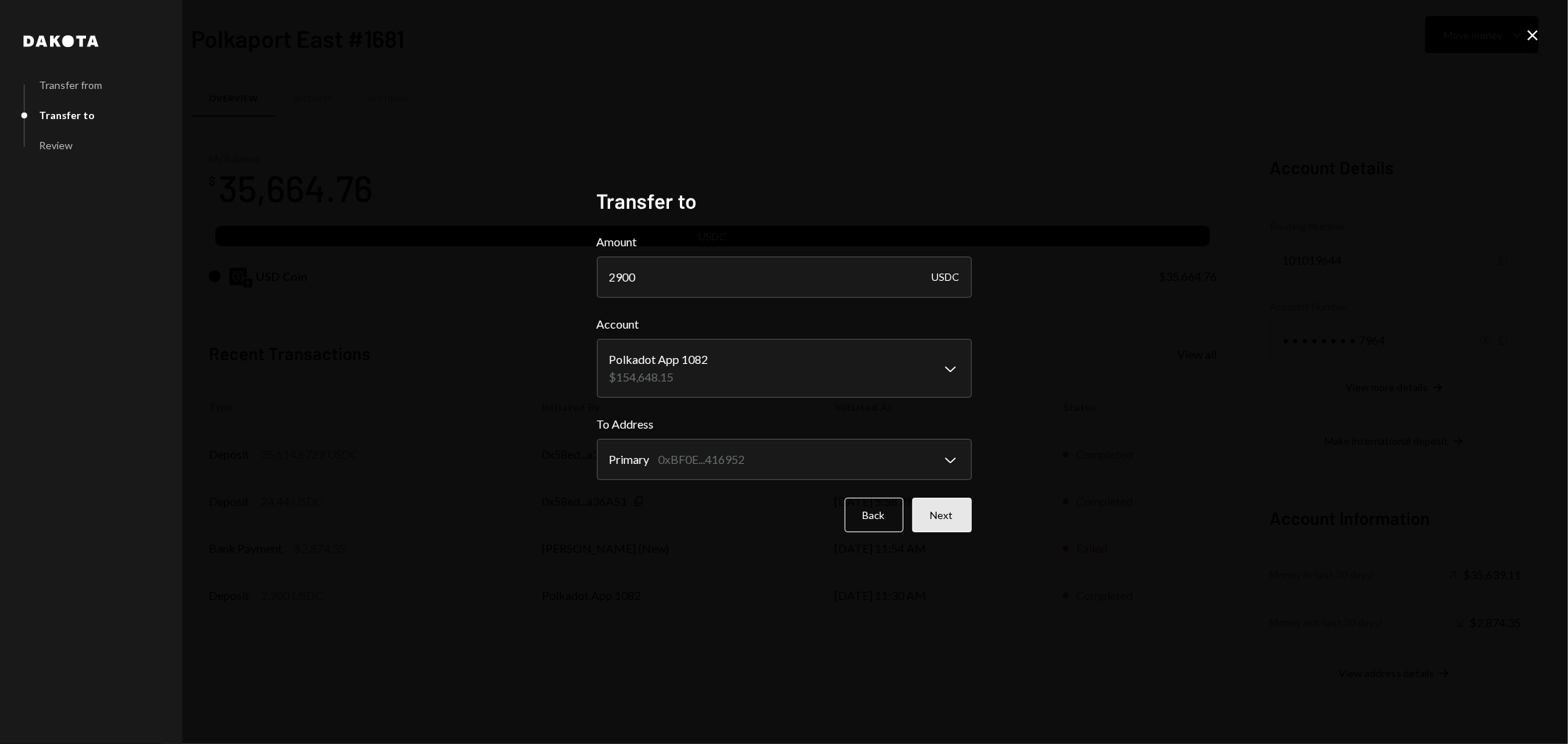
click at [954, 521] on button "Next" at bounding box center [942, 515] width 60 height 34
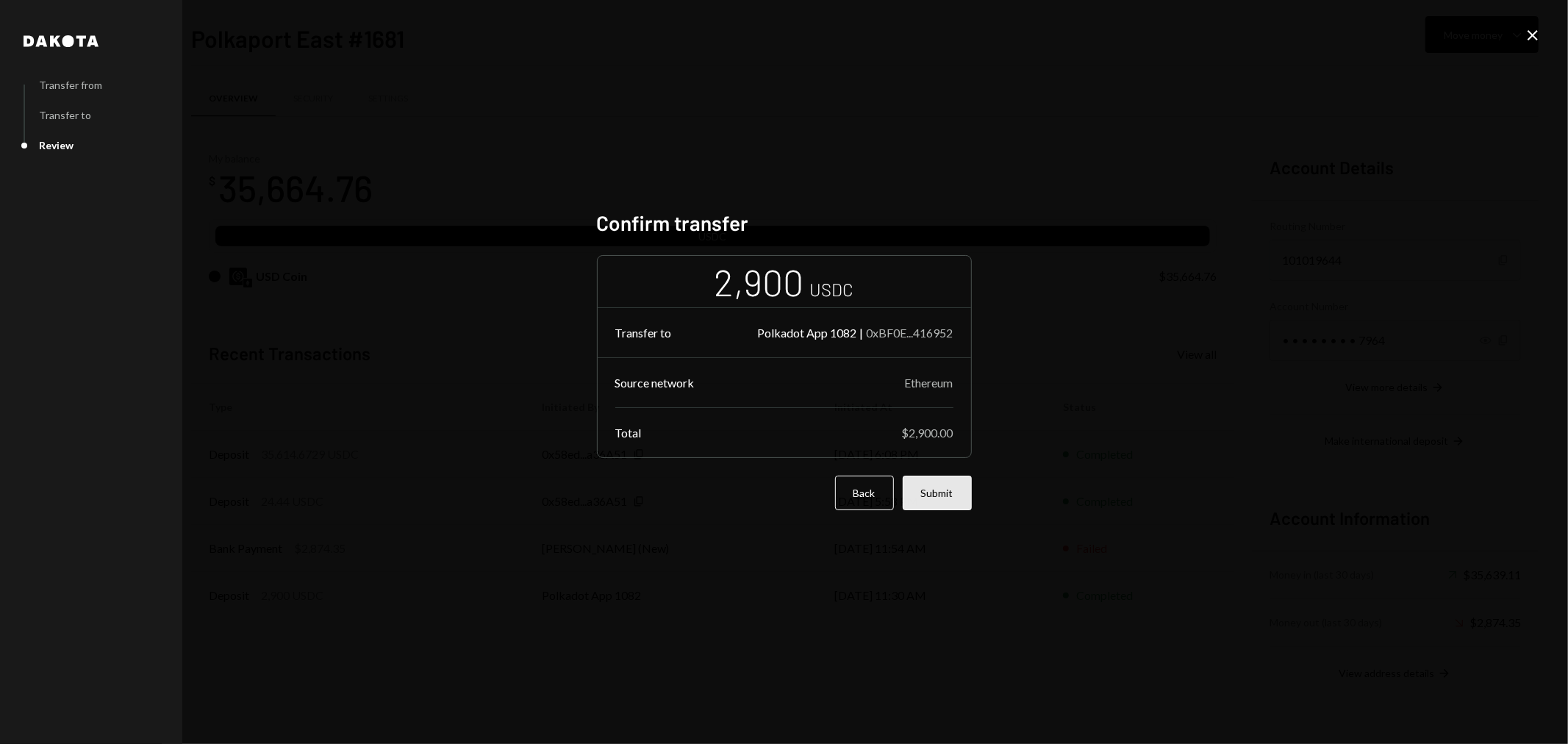
click at [932, 502] on button "Submit" at bounding box center [937, 493] width 69 height 34
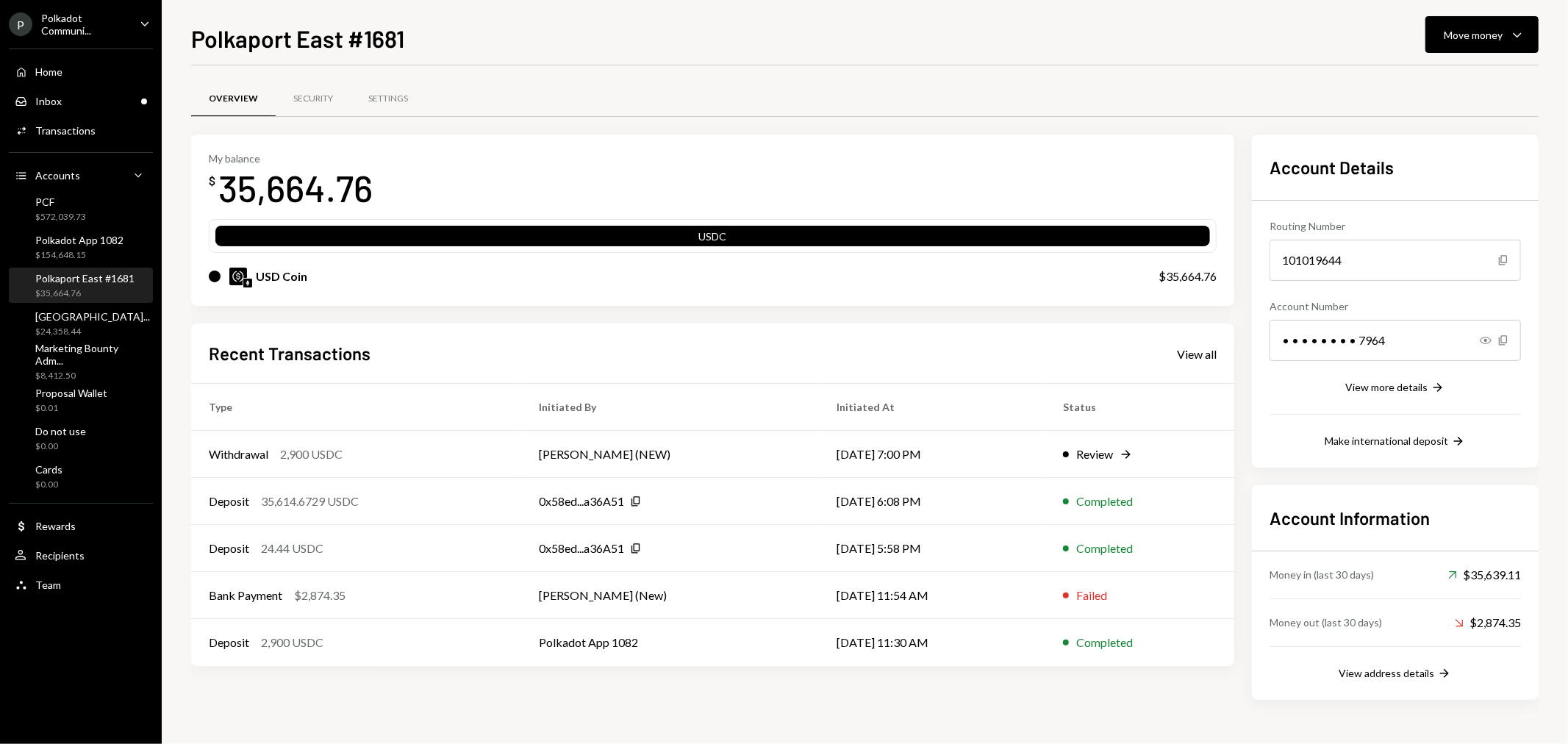
drag, startPoint x: 1504, startPoint y: 90, endPoint x: 1499, endPoint y: 60, distance: 30.4
click at [1504, 90] on div "Overview Security Settings" at bounding box center [865, 99] width 1348 height 37
click at [1496, 28] on div "Move money" at bounding box center [1473, 35] width 59 height 16
click at [1464, 107] on div "Transfer" at bounding box center [1471, 112] width 107 height 16
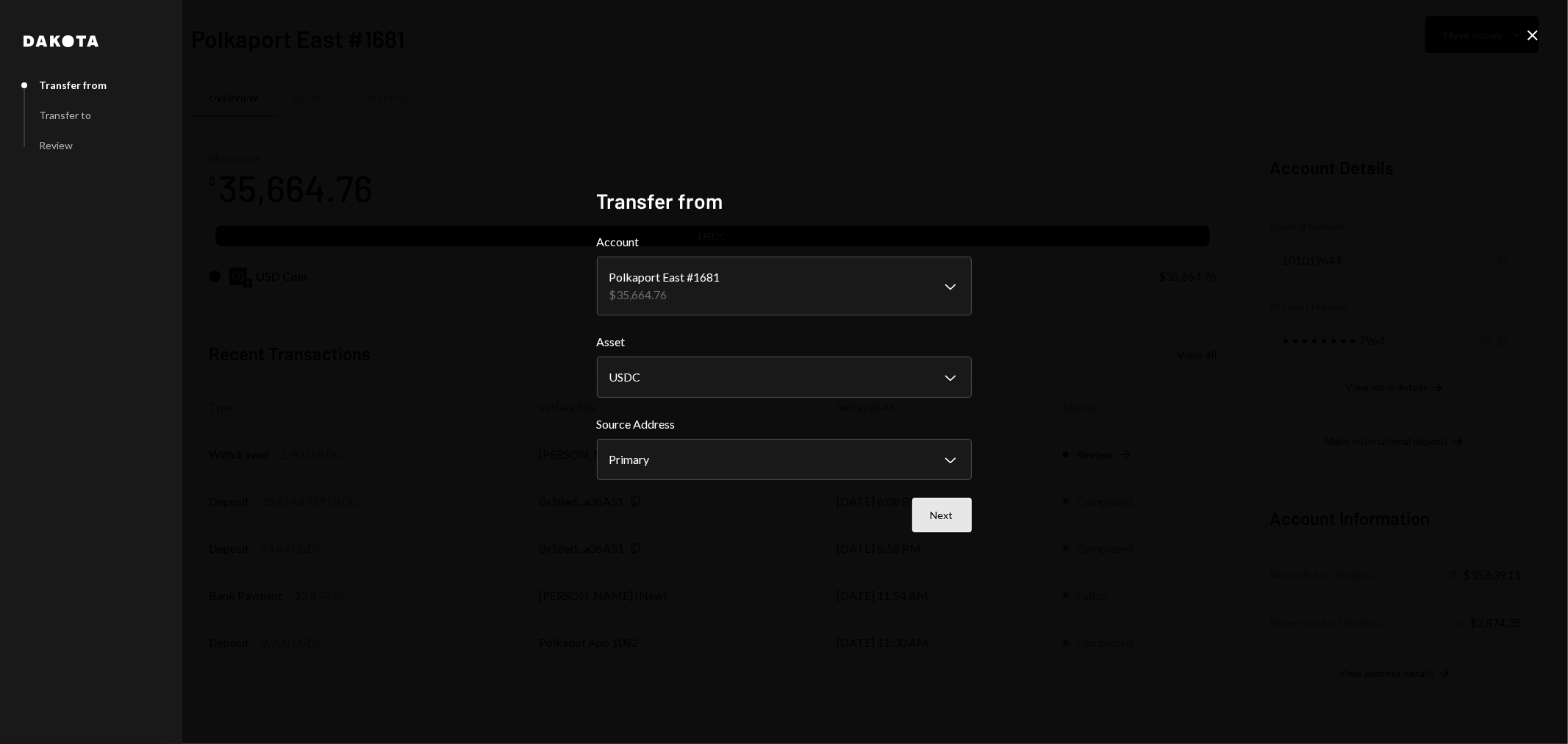
click at [939, 507] on button "Next" at bounding box center [942, 515] width 60 height 34
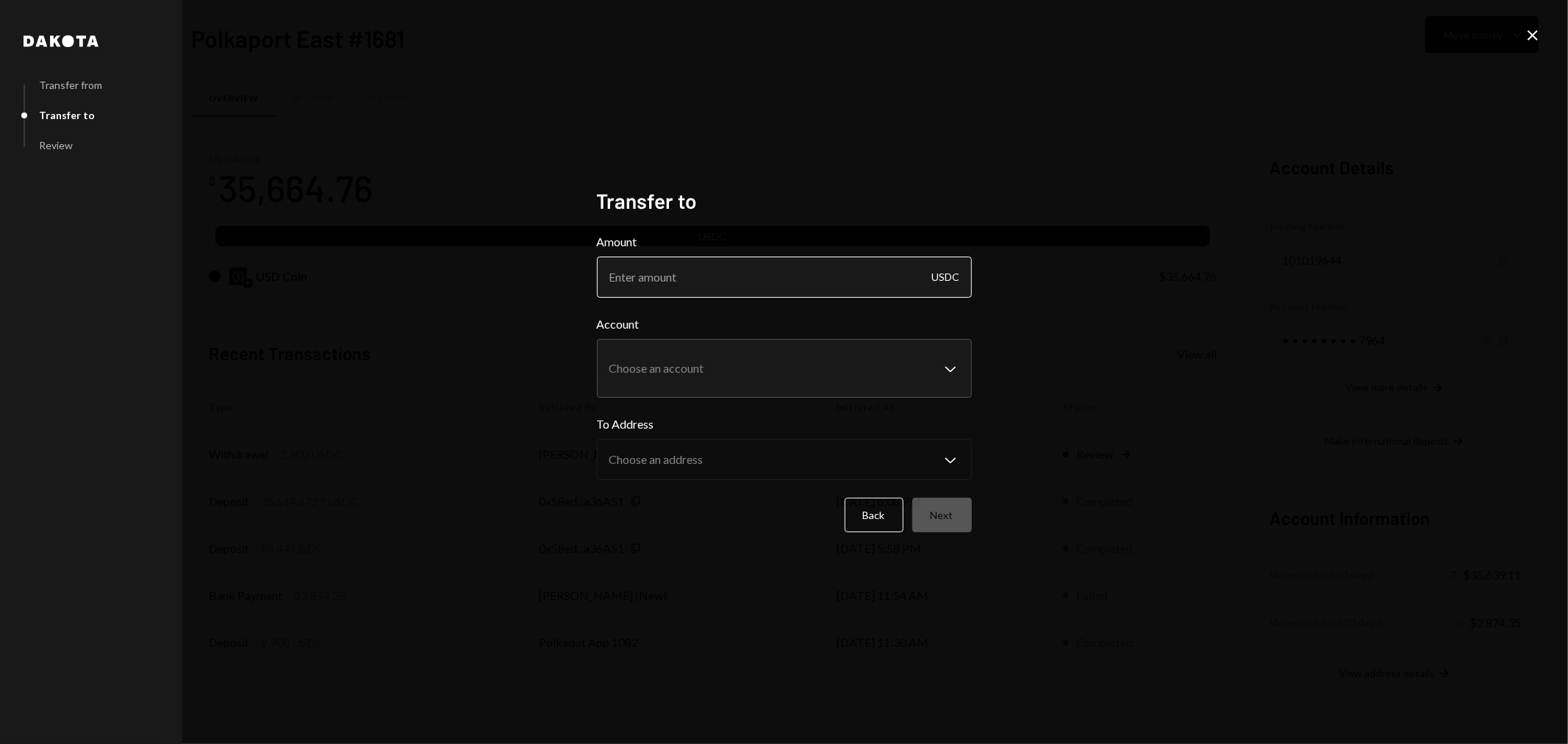
click at [756, 262] on input "Amount" at bounding box center [784, 276] width 375 height 41
type input "2900"
click at [744, 365] on body "P Polkadot Communi... Caret Down Home Home Inbox Inbox Activities Transactions …" at bounding box center [784, 372] width 1568 height 744
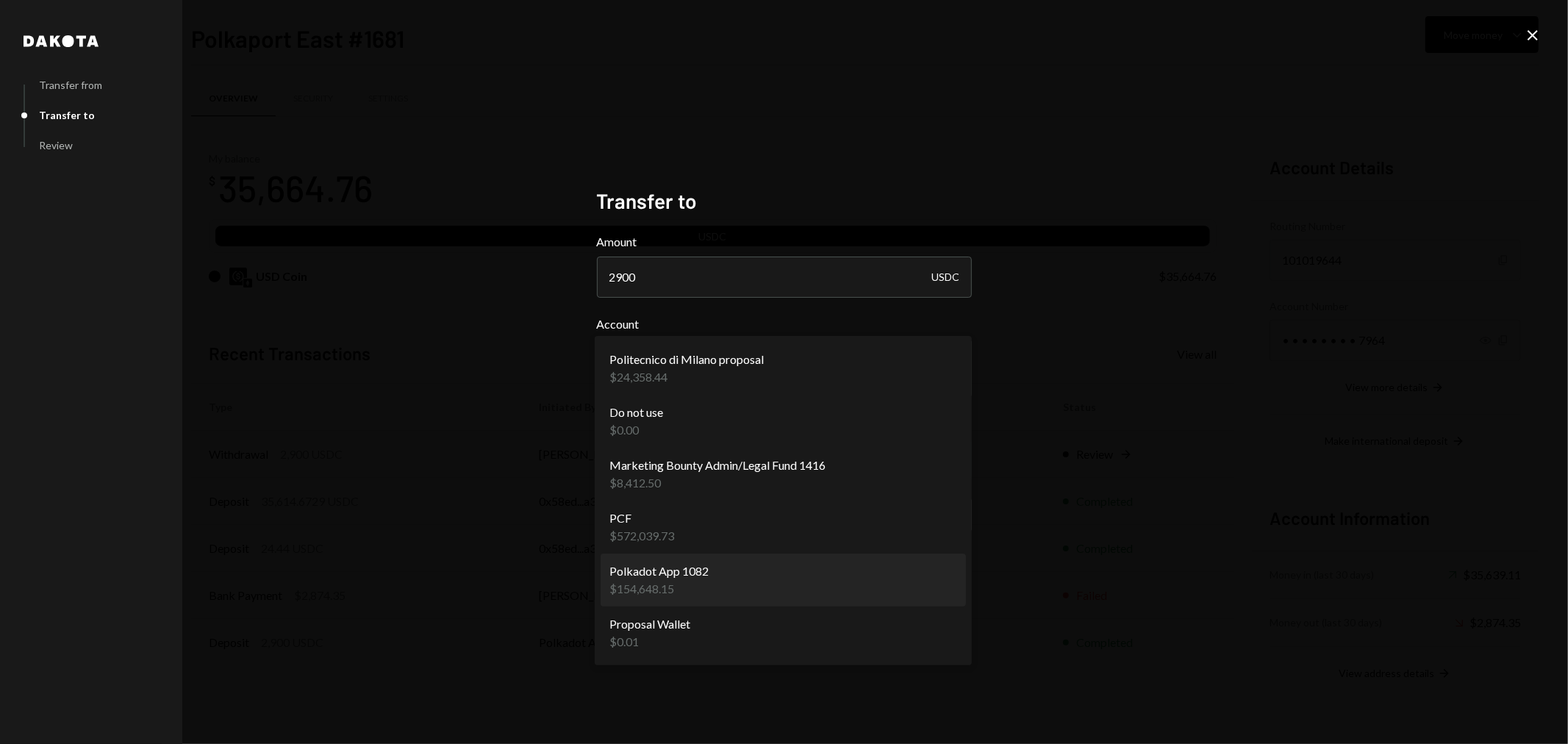
select select "**********"
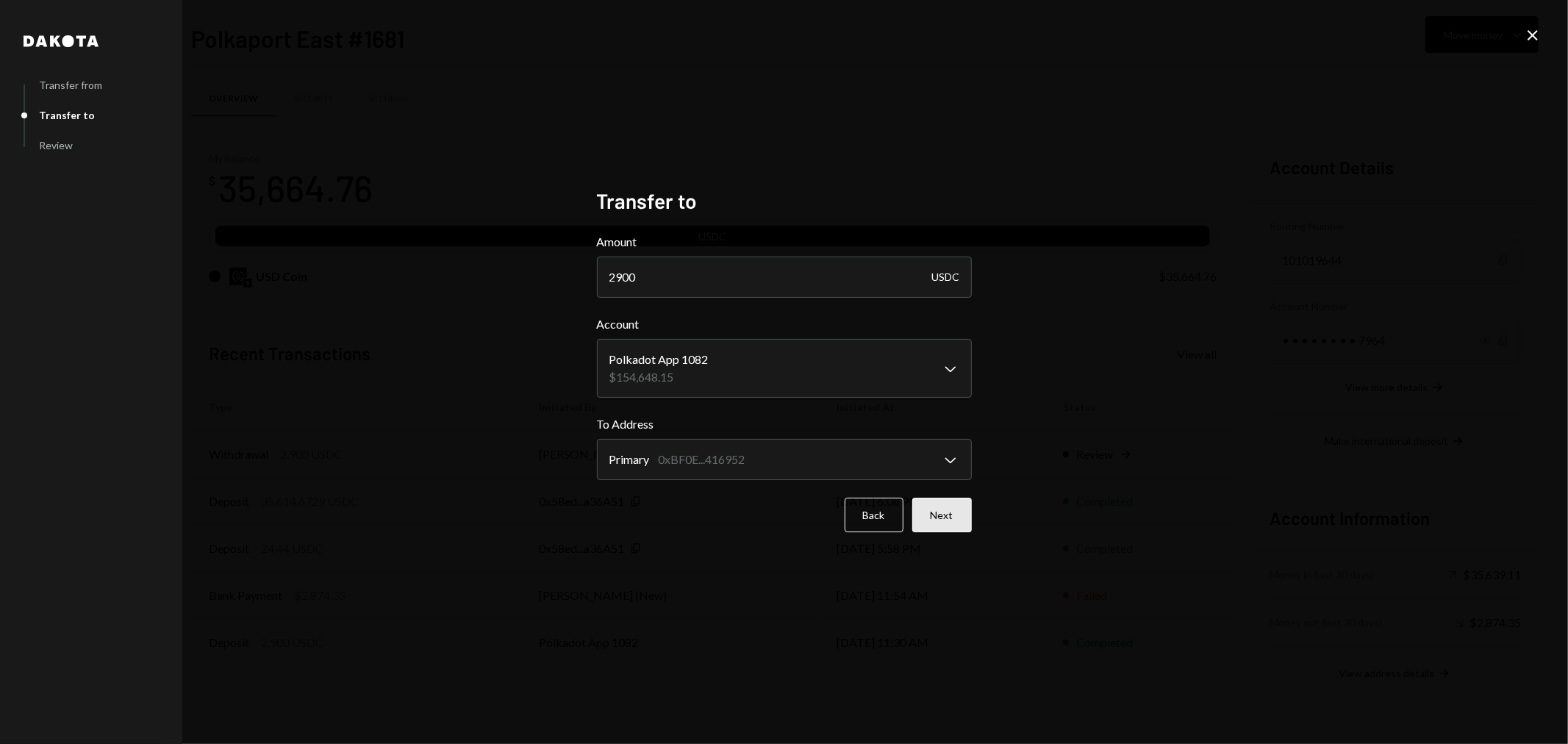
click at [957, 519] on button "Next" at bounding box center [942, 515] width 60 height 34
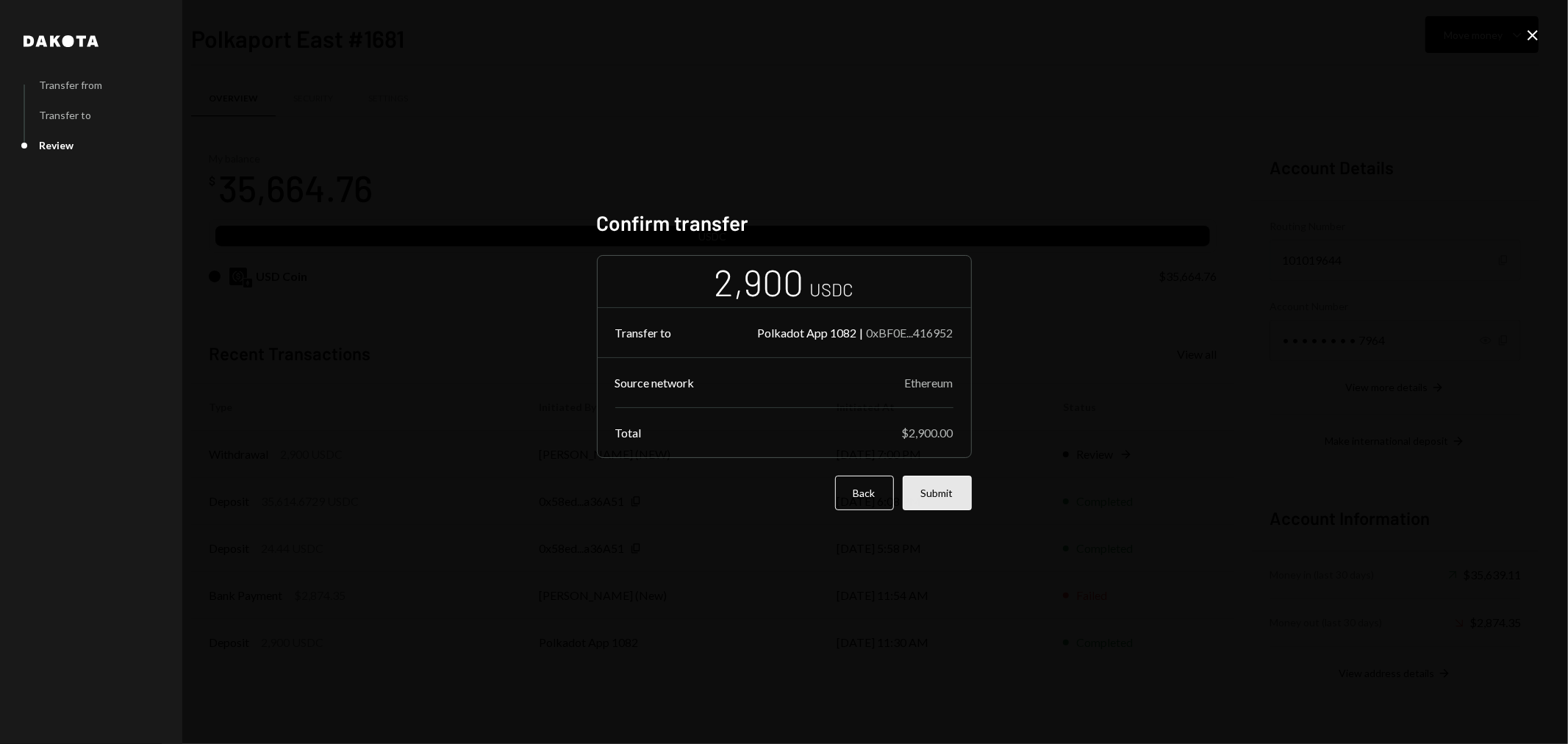
click at [939, 494] on button "Submit" at bounding box center [937, 493] width 69 height 34
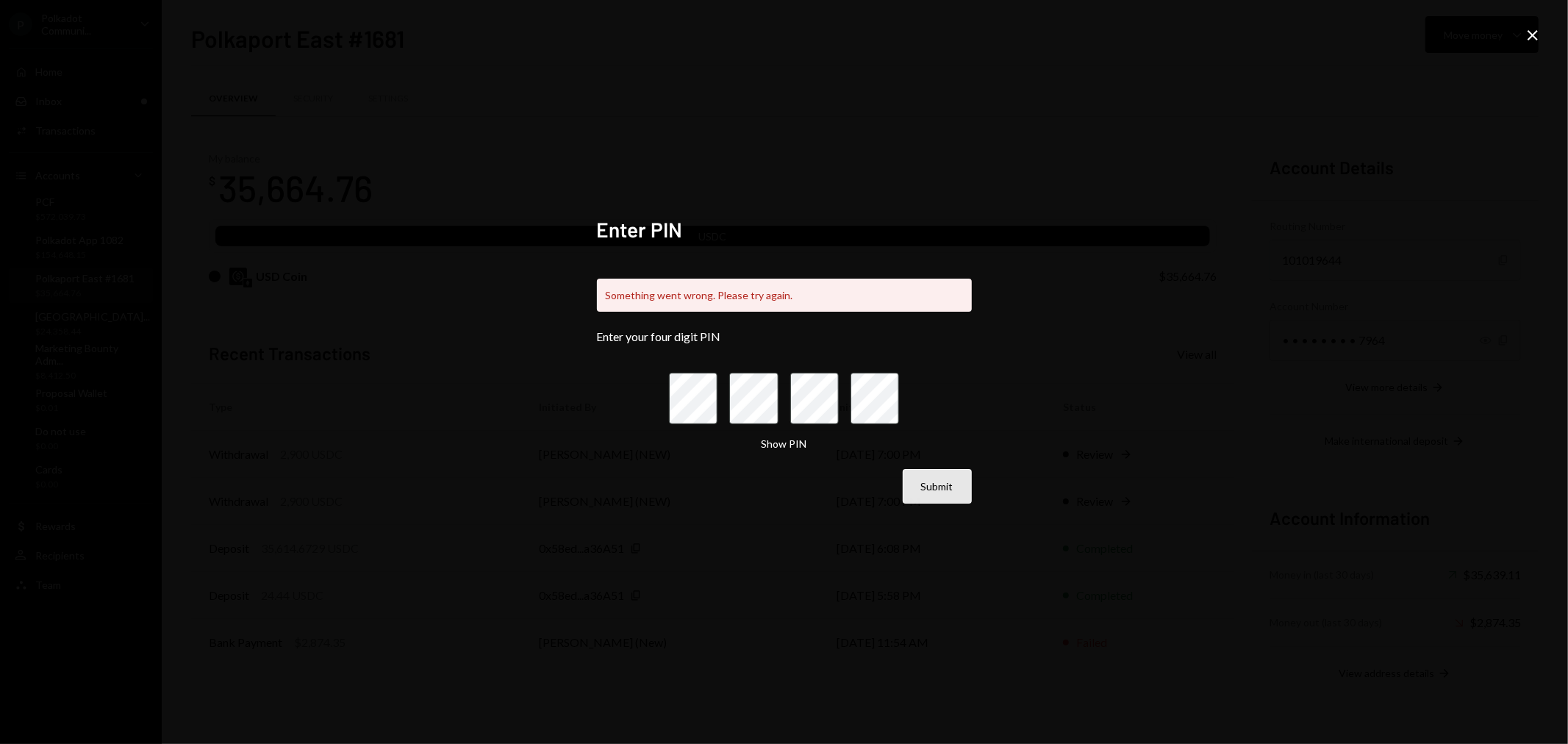
click at [949, 483] on button "Submit" at bounding box center [937, 486] width 69 height 34
click at [1128, 412] on div "Enter PIN Something went wrong. Please try again. Enter your four digit PIN Sho…" at bounding box center [784, 372] width 1568 height 744
click at [934, 480] on button "Submit" at bounding box center [937, 486] width 69 height 34
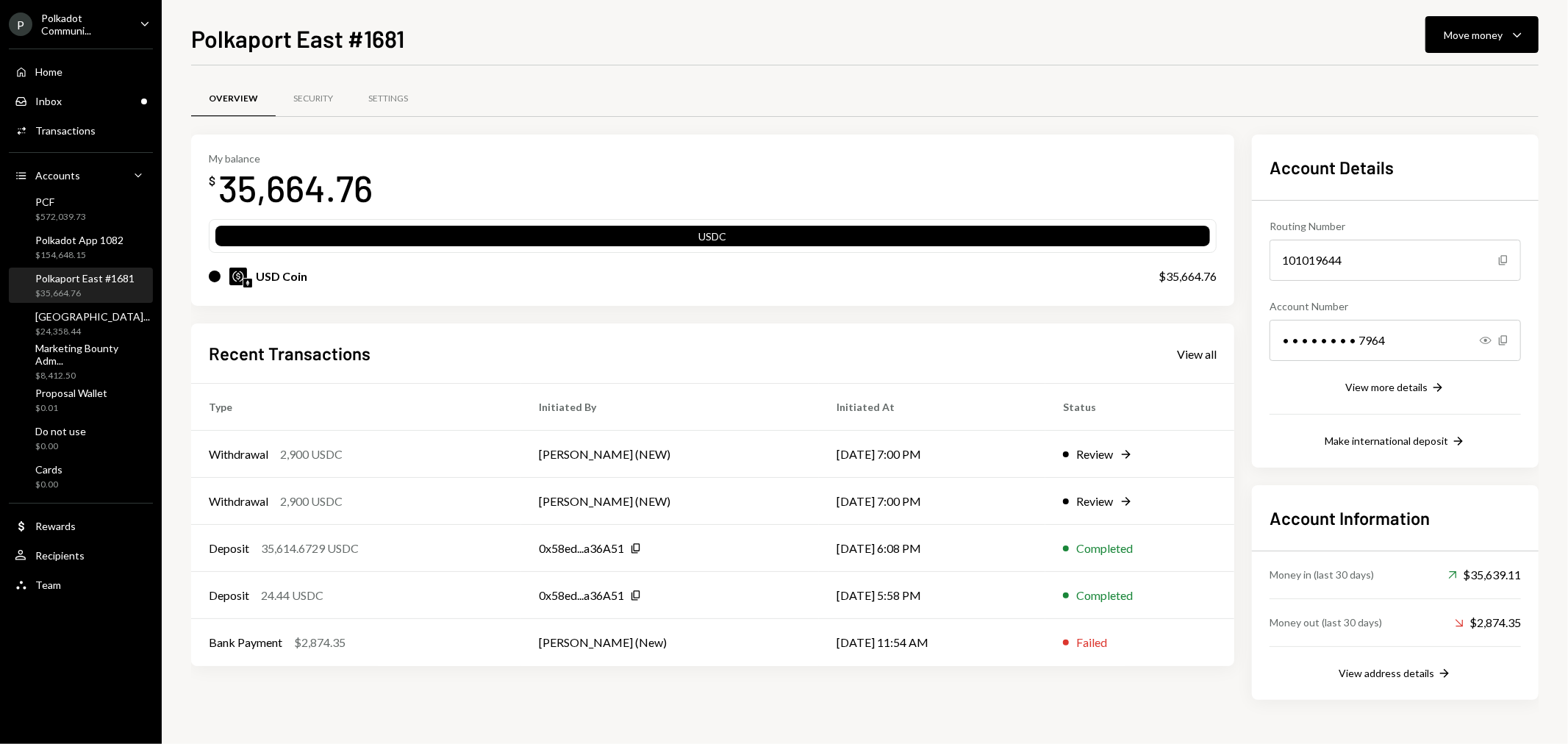
click at [762, 78] on div "Overview Security Settings My balance $ 35,664.76 USDC USD Coin $35,664.76 Rece…" at bounding box center [865, 397] width 1348 height 664
click at [912, 78] on div "Overview Security Settings My balance $ 35,664.76 USDC USD Coin $35,664.76 Rece…" at bounding box center [865, 397] width 1348 height 664
click at [1494, 47] on button "Move money Caret Down" at bounding box center [1482, 34] width 113 height 36
click at [1461, 115] on div "Transfer" at bounding box center [1471, 112] width 107 height 16
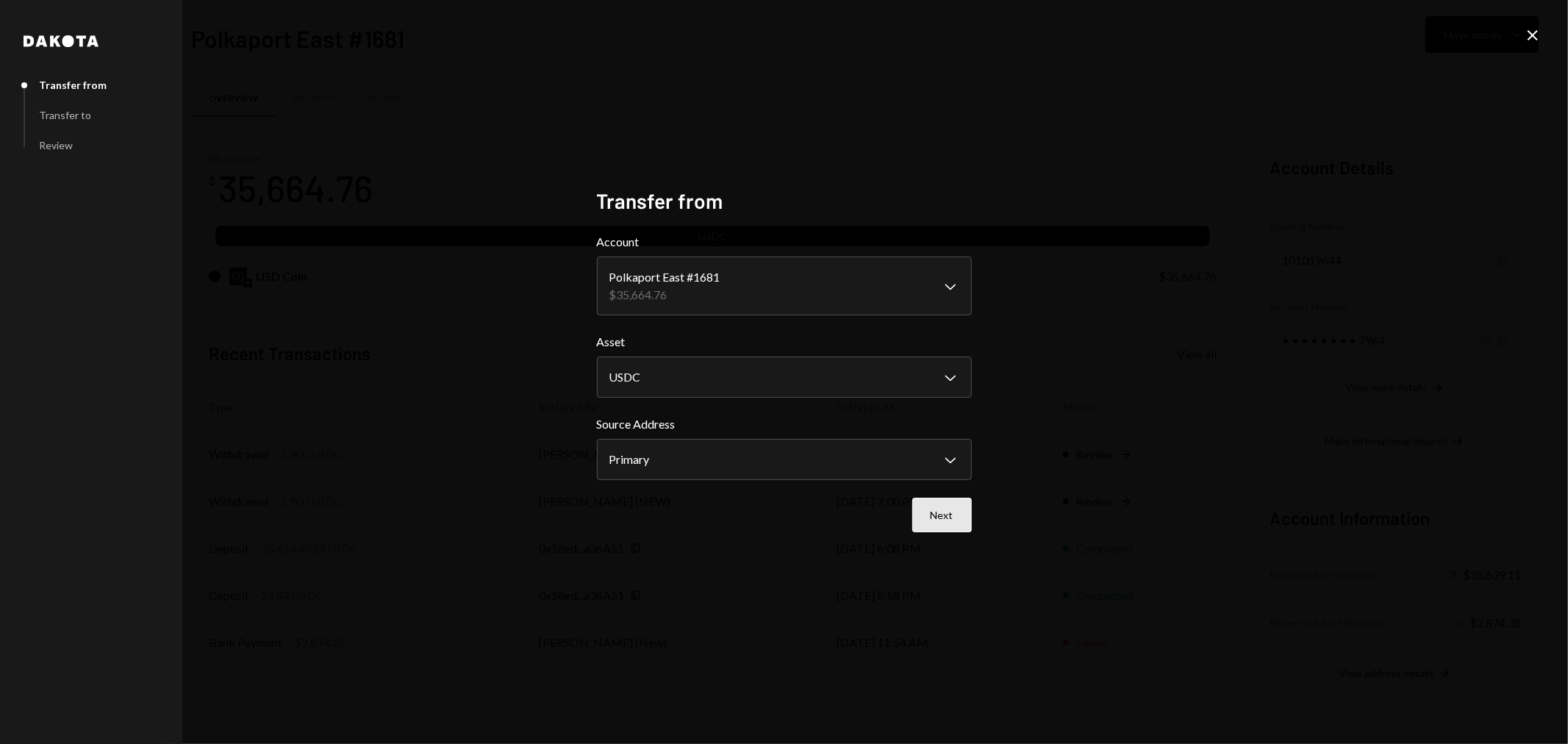
click at [952, 513] on button "Next" at bounding box center [942, 515] width 60 height 34
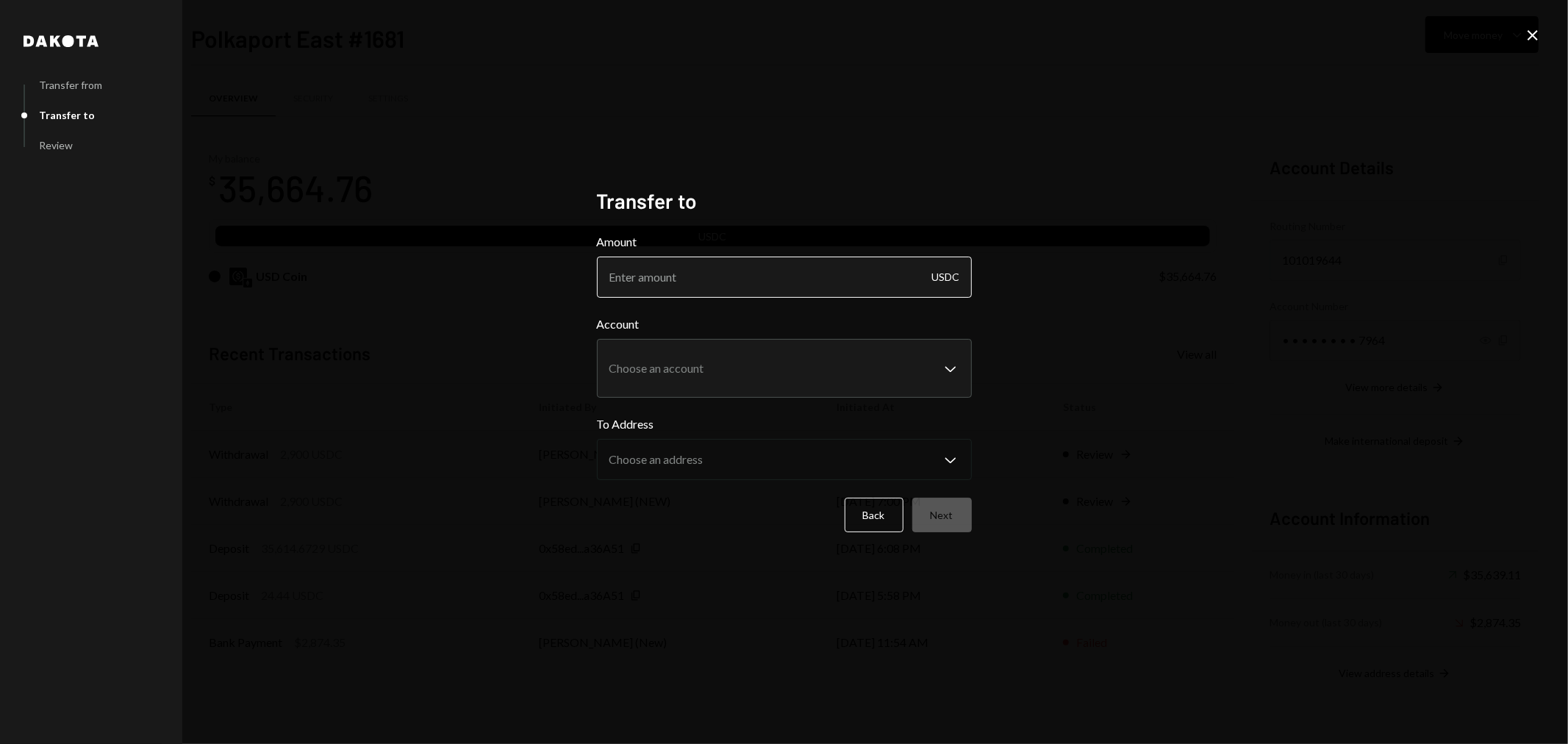
click at [769, 279] on input "Amount" at bounding box center [784, 276] width 375 height 41
type input "2900"
click at [758, 366] on body "P Polkadot Communi... Caret Down Home Home Inbox Inbox Activities Transactions …" at bounding box center [784, 372] width 1568 height 744
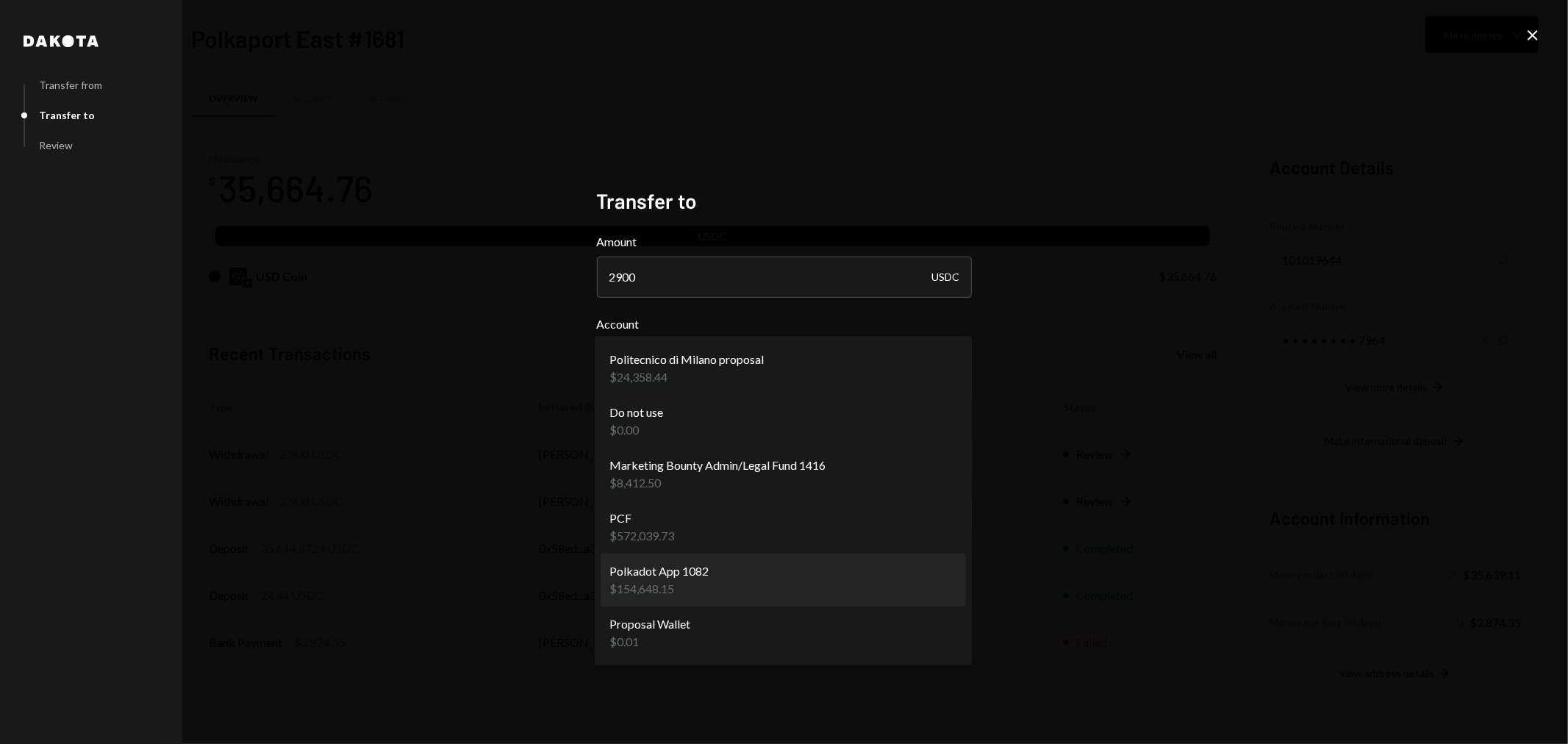
select select "**********"
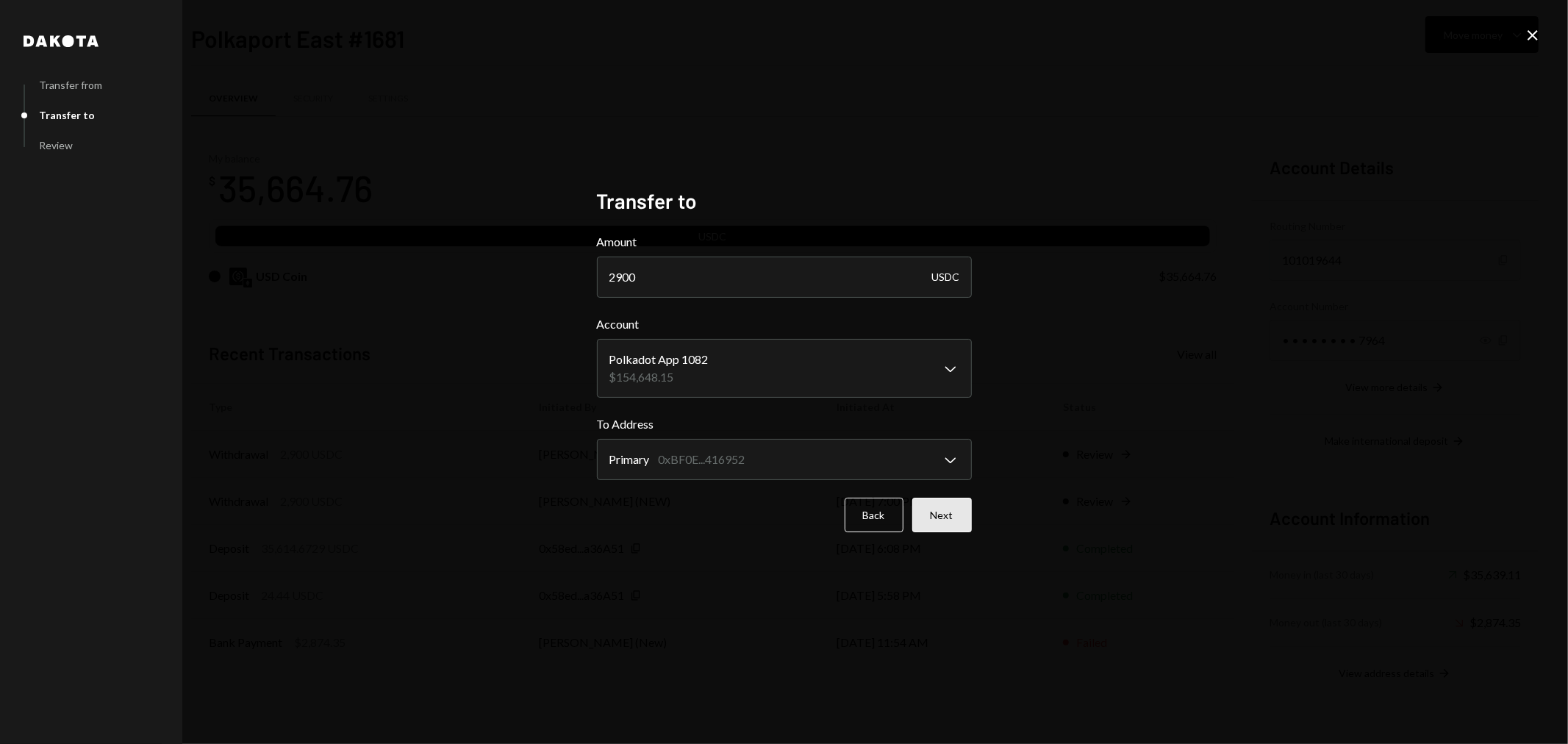
click at [939, 516] on button "Next" at bounding box center [942, 515] width 60 height 34
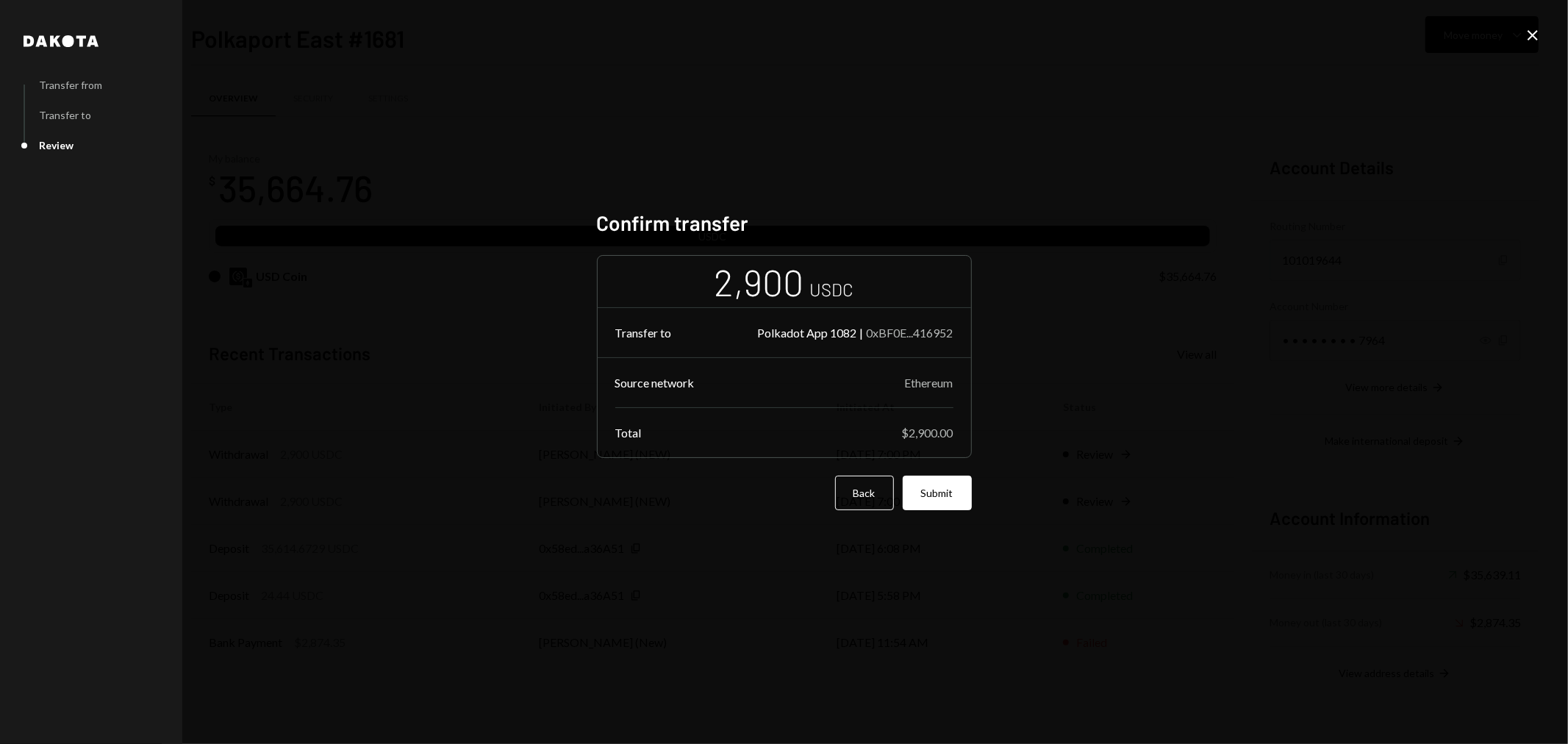
click at [957, 517] on div "Confirm transfer 2,900 USDC Transfer to Polkadot App 1082 | 0xBF0E...416952 Sou…" at bounding box center [784, 372] width 375 height 323
click at [950, 497] on button "Submit" at bounding box center [937, 493] width 69 height 34
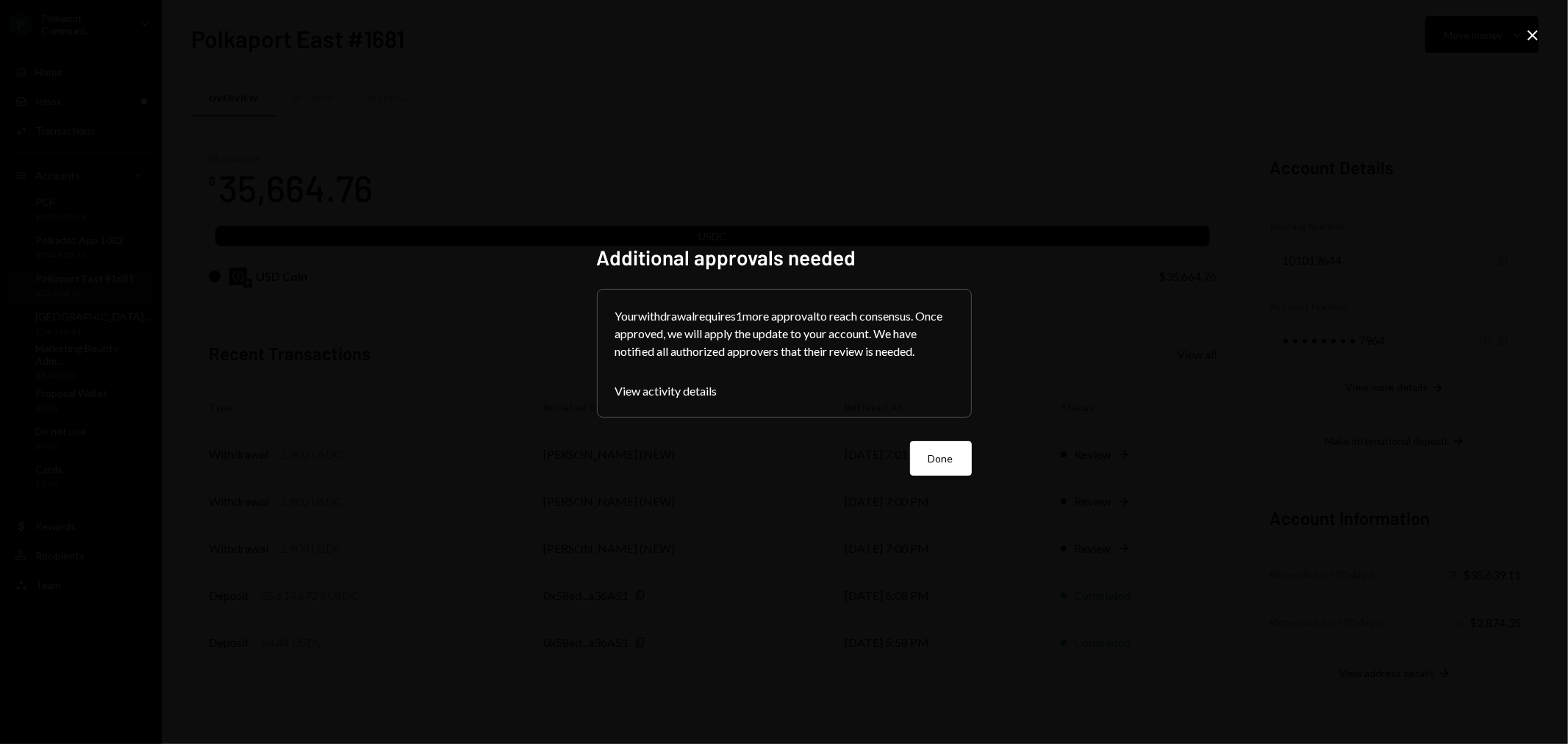
click at [919, 460] on button "Done" at bounding box center [941, 458] width 62 height 34
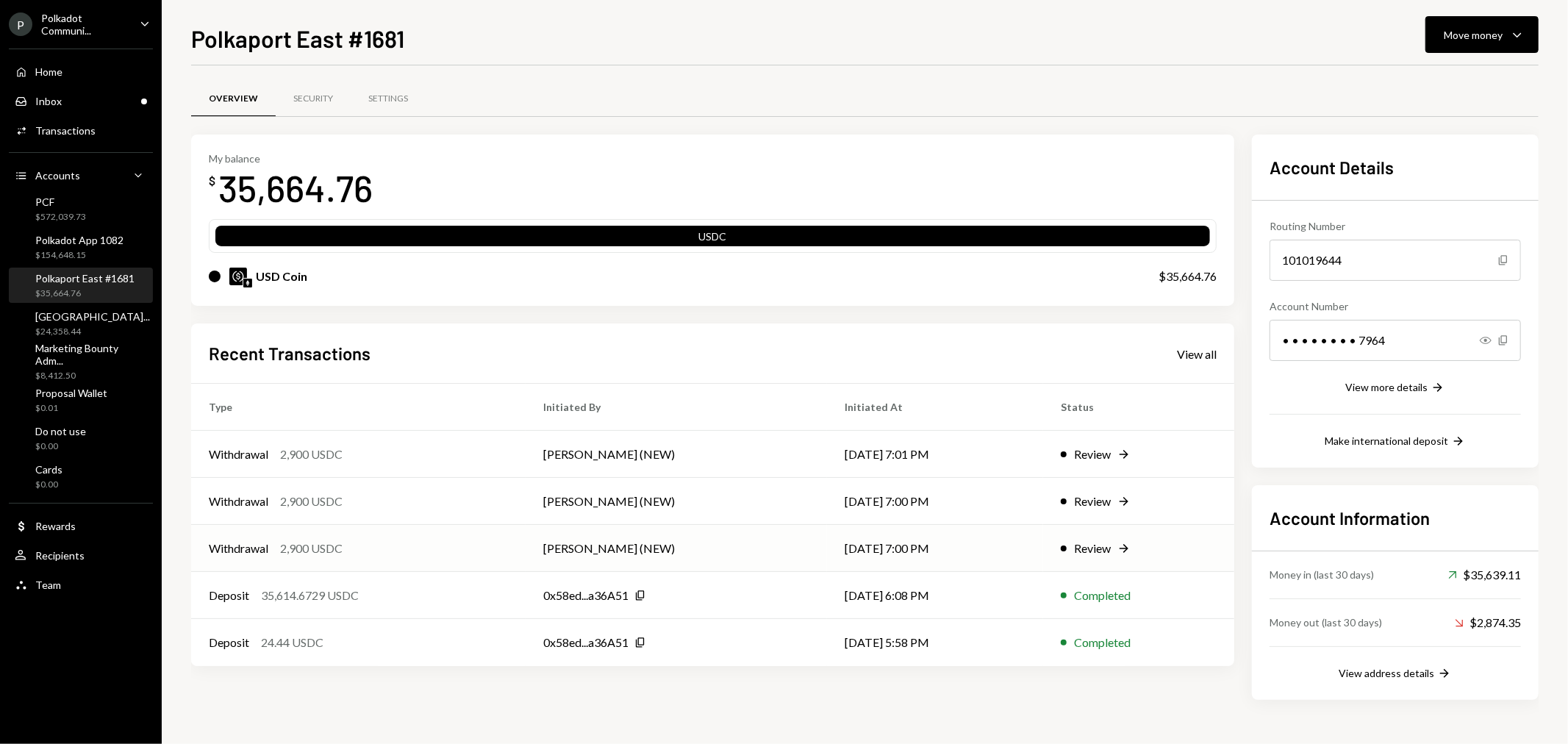
click at [1087, 541] on div "Review" at bounding box center [1092, 548] width 36 height 18
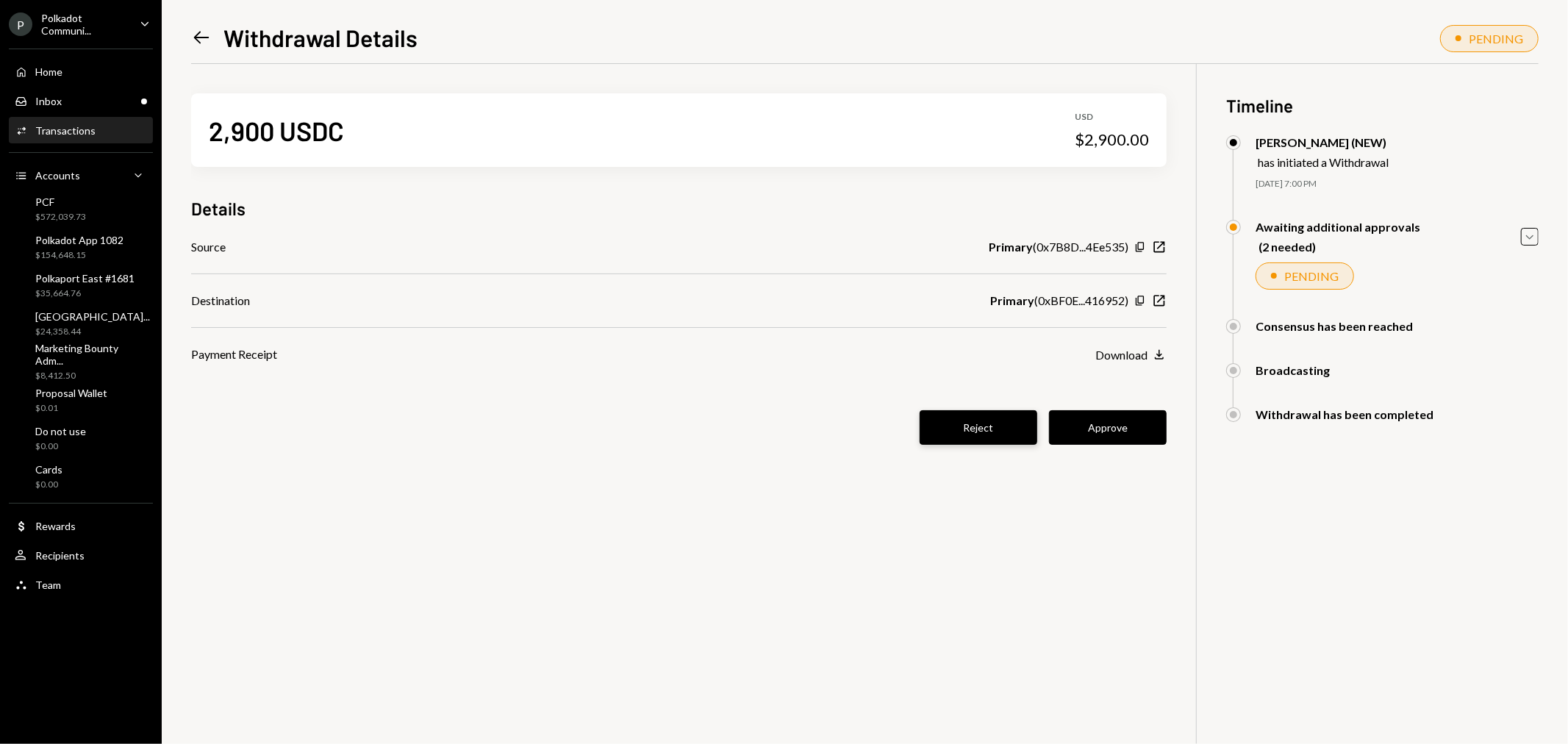
click at [1006, 439] on button "Reject" at bounding box center [979, 427] width 118 height 34
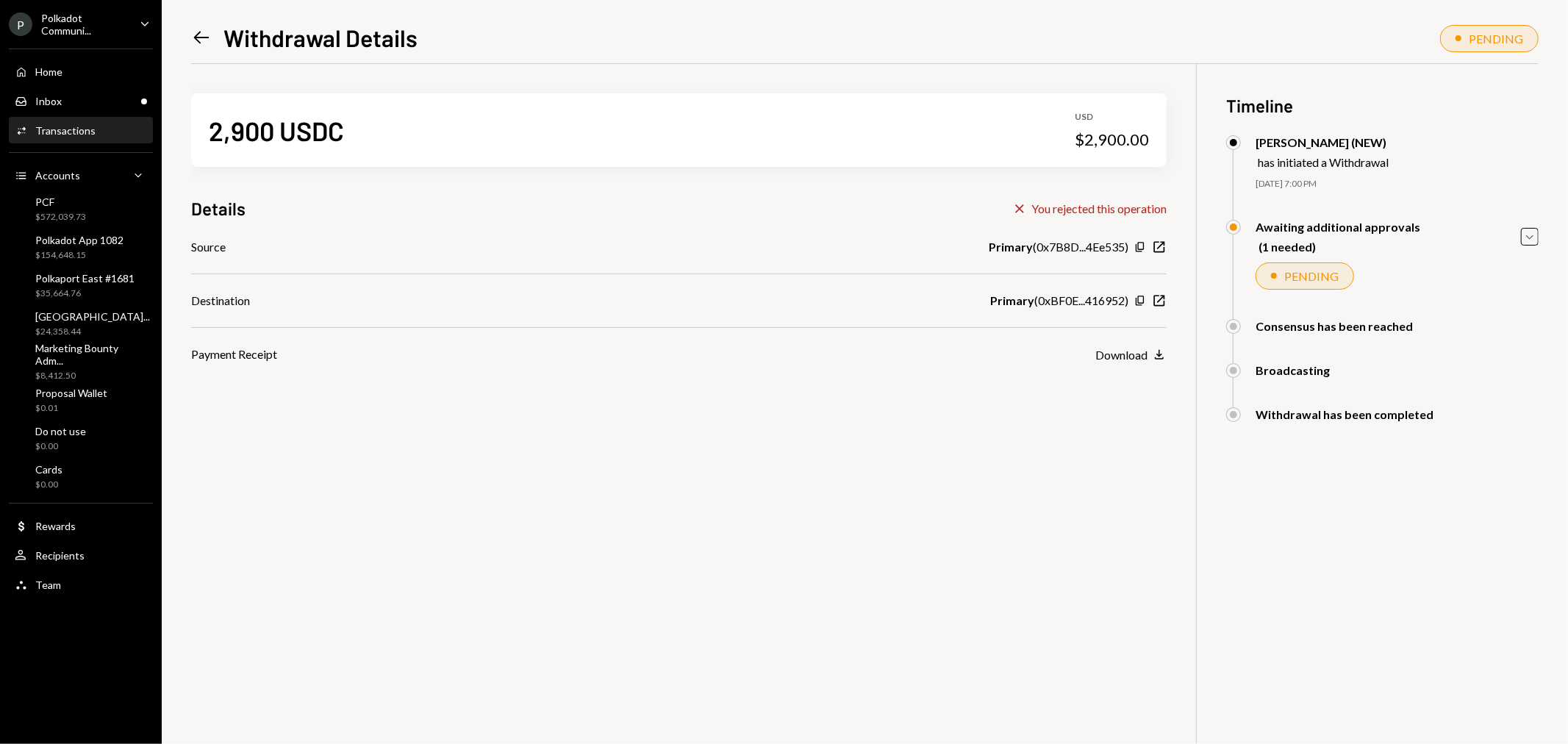
click at [199, 35] on icon "Left Arrow" at bounding box center [202, 38] width 21 height 21
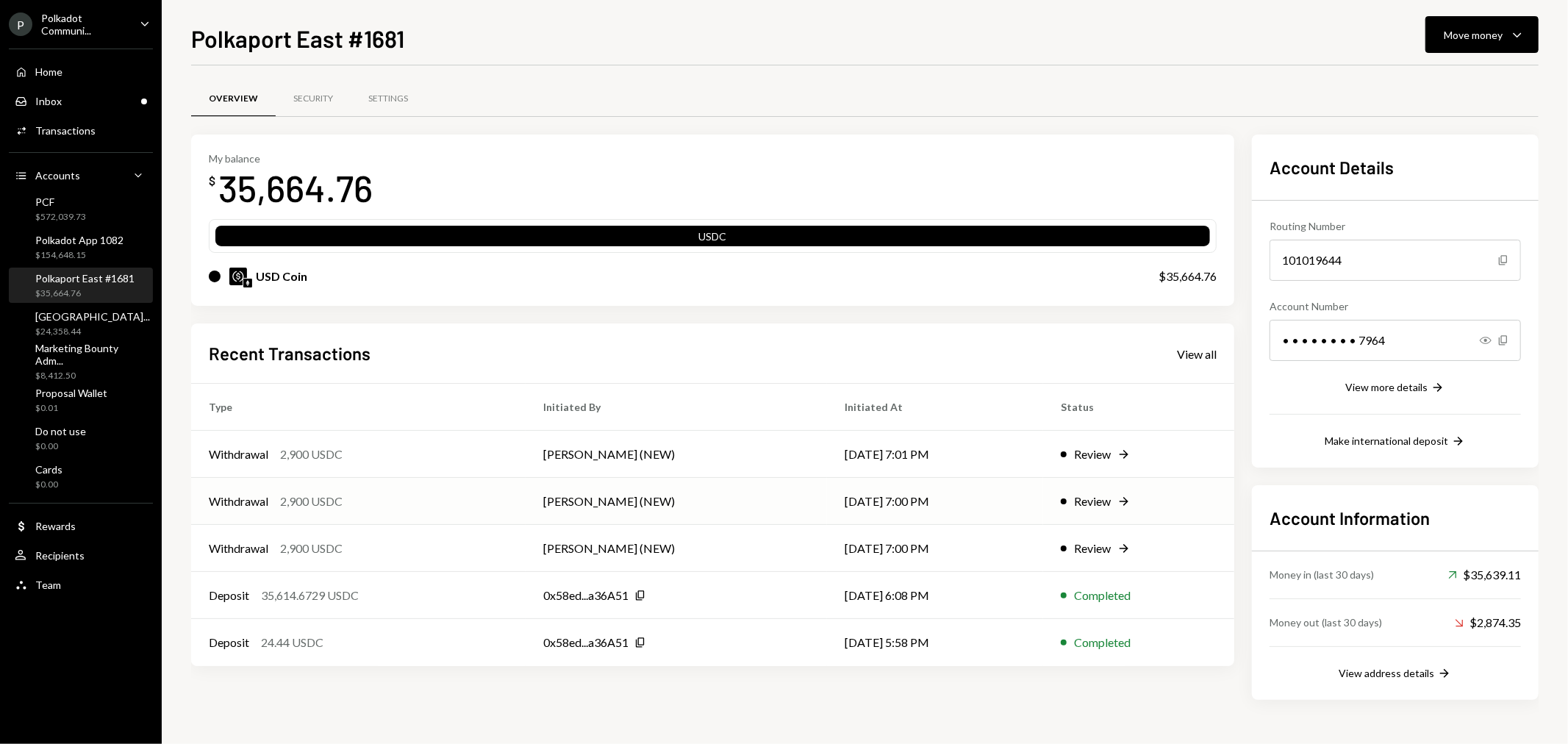
click at [1074, 501] on div "Review" at bounding box center [1092, 501] width 36 height 18
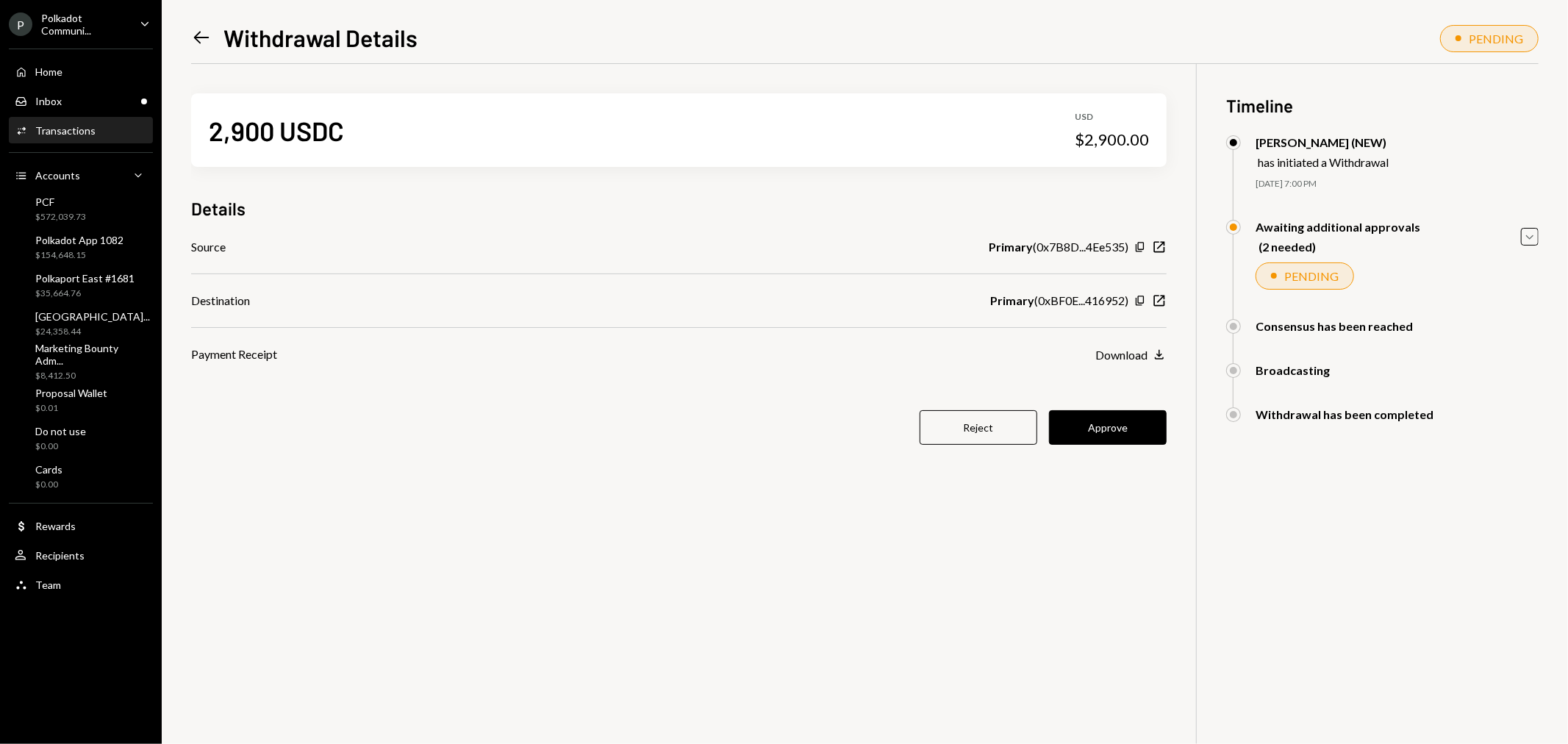
click at [972, 433] on button "Reject" at bounding box center [979, 427] width 118 height 34
click at [194, 42] on icon "Left Arrow" at bounding box center [202, 38] width 21 height 21
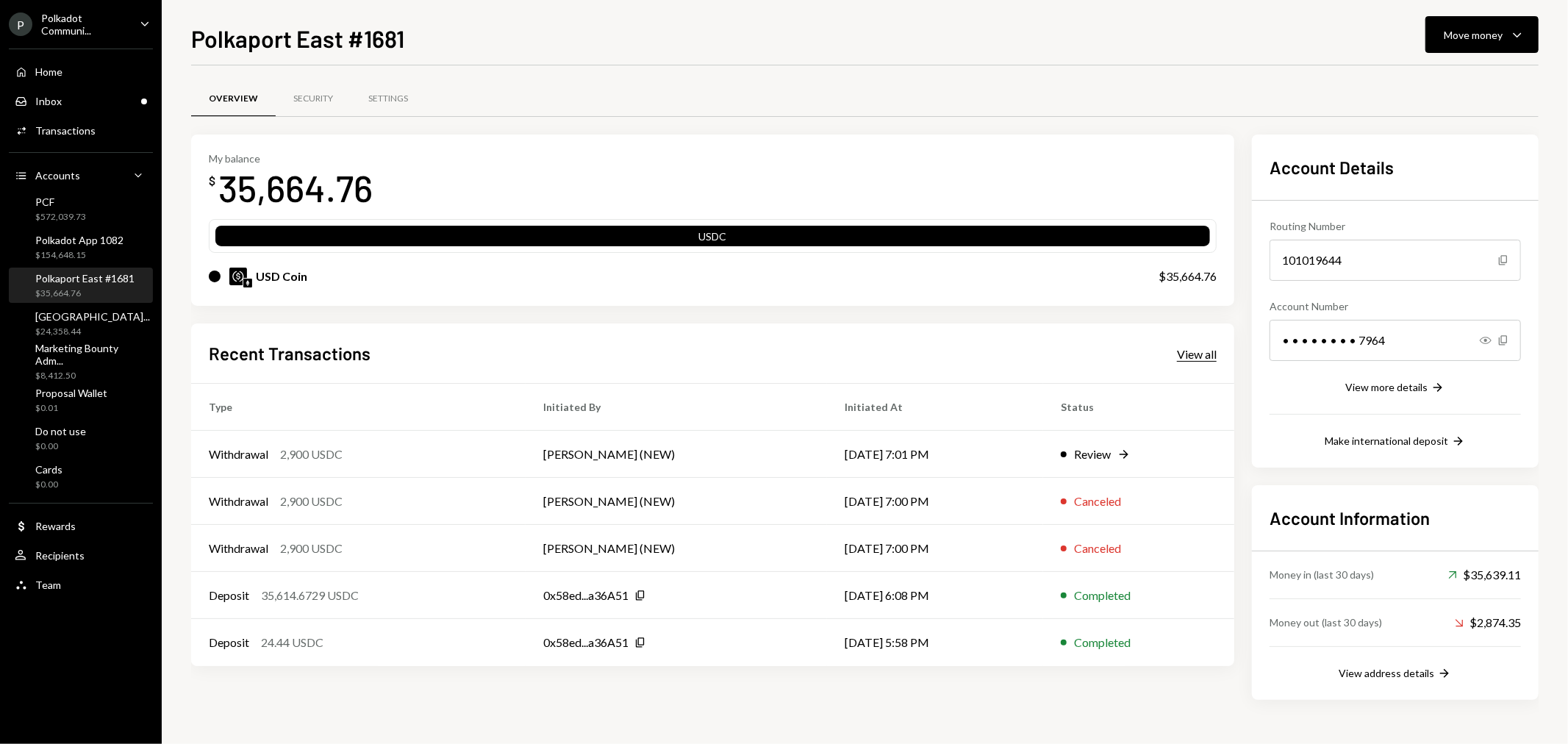
click at [1202, 352] on div "View all" at bounding box center [1196, 354] width 39 height 15
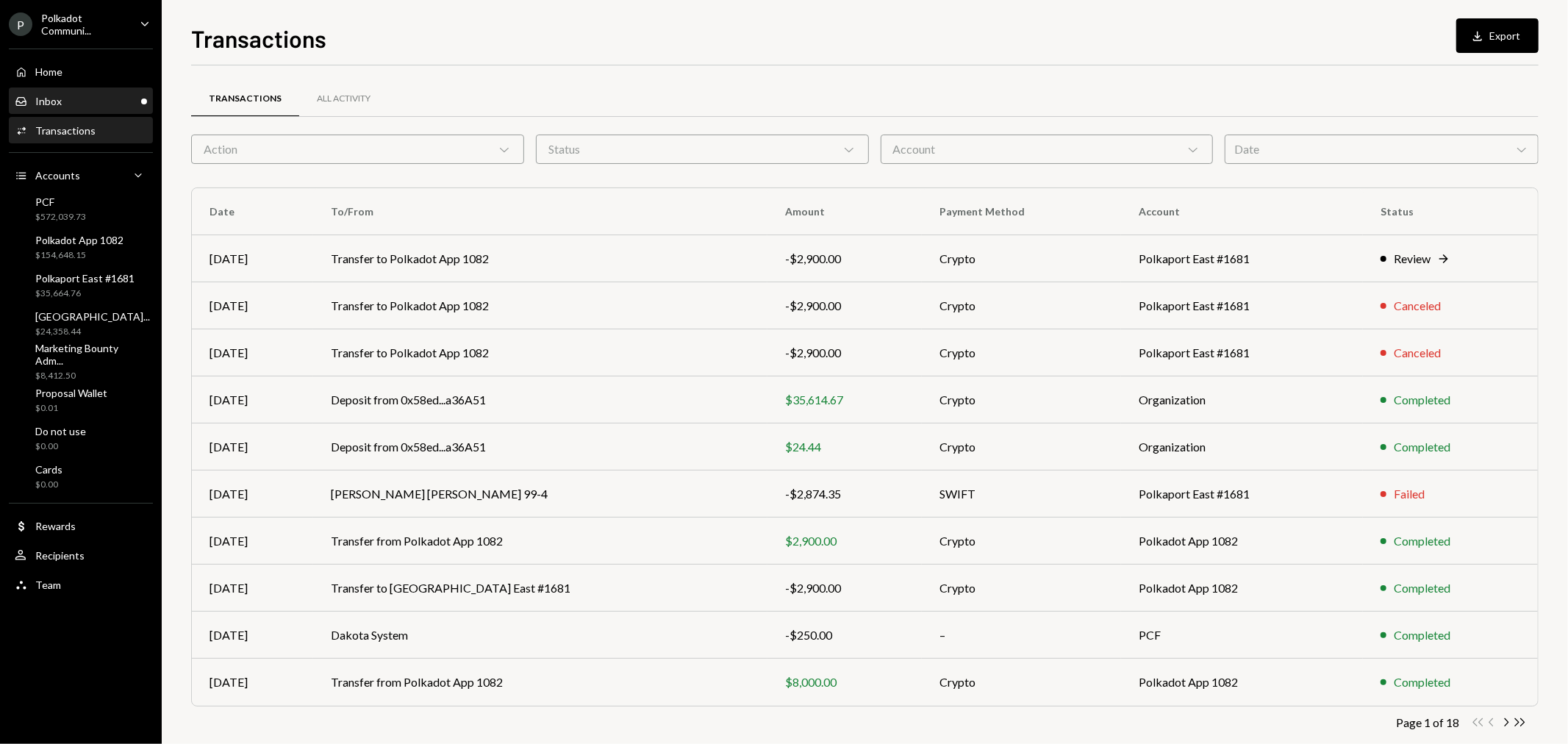
click at [74, 108] on div "Inbox Inbox" at bounding box center [81, 101] width 133 height 25
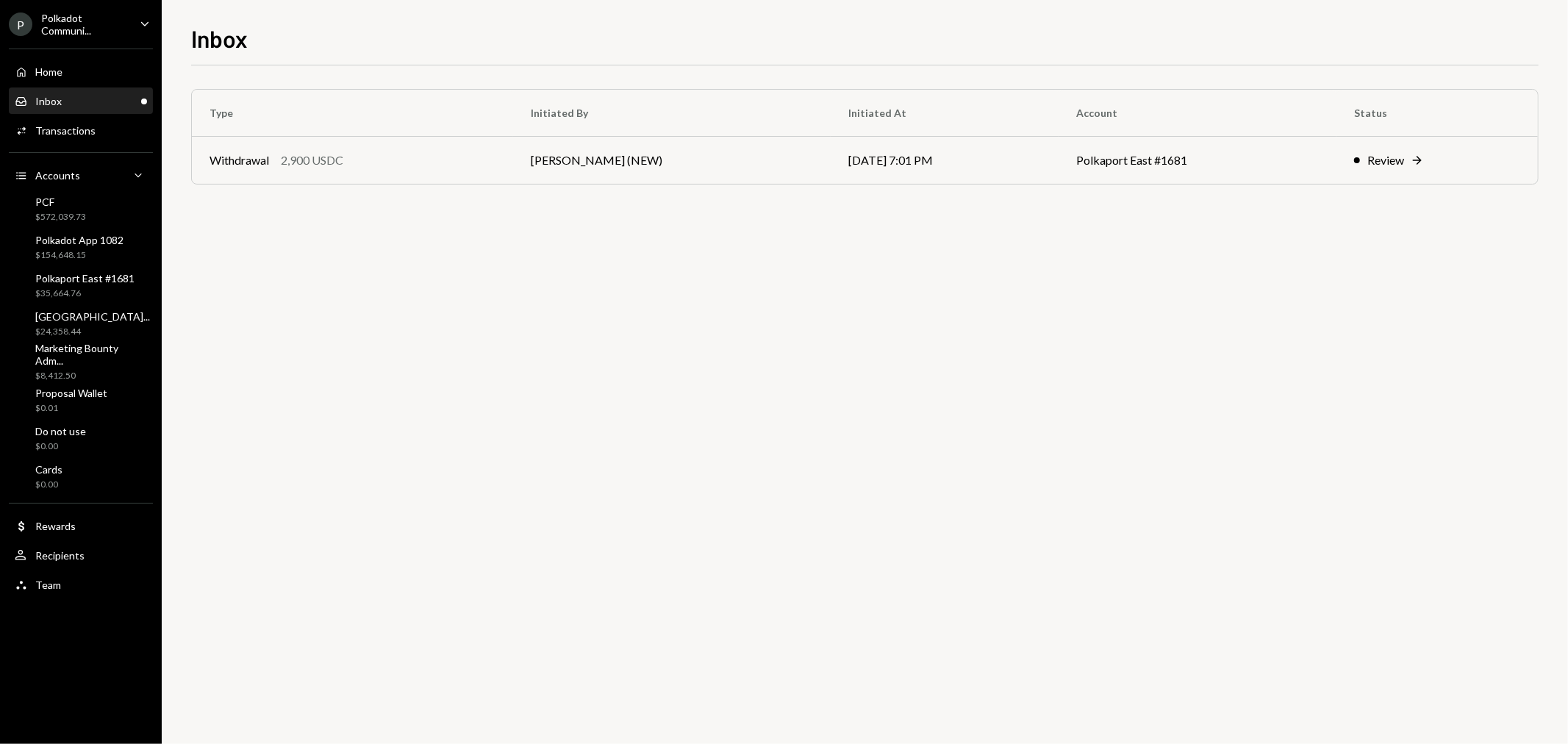
drag, startPoint x: 89, startPoint y: 97, endPoint x: 99, endPoint y: 108, distance: 14.9
click at [89, 97] on div "Inbox Inbox" at bounding box center [81, 101] width 133 height 13
click at [78, 98] on div "Inbox Inbox" at bounding box center [81, 101] width 133 height 13
click at [77, 249] on div "$157,548.15" at bounding box center [79, 255] width 88 height 13
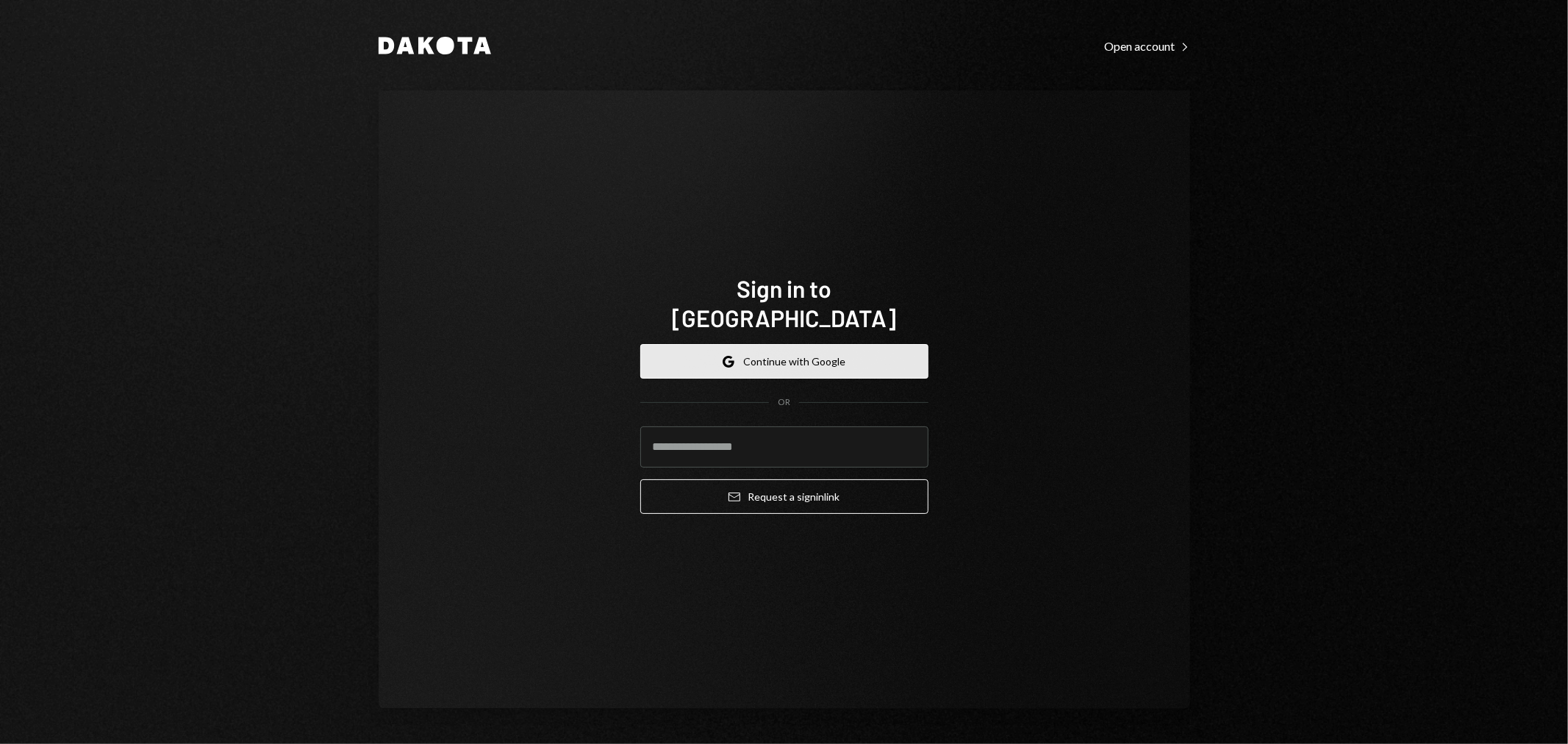
click at [785, 359] on button "Google Continue with Google" at bounding box center [784, 361] width 288 height 34
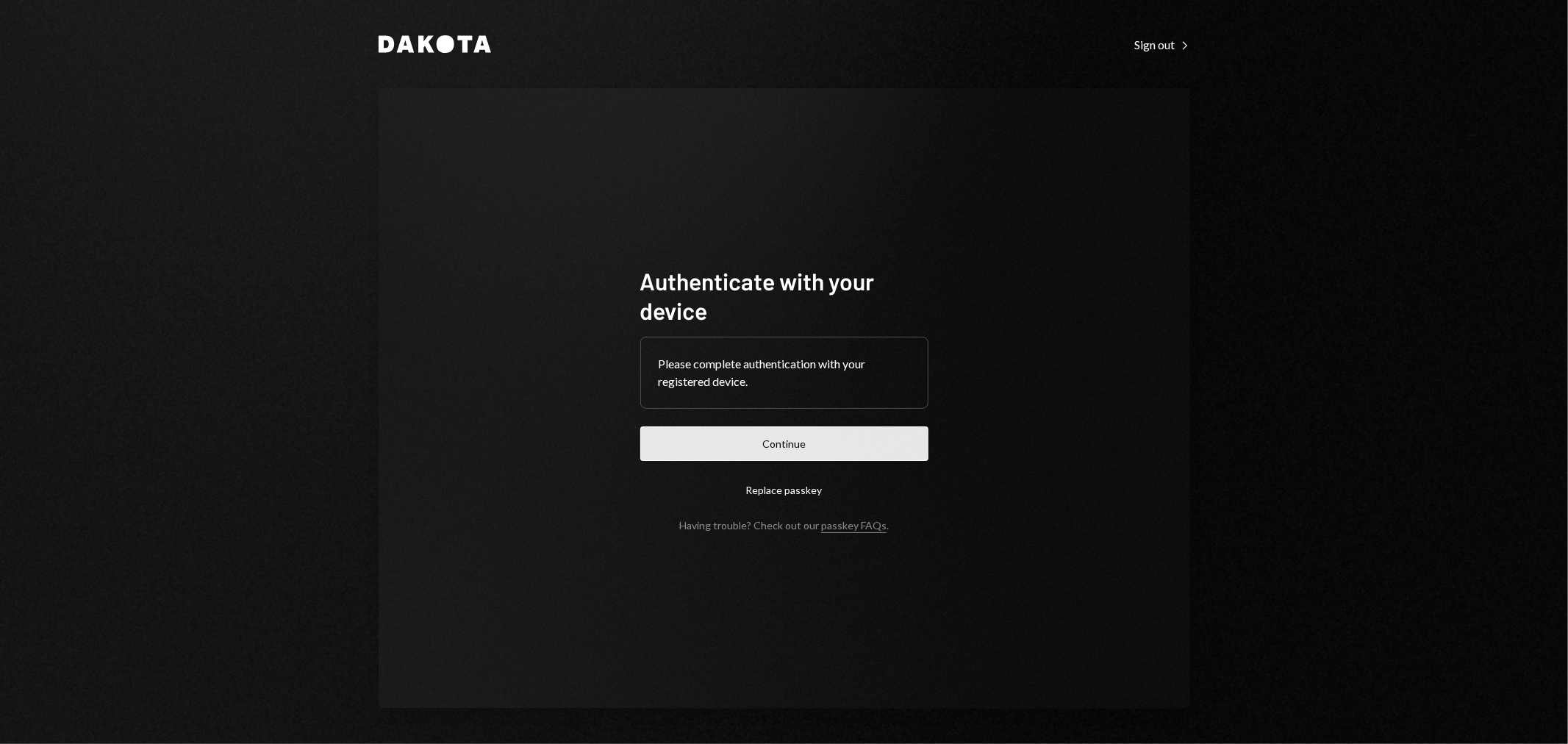
click at [858, 449] on button "Continue" at bounding box center [784, 443] width 288 height 34
click at [828, 445] on button "Continue" at bounding box center [784, 443] width 288 height 34
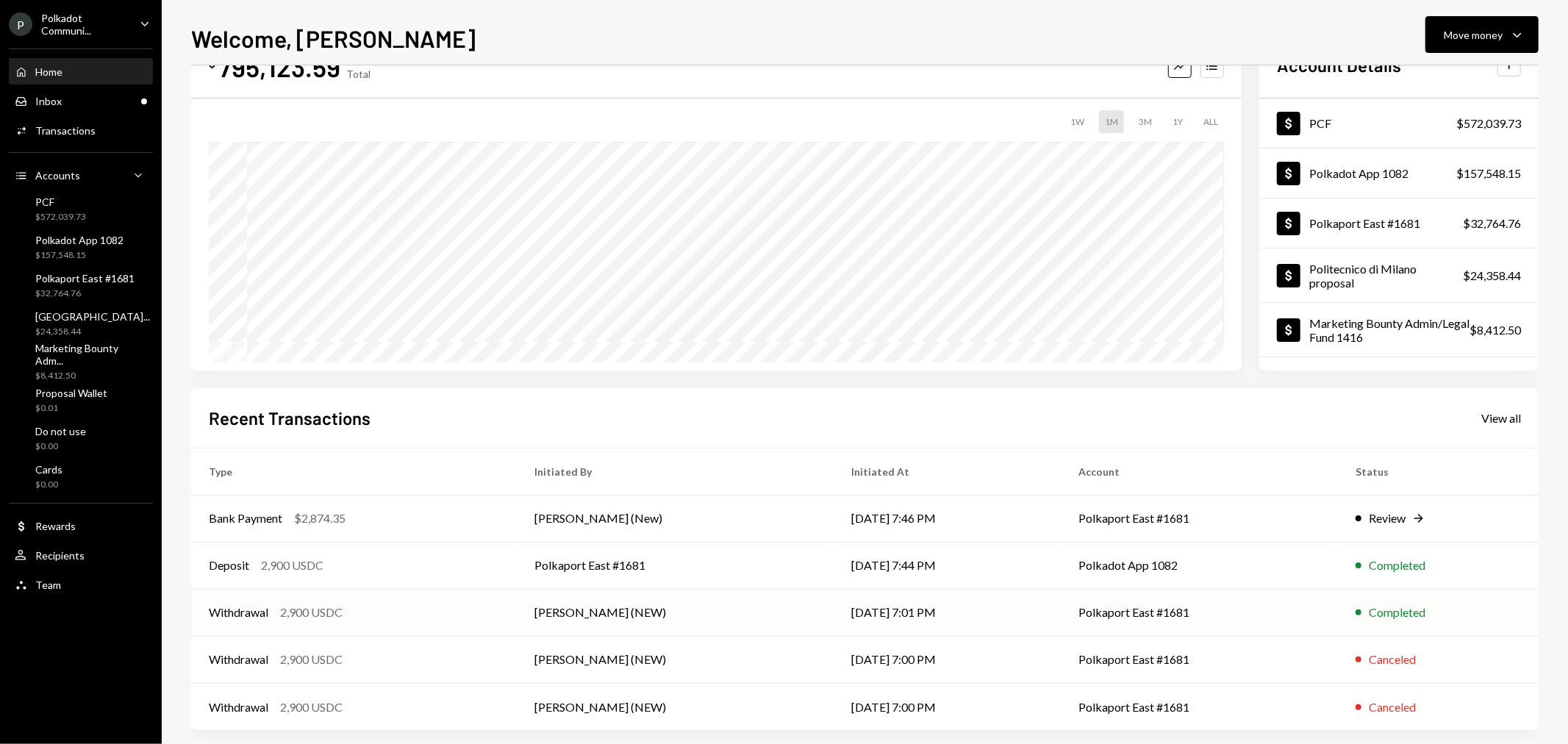
scroll to position [71, 0]
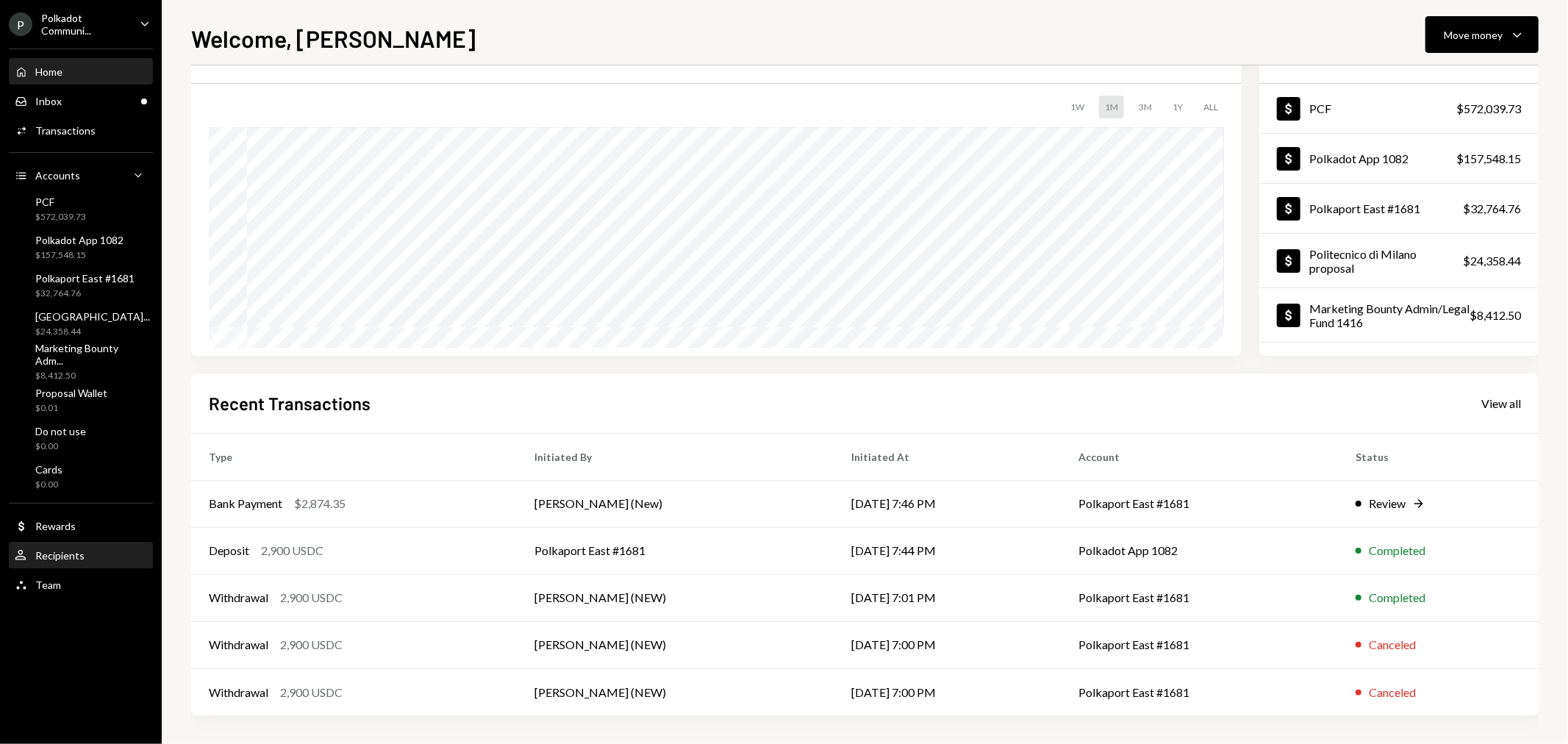
click at [67, 549] on div "Recipients" at bounding box center [60, 555] width 49 height 13
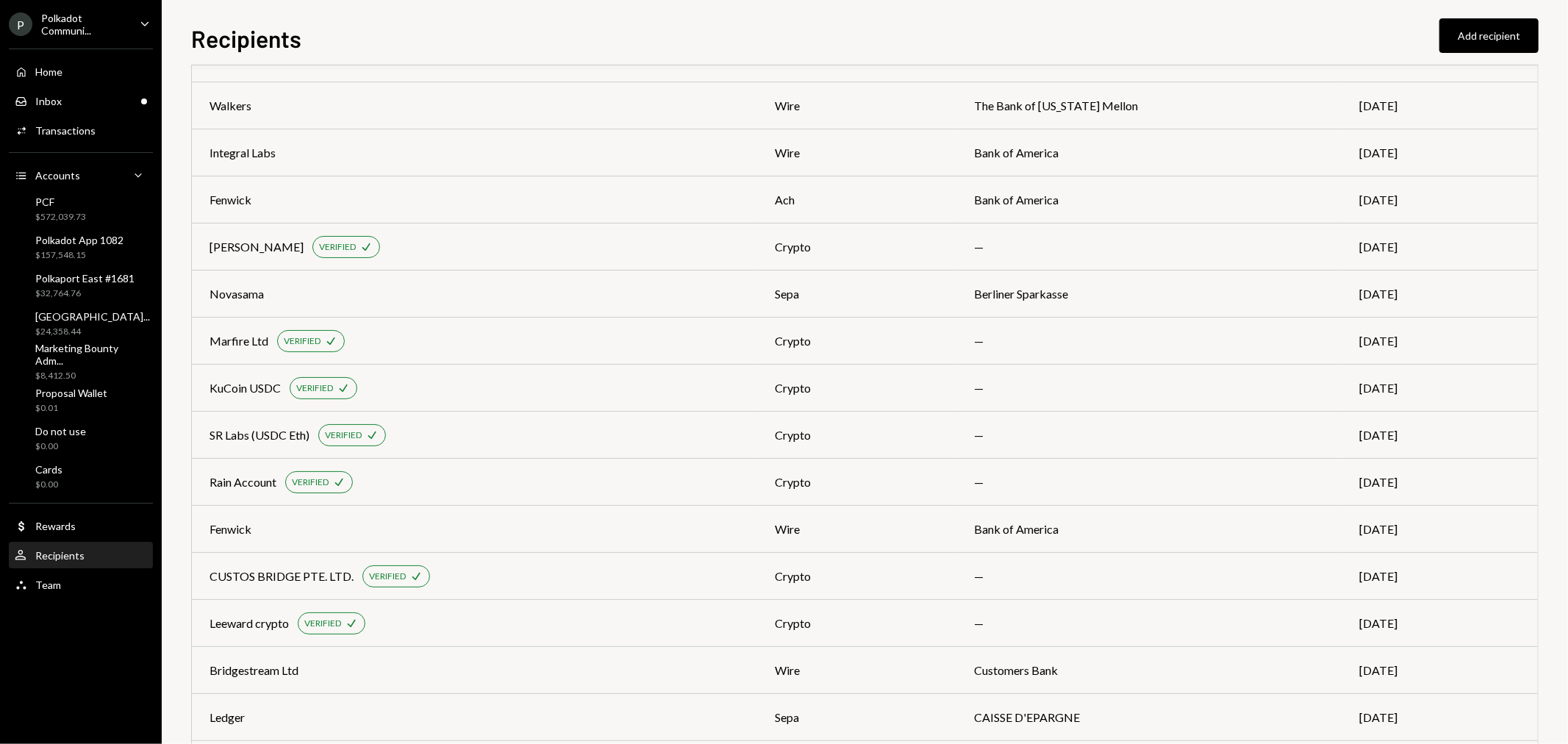
scroll to position [363, 0]
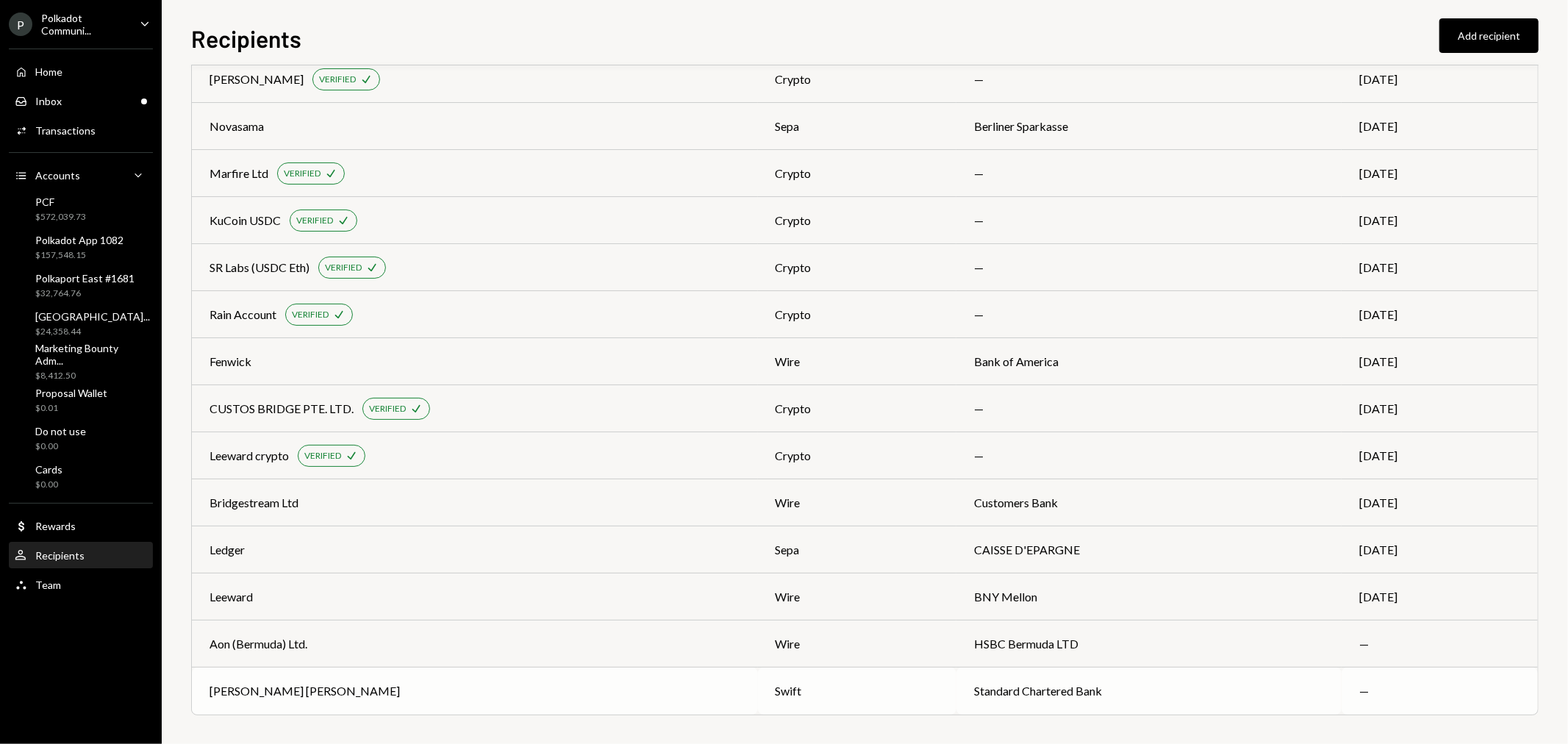
click at [302, 685] on div "Stephenson Harwood HK" at bounding box center [305, 691] width 191 height 18
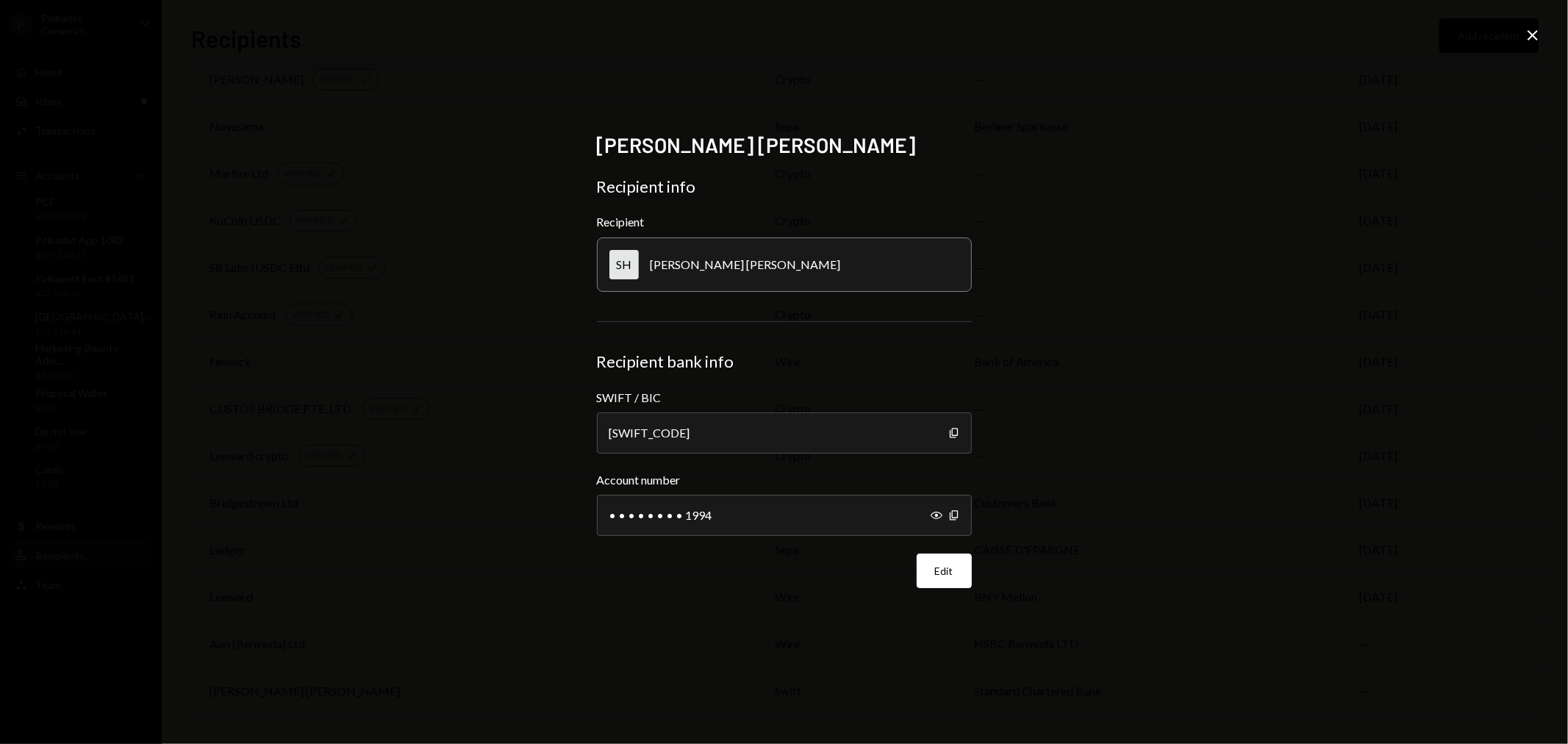
click at [942, 559] on button "Edit" at bounding box center [945, 570] width 55 height 34
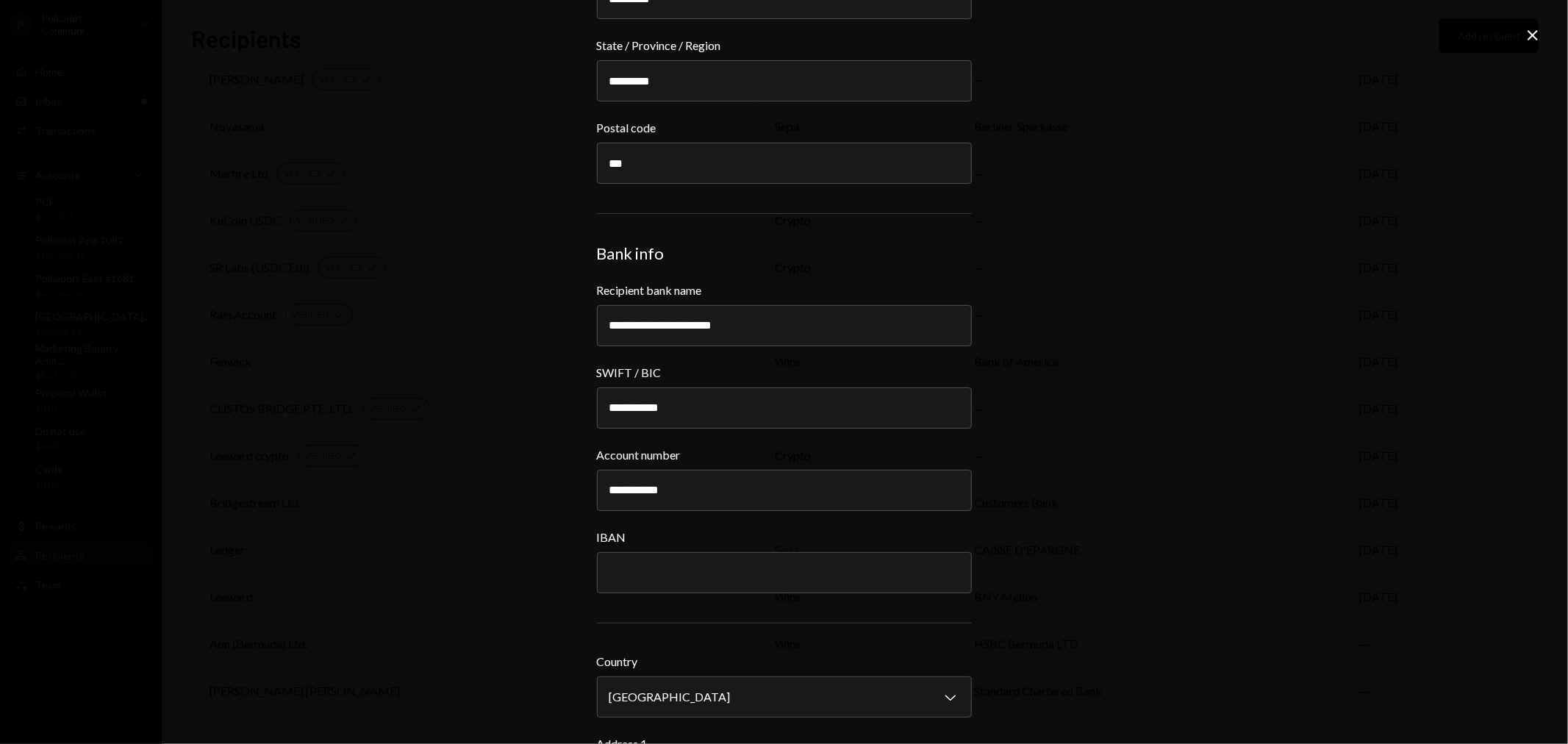
scroll to position [571, 0]
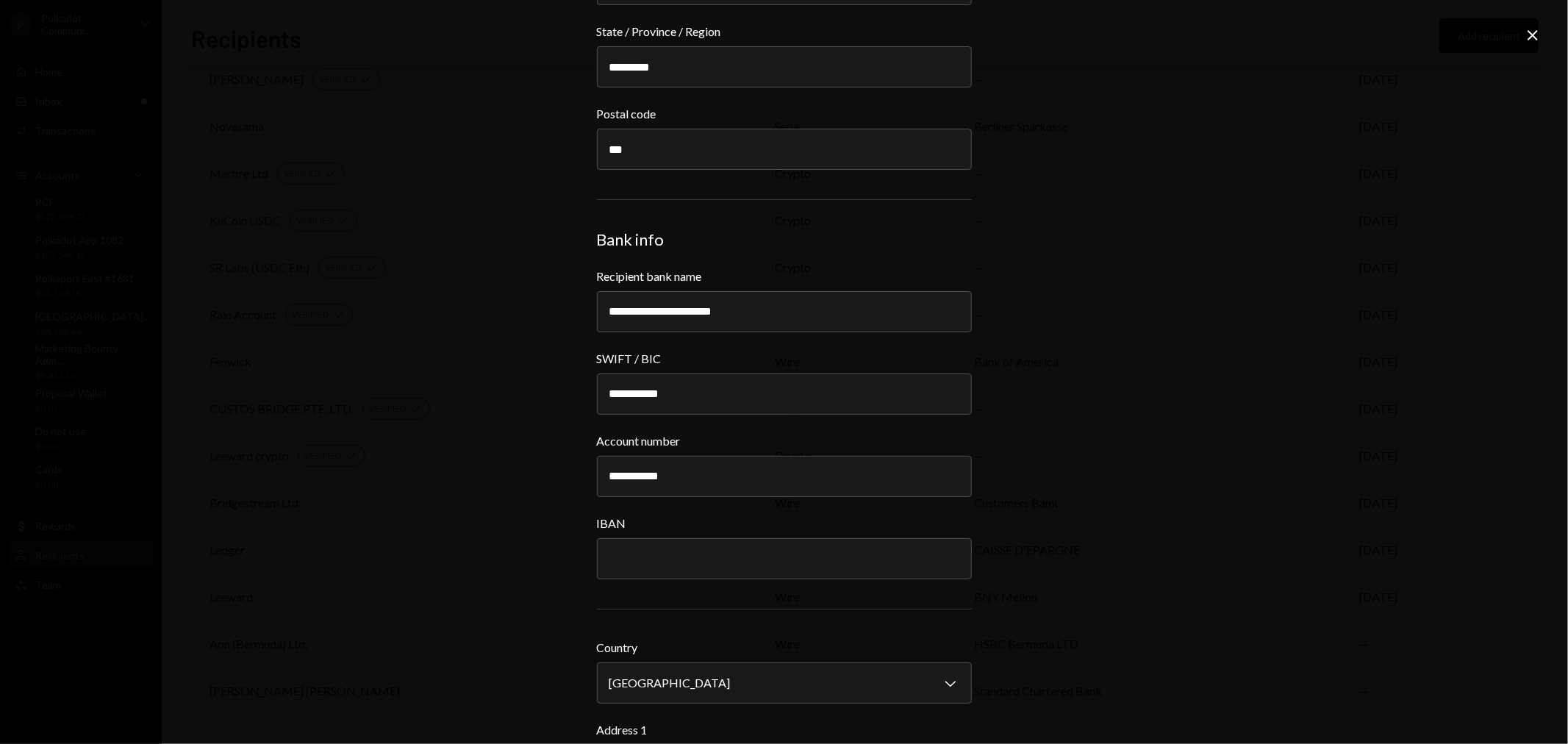
click at [1292, 371] on div "**********" at bounding box center [784, 372] width 1568 height 744
click at [1104, 400] on div "**********" at bounding box center [784, 372] width 1568 height 744
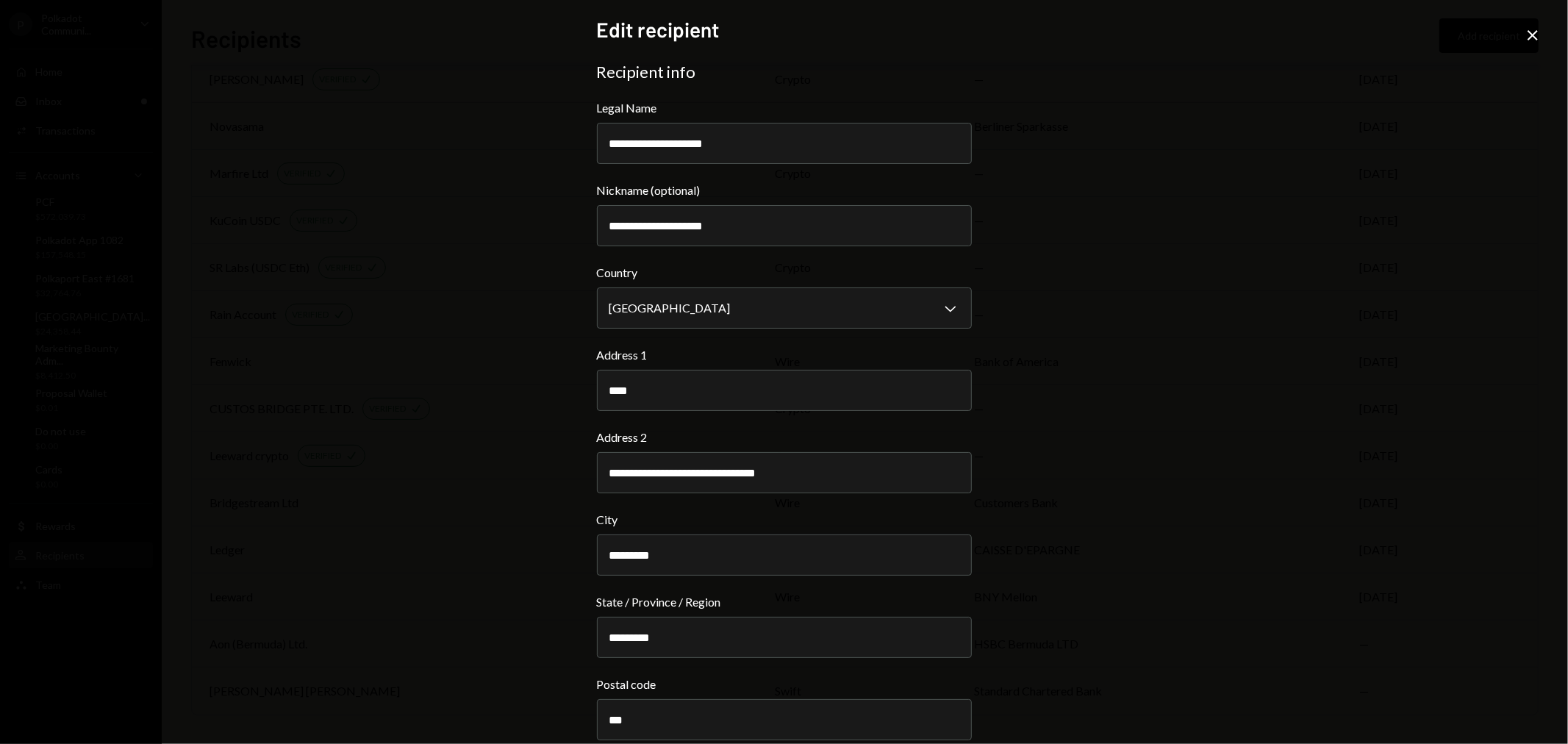
scroll to position [0, 0]
click at [1534, 33] on icon "Close" at bounding box center [1533, 36] width 18 height 18
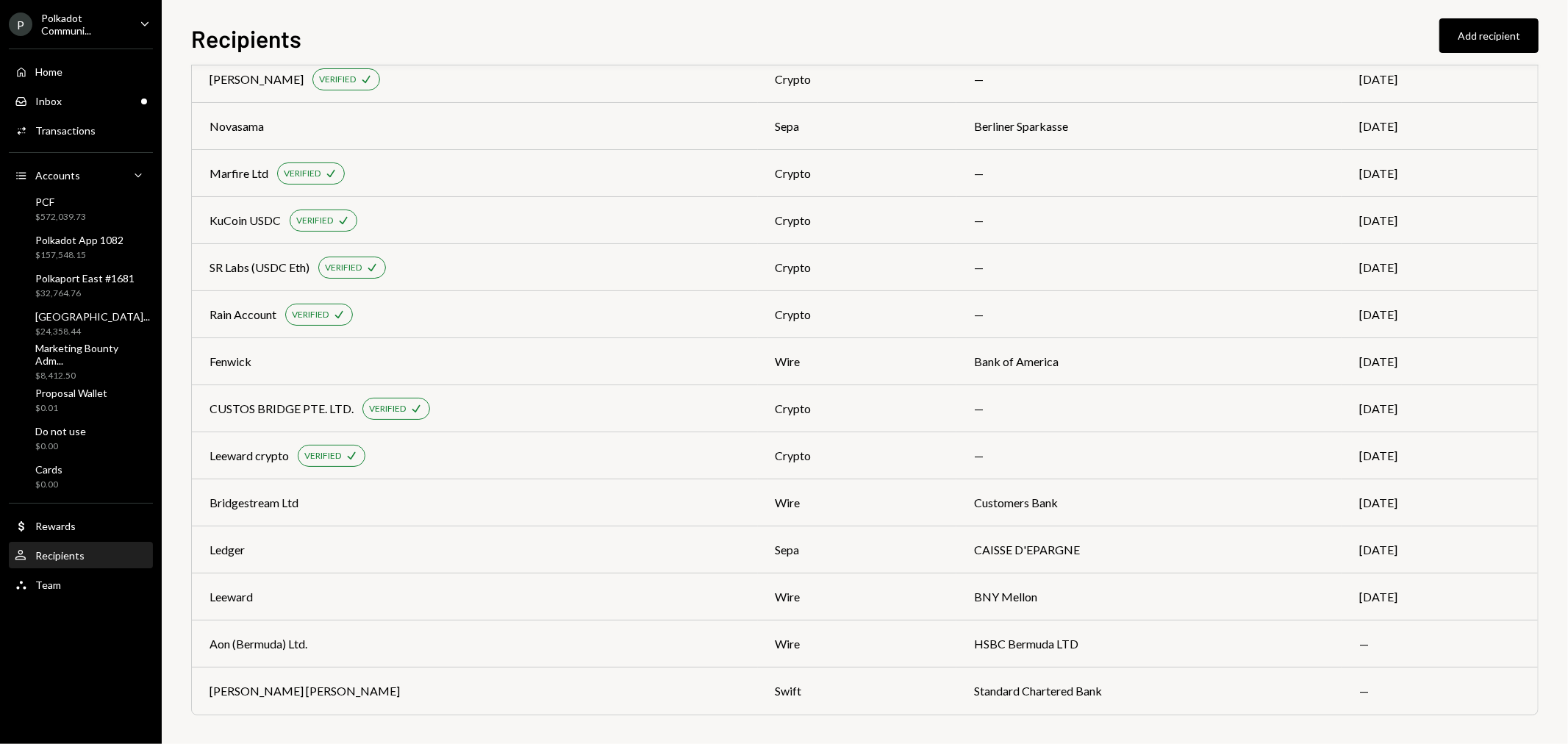
click at [86, 85] on div "Home Home Inbox Inbox Activities Transactions Accounts Accounts Caret Down PCF …" at bounding box center [80, 319] width 162 height 561
click at [82, 98] on div "Inbox Inbox" at bounding box center [81, 101] width 133 height 13
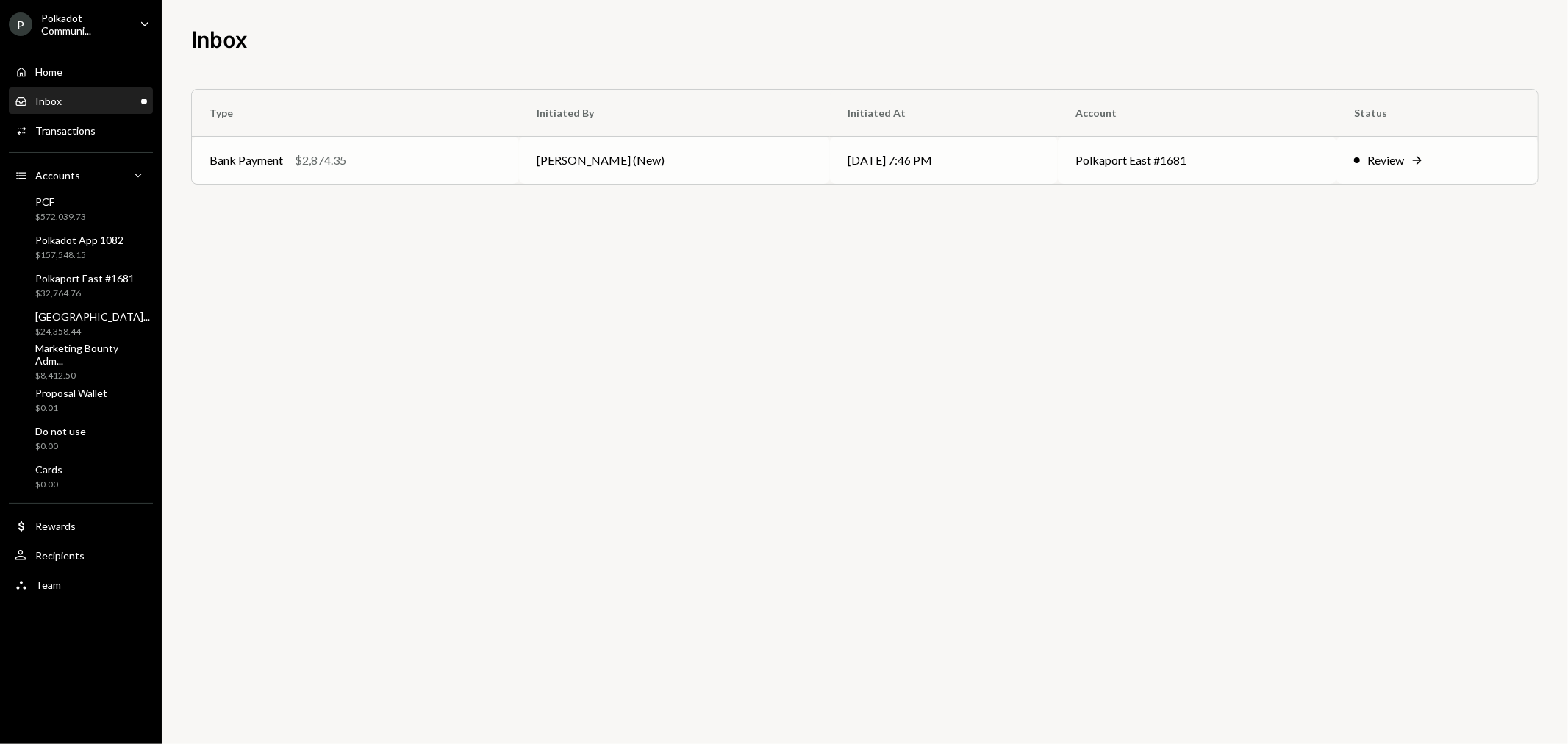
click at [1386, 159] on div "Review" at bounding box center [1386, 160] width 36 height 18
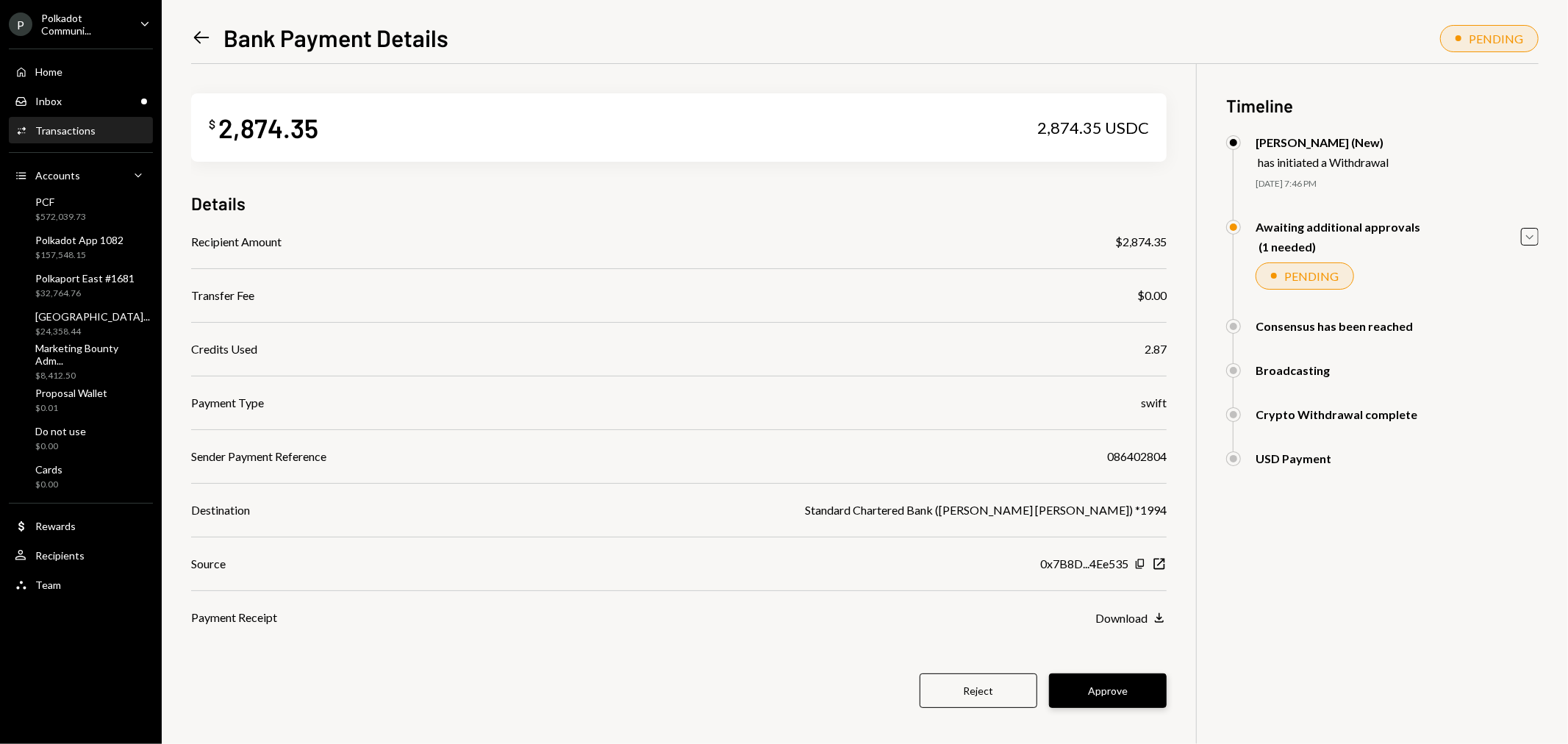
click at [1117, 696] on button "Approve" at bounding box center [1108, 690] width 118 height 34
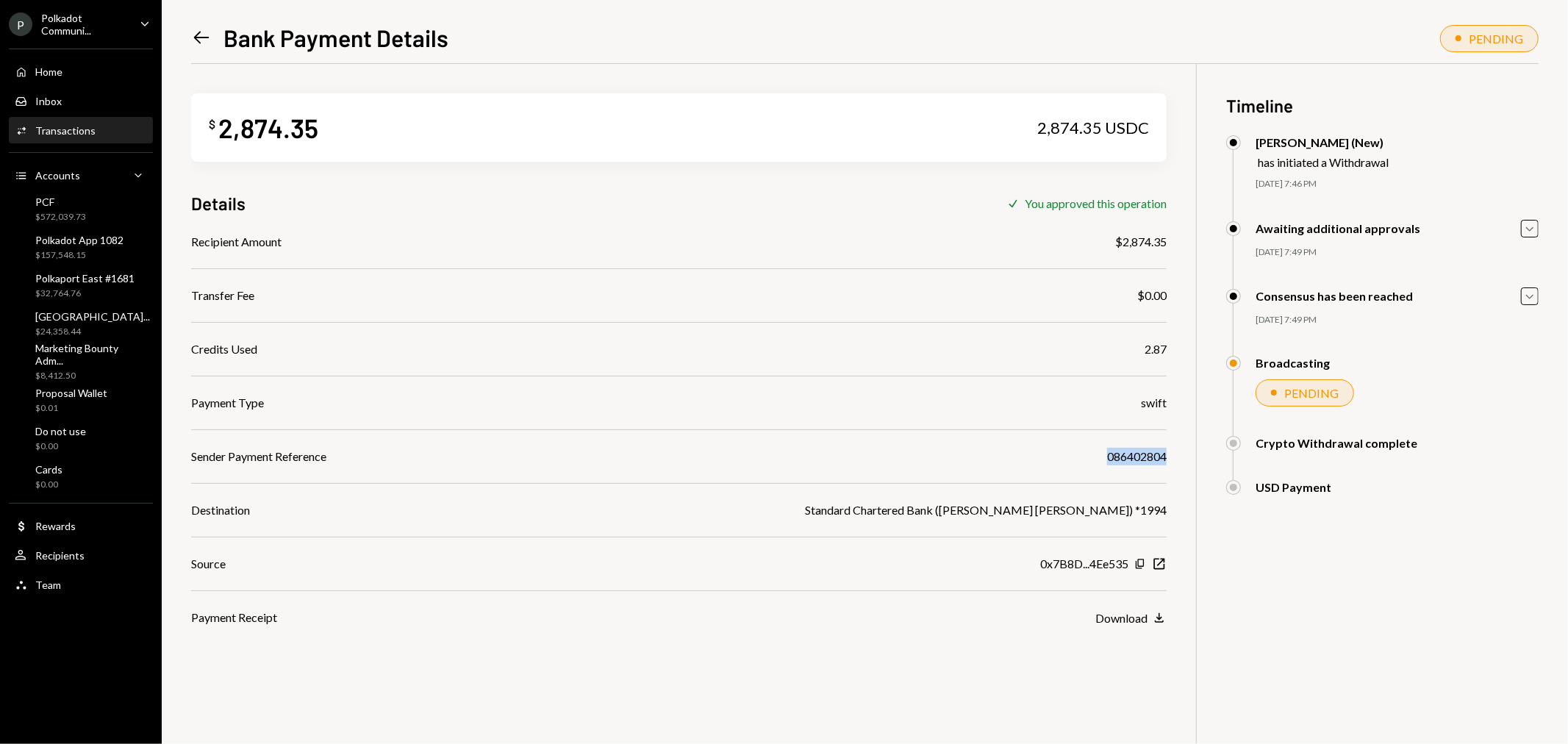
drag, startPoint x: 1167, startPoint y: 457, endPoint x: 1094, endPoint y: 460, distance: 73.1
click at [1094, 460] on div "$ 2,874.35 2,874.35 USDC Details Check You approved this operation Recipient Am…" at bounding box center [865, 436] width 1348 height 744
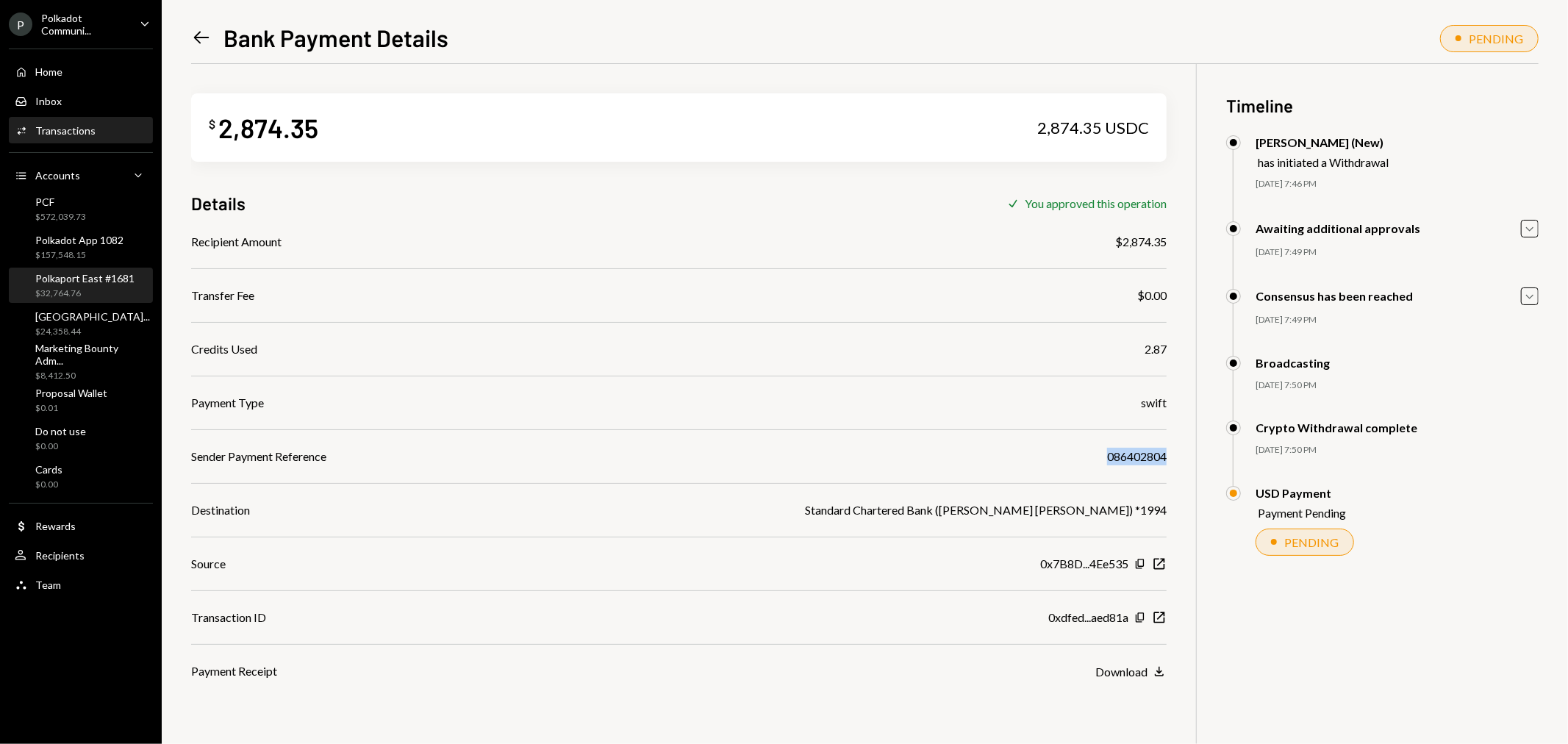
click at [93, 287] on div "$32,764.76" at bounding box center [84, 293] width 99 height 13
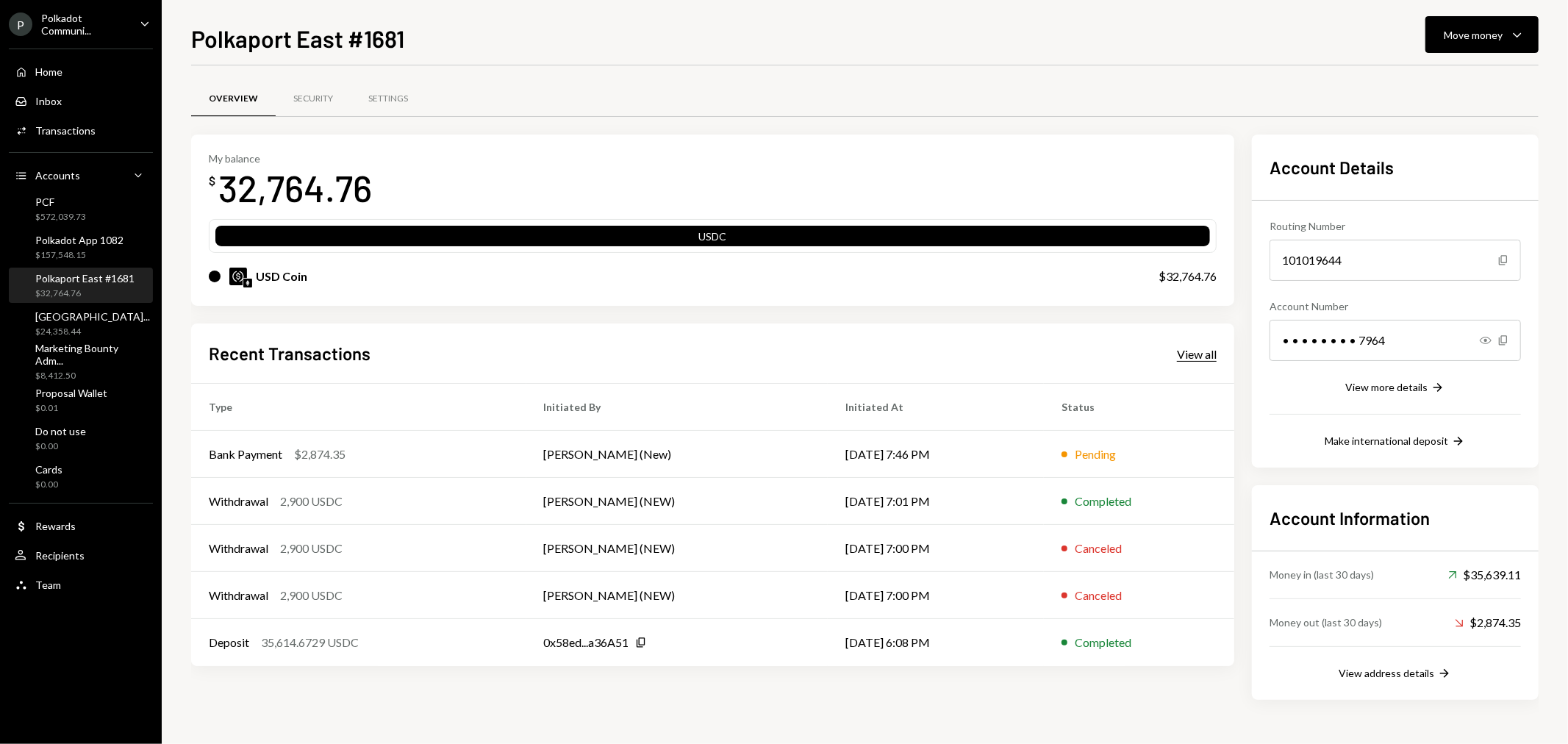
click at [1197, 348] on div "View all" at bounding box center [1196, 354] width 39 height 15
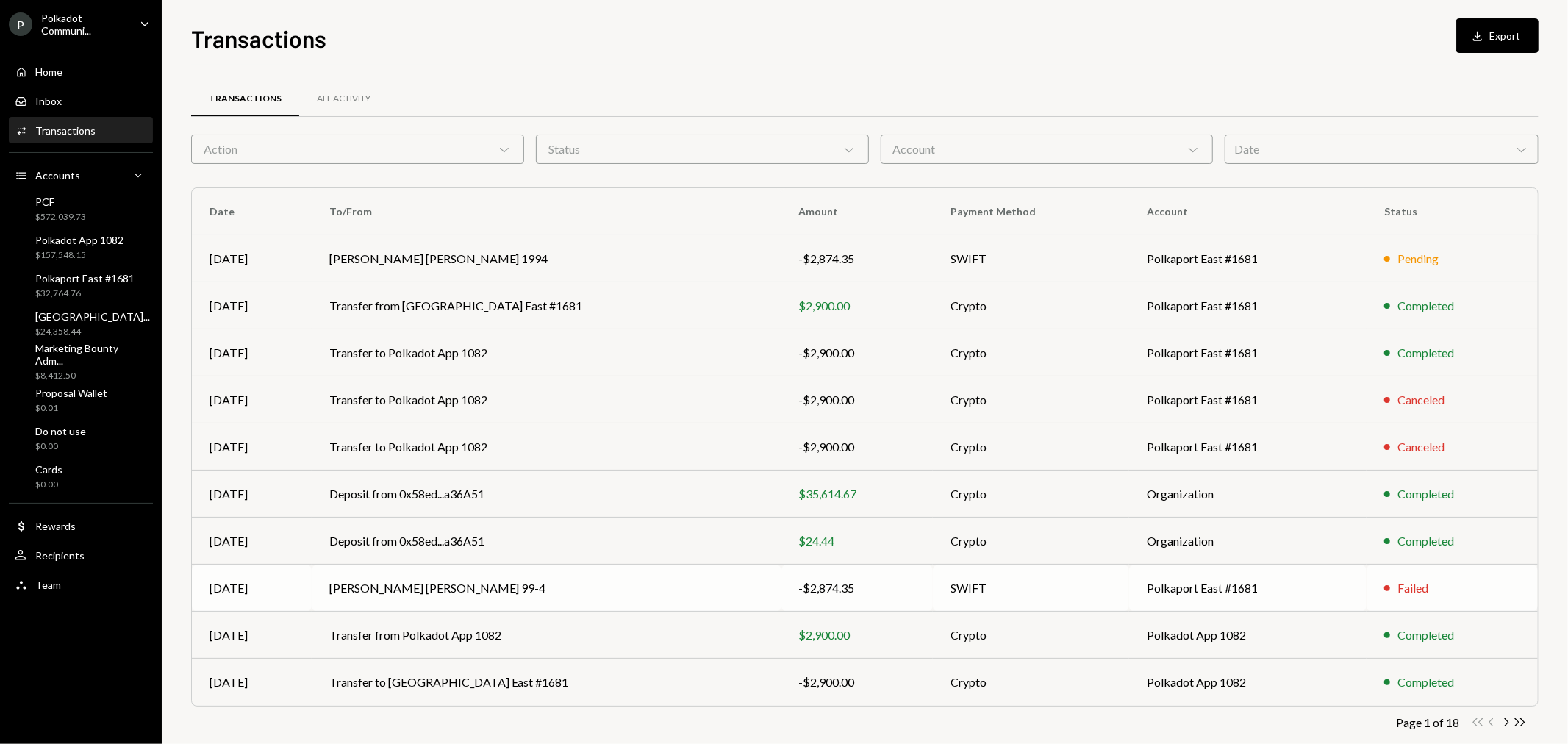
click at [394, 589] on td "Stephenson Harwood HK 99-4" at bounding box center [546, 588] width 470 height 47
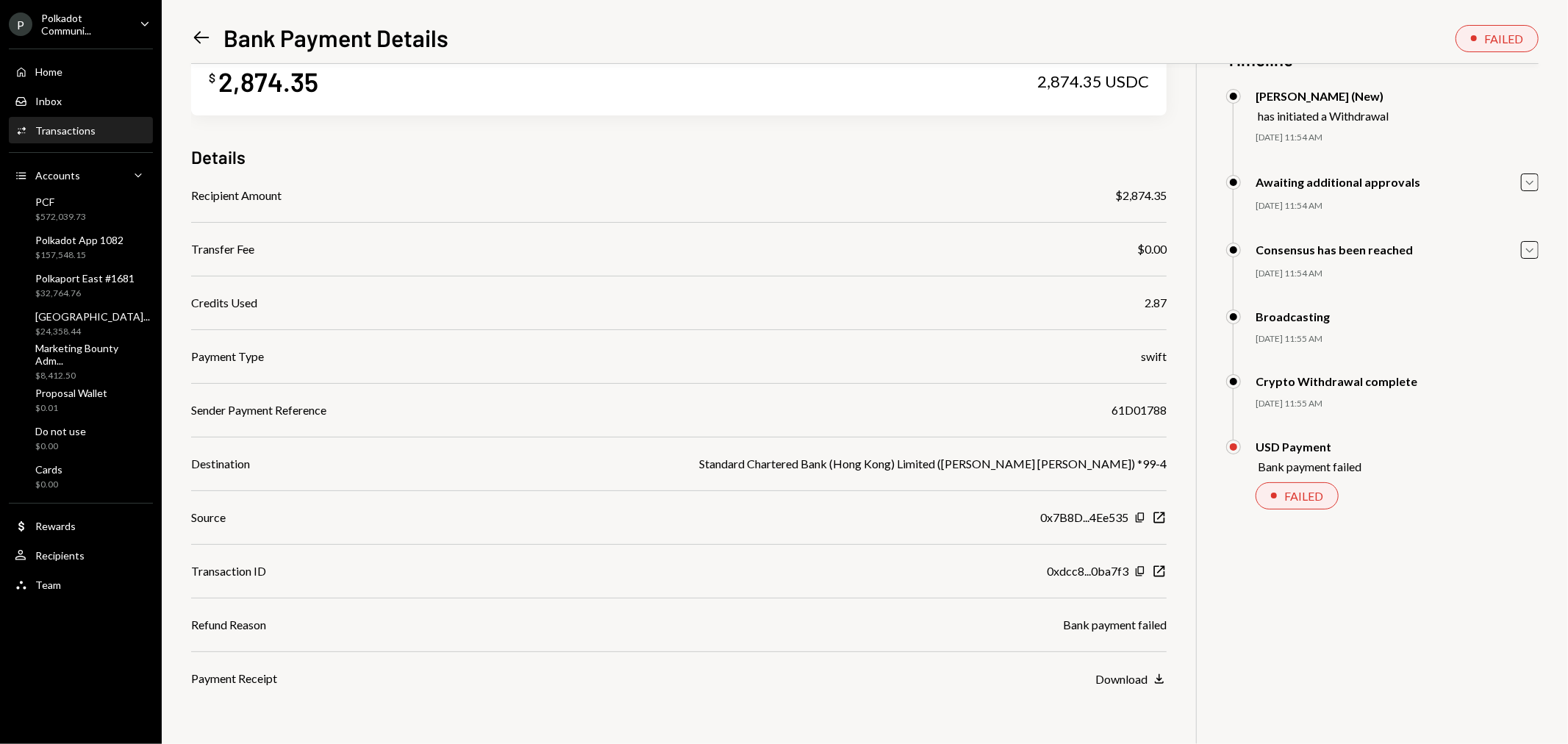
scroll to position [64, 0]
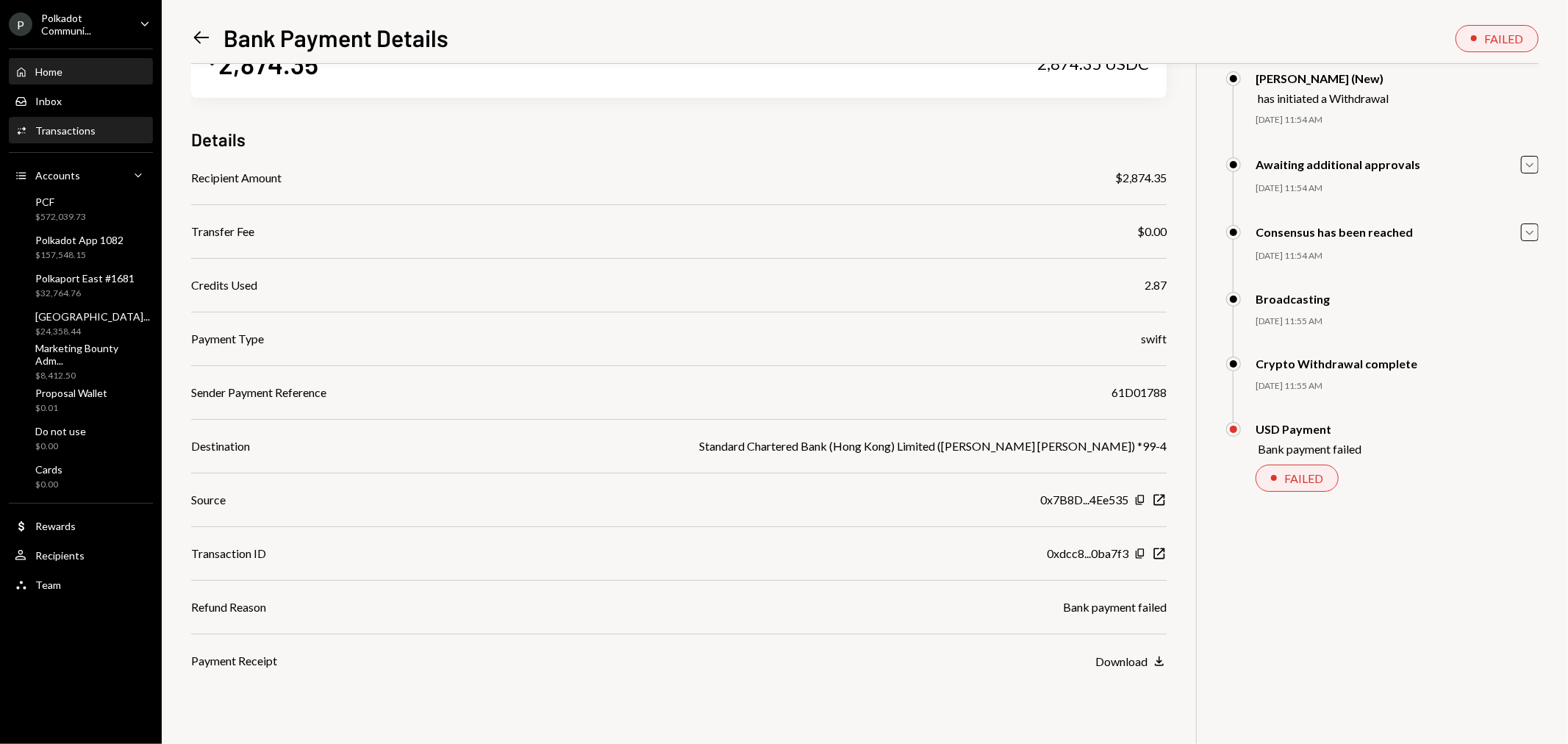
click at [61, 75] on div "Home" at bounding box center [48, 71] width 28 height 13
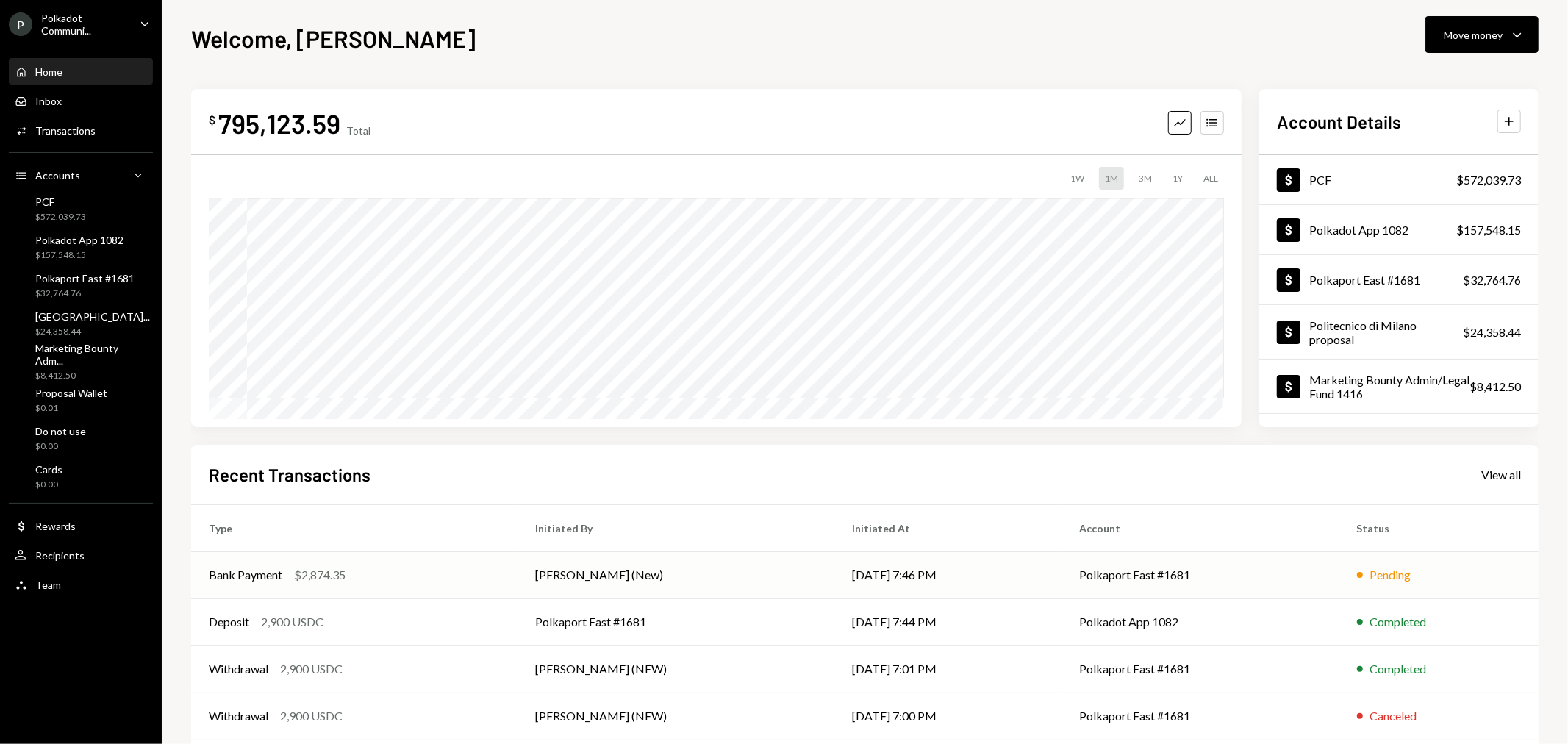
click at [270, 581] on div "Bank Payment" at bounding box center [245, 575] width 74 height 18
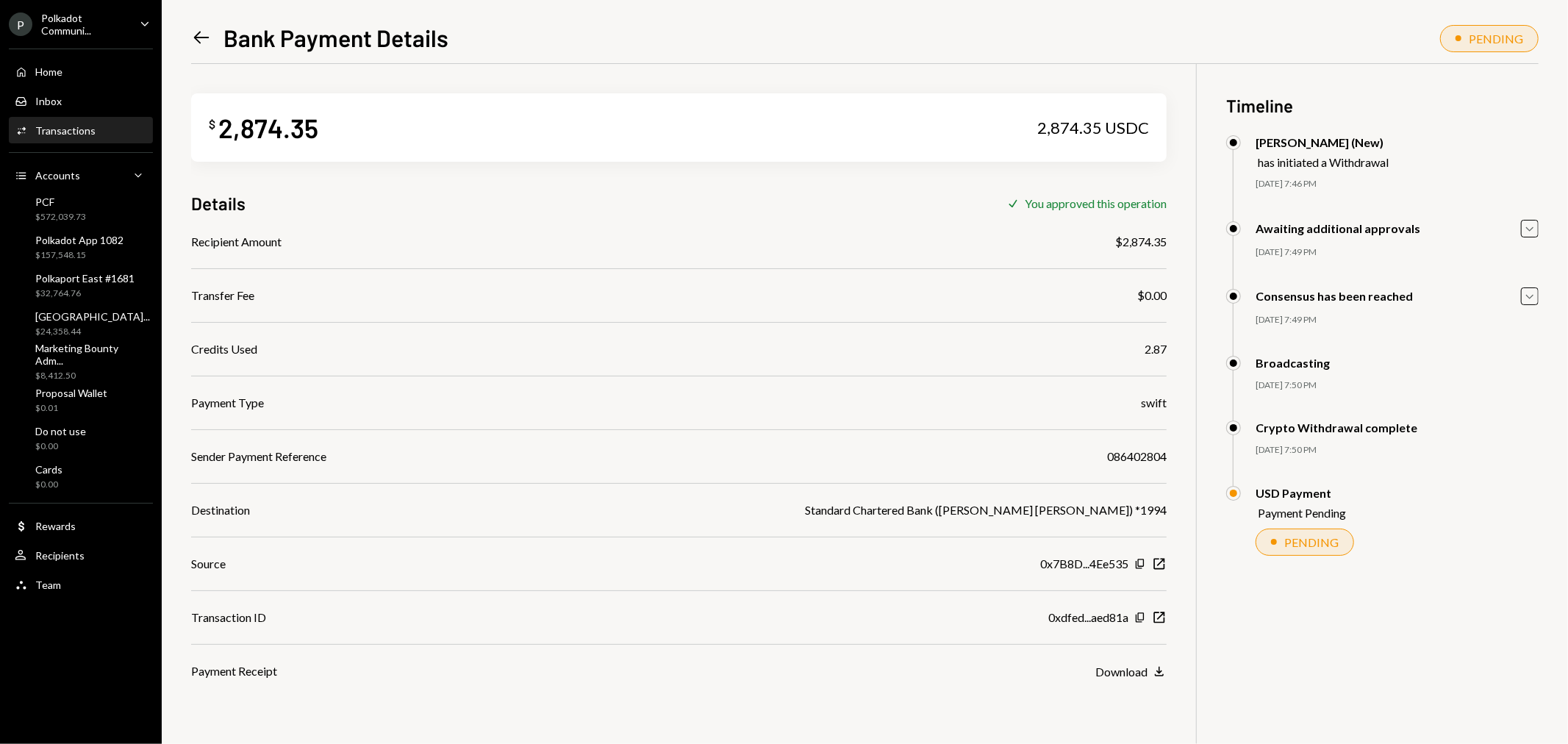
drag, startPoint x: 99, startPoint y: 23, endPoint x: 126, endPoint y: 34, distance: 29.2
click at [99, 23] on div "Polkadot Communi..." at bounding box center [84, 25] width 86 height 25
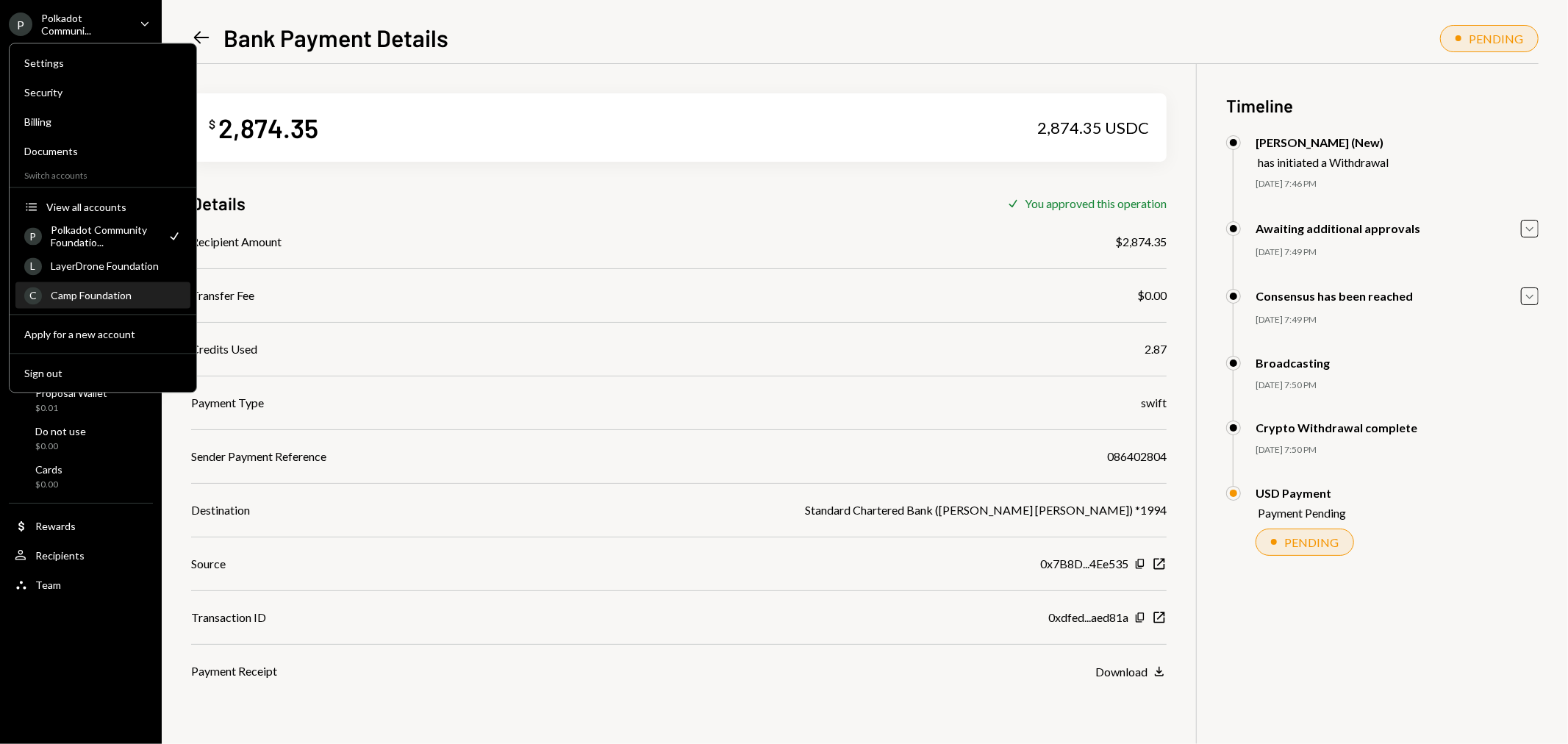
click at [107, 295] on div "Camp Foundation" at bounding box center [116, 295] width 131 height 13
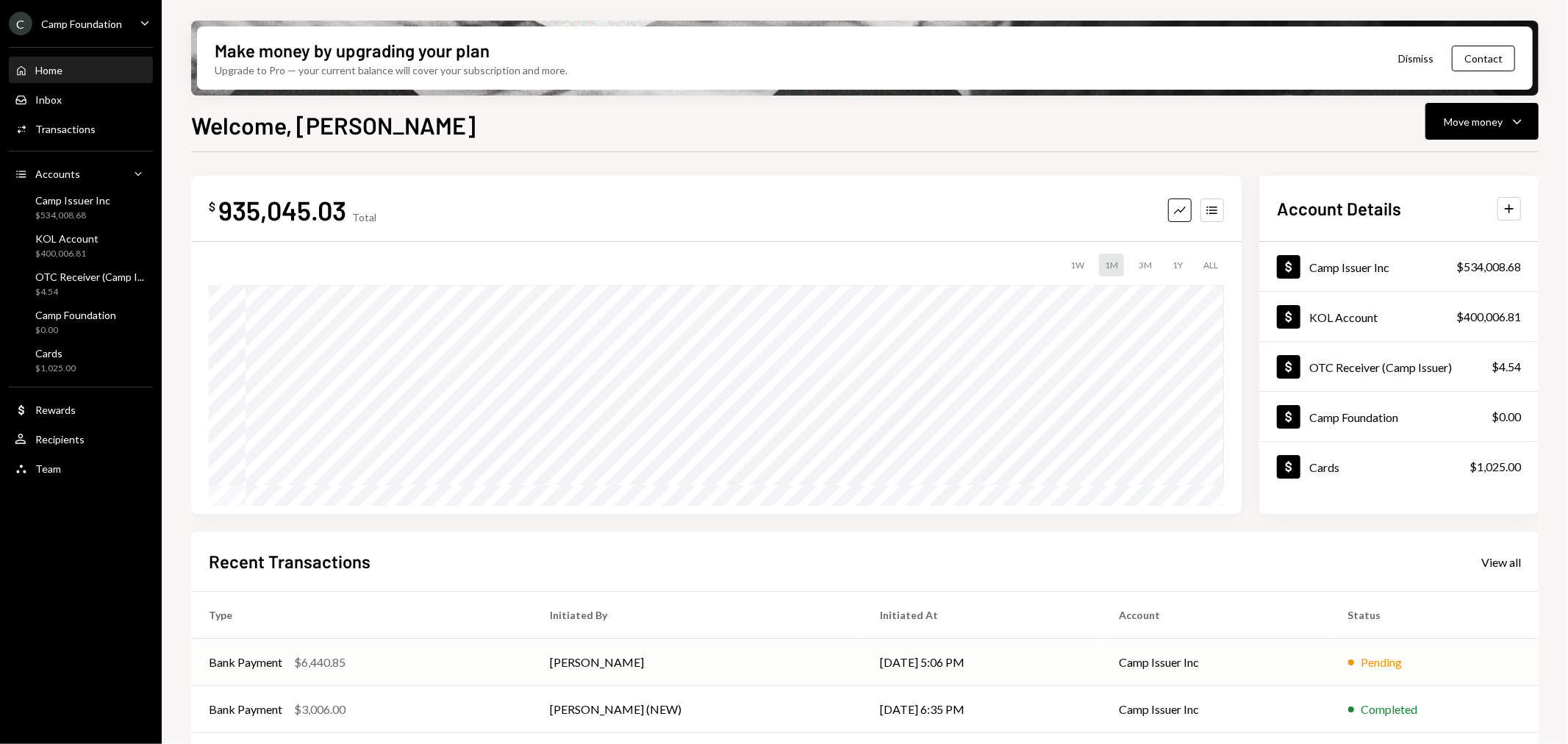
click at [297, 658] on div "$6,440.85" at bounding box center [320, 662] width 51 height 18
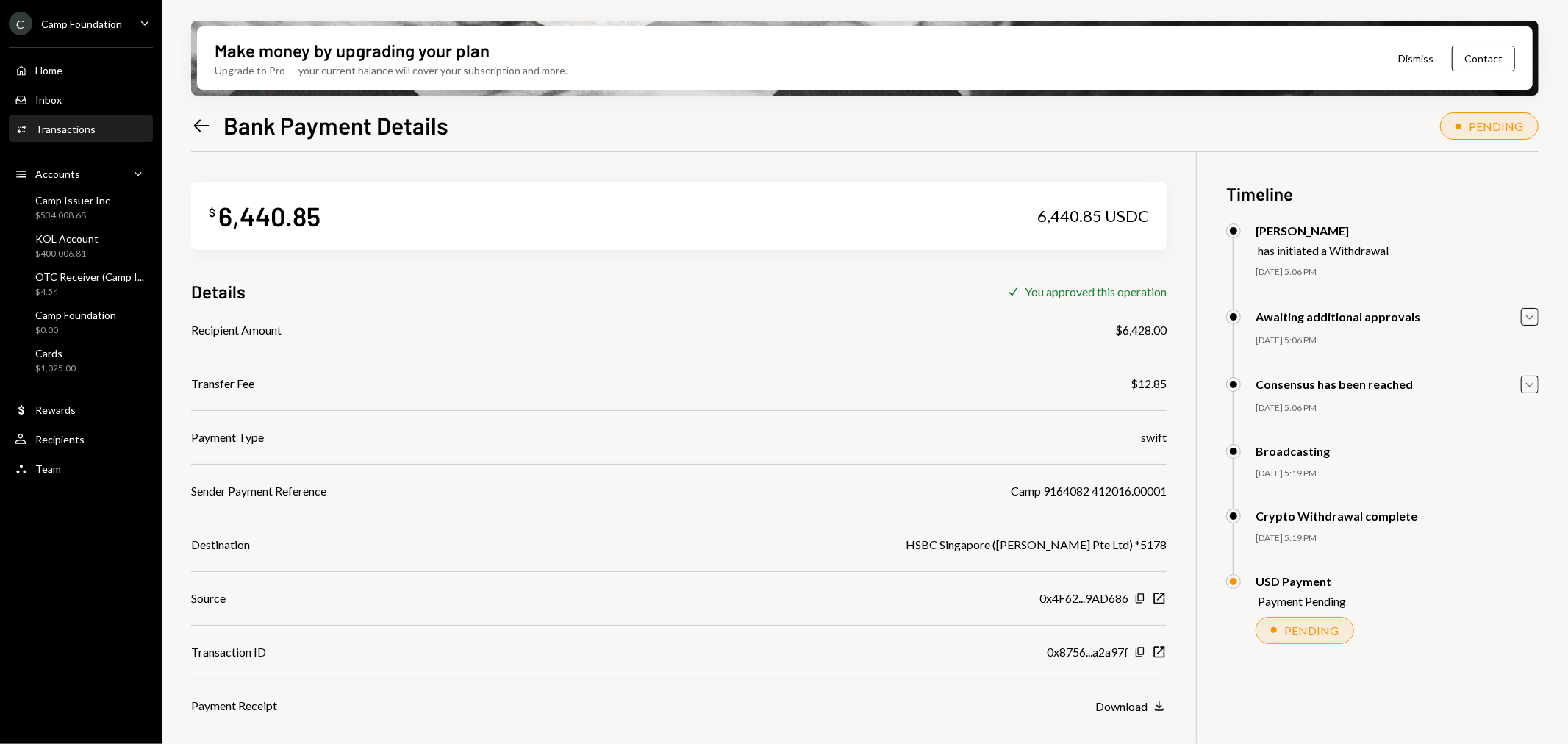
click at [1296, 633] on div "PENDING" at bounding box center [1311, 630] width 54 height 14
click at [95, 24] on div "Camp Foundation" at bounding box center [81, 24] width 81 height 13
click at [682, 116] on div "Left Arrow Bank Payment Details PENDING" at bounding box center [865, 123] width 1348 height 32
click at [133, 28] on div "C Camp Foundation Caret Down" at bounding box center [80, 24] width 162 height 24
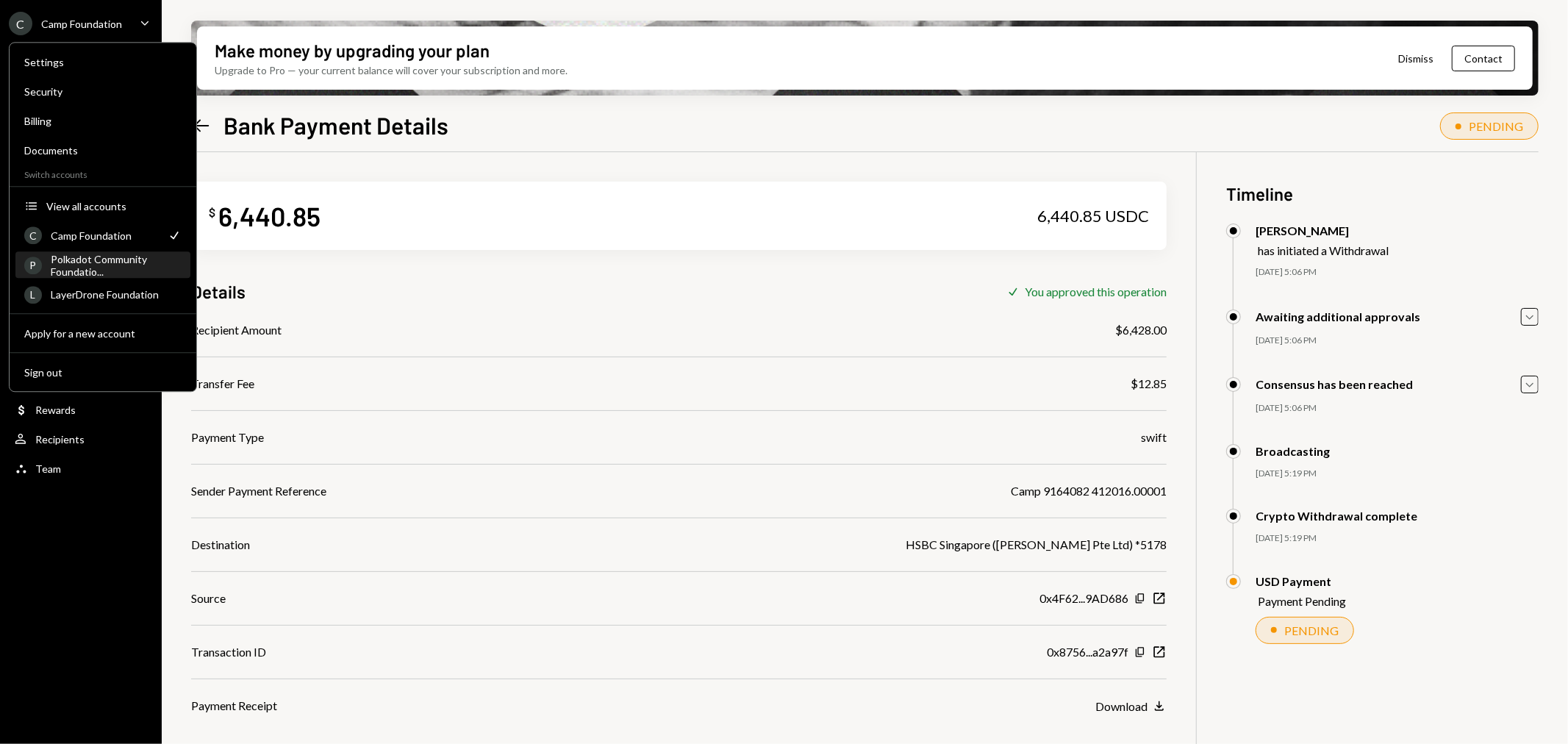
click at [107, 267] on div "Polkadot Community Foundatio..." at bounding box center [116, 266] width 131 height 25
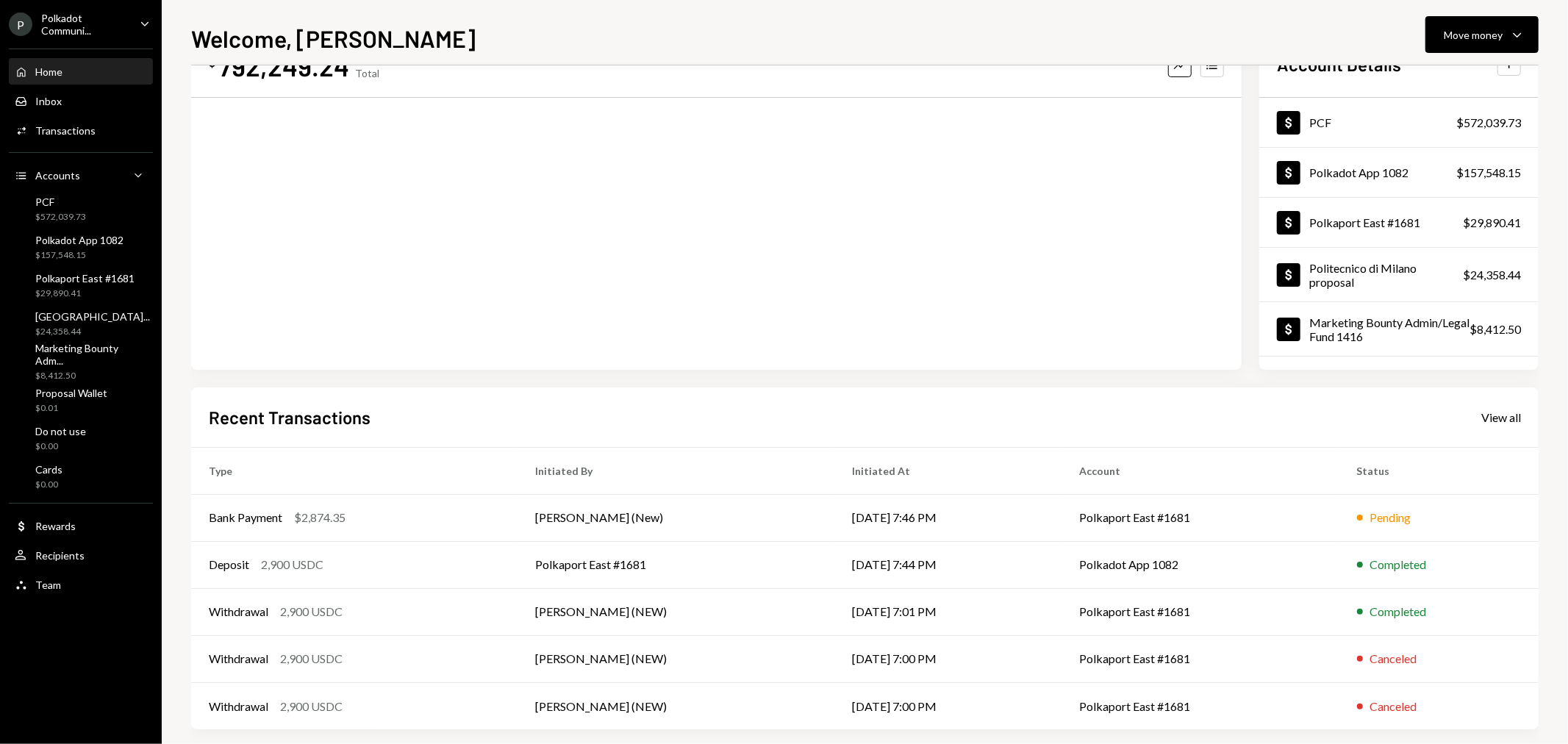
scroll to position [71, 0]
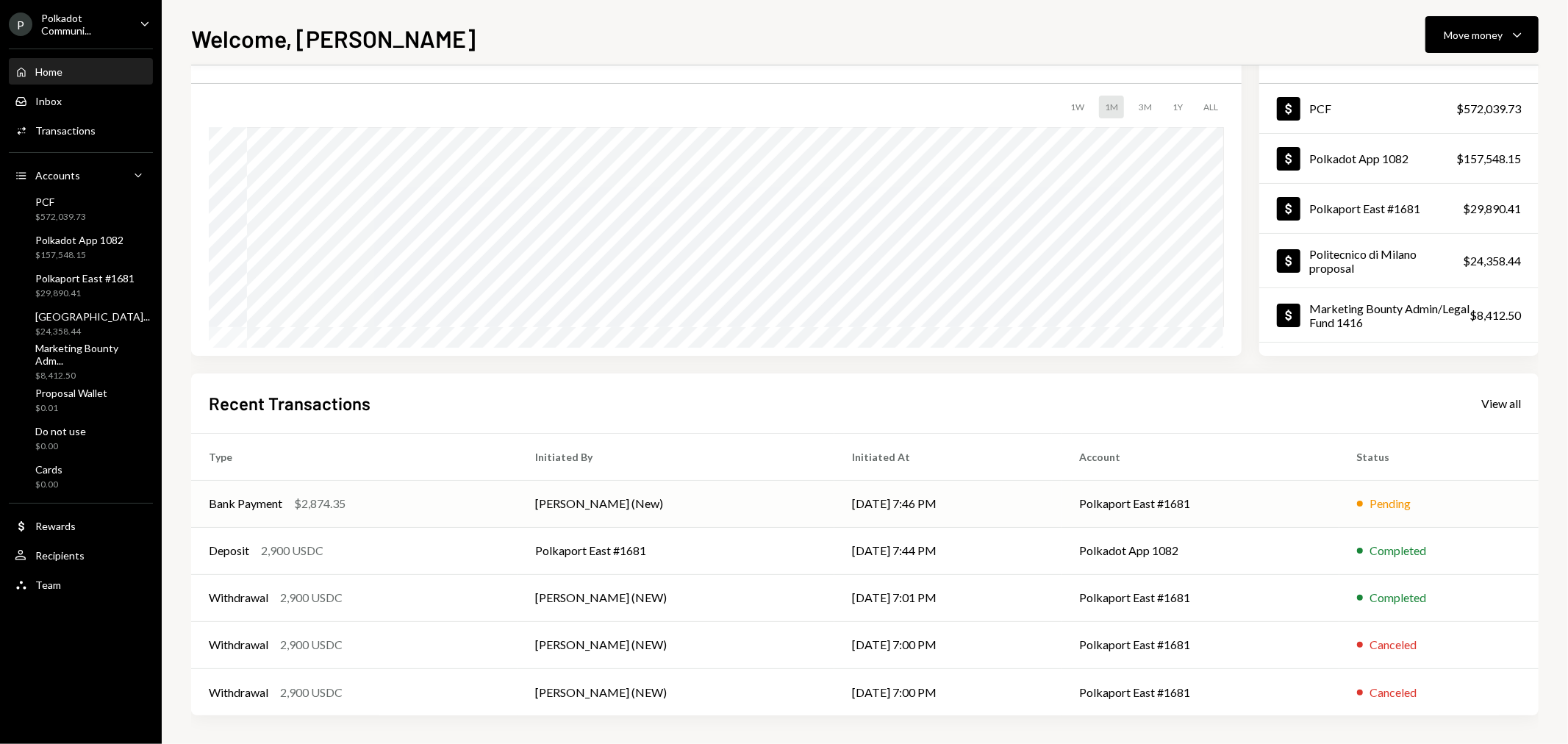
click at [324, 496] on div "$2,874.35" at bounding box center [320, 503] width 51 height 18
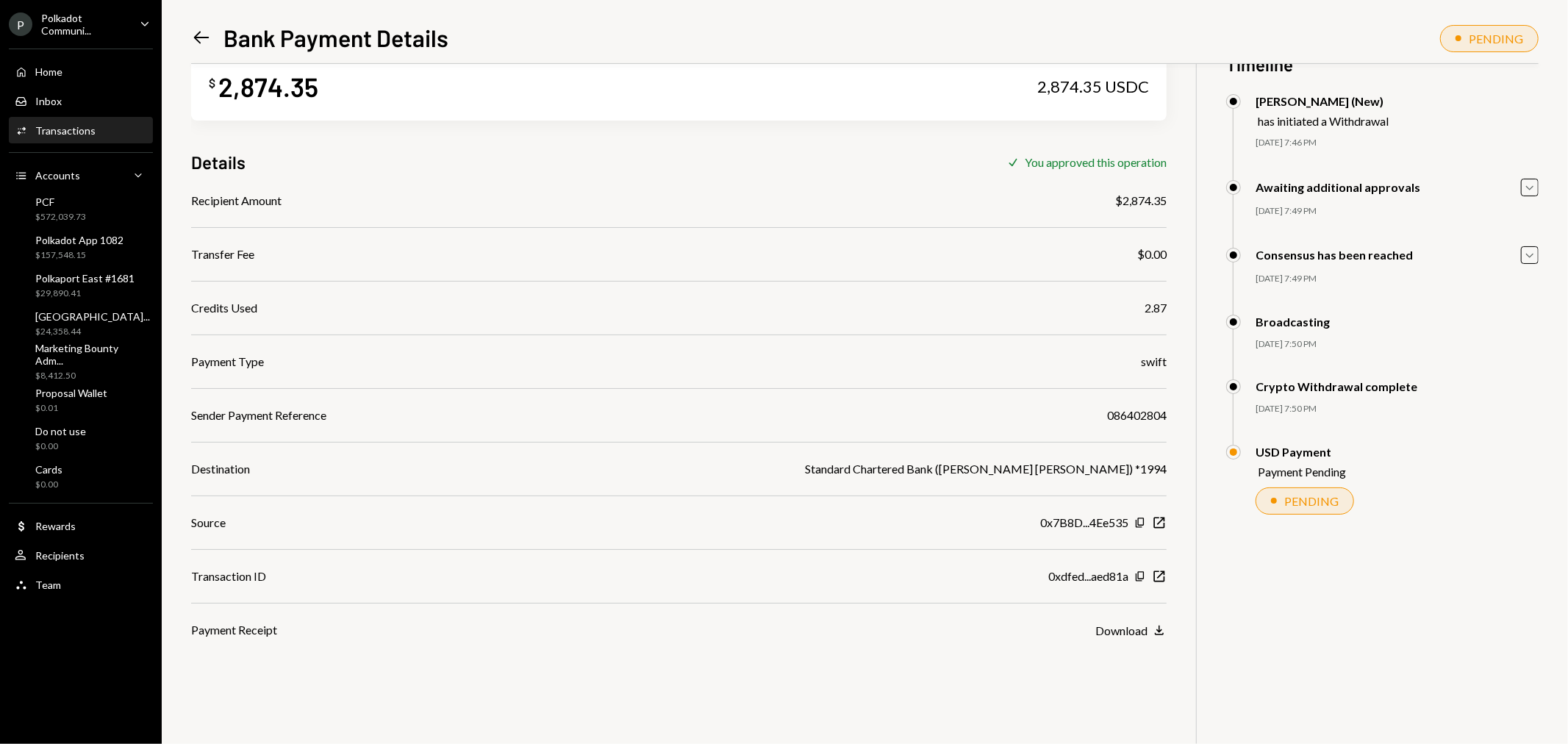
scroll to position [64, 0]
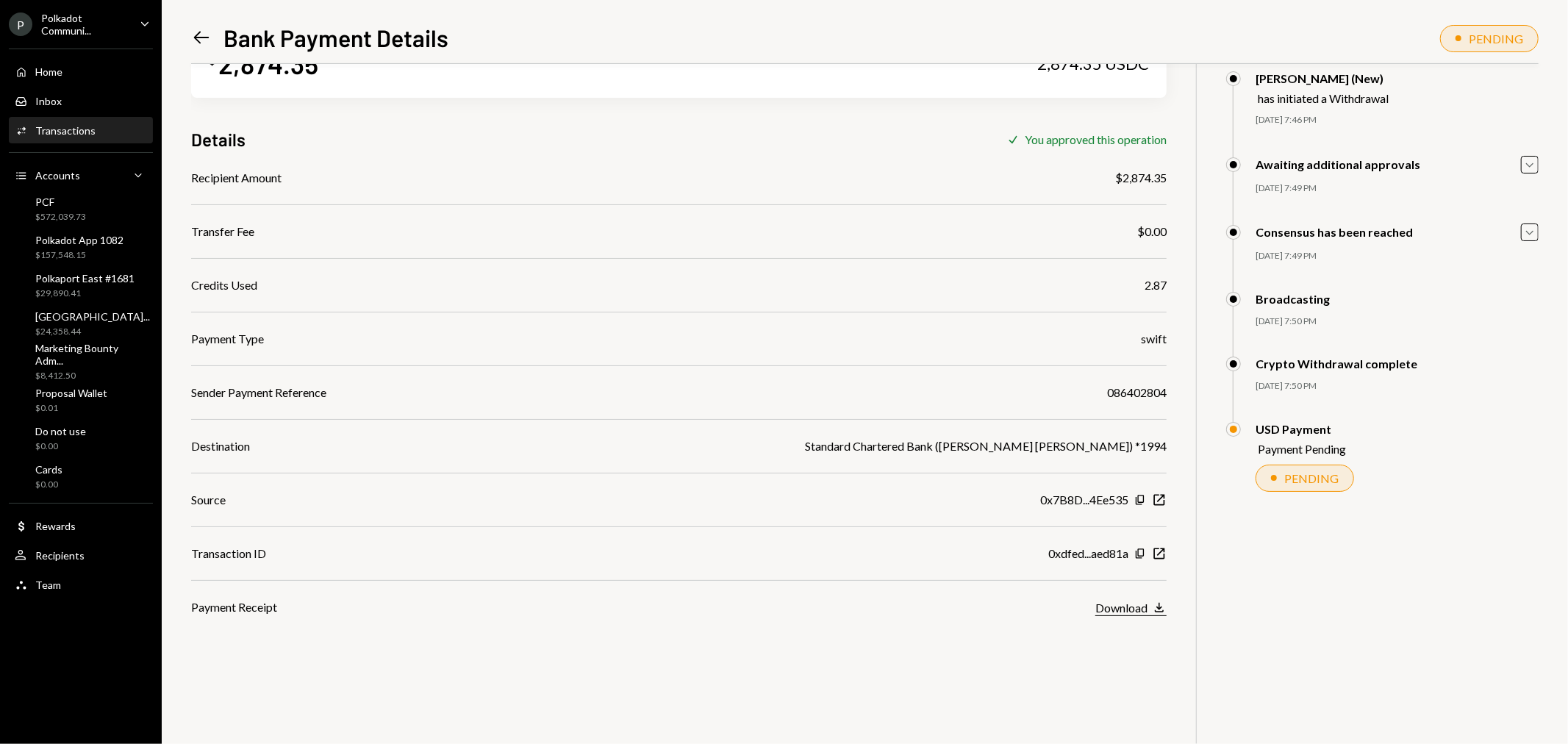
click at [1164, 604] on icon "Download" at bounding box center [1160, 607] width 15 height 15
click at [912, 15] on div "Left Arrow Bank Payment Details PENDING $ 2,874.35 2,874.35 USDC Details Check …" at bounding box center [865, 372] width 1406 height 744
